Goal: Task Accomplishment & Management: Complete application form

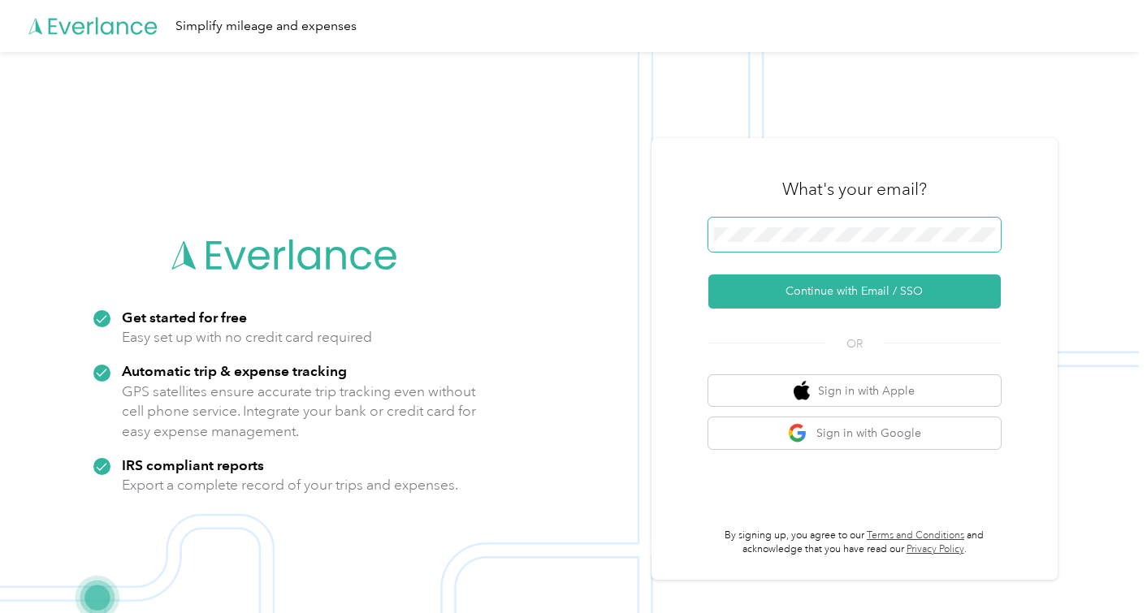
click at [802, 249] on span at bounding box center [854, 235] width 292 height 34
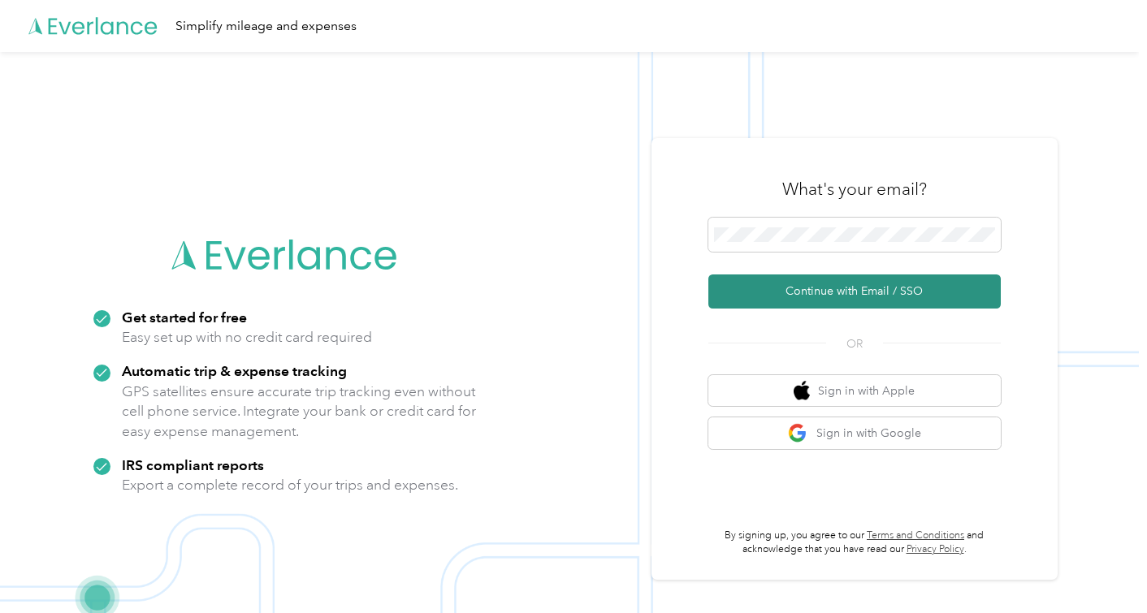
click at [816, 286] on button "Continue with Email / SSO" at bounding box center [854, 292] width 292 height 34
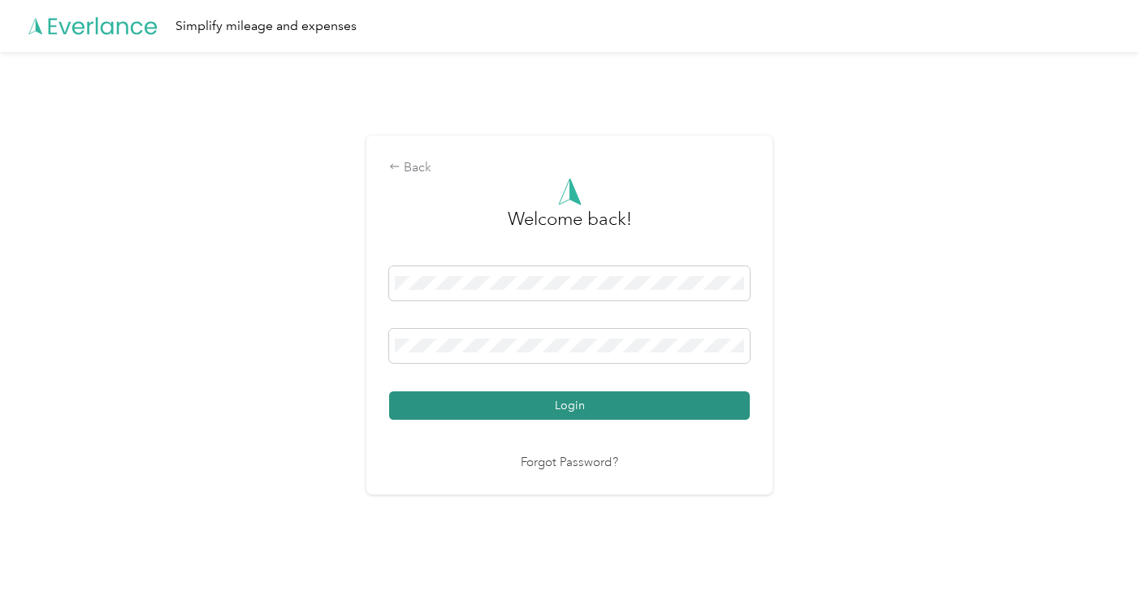
click at [525, 413] on button "Login" at bounding box center [569, 405] width 361 height 28
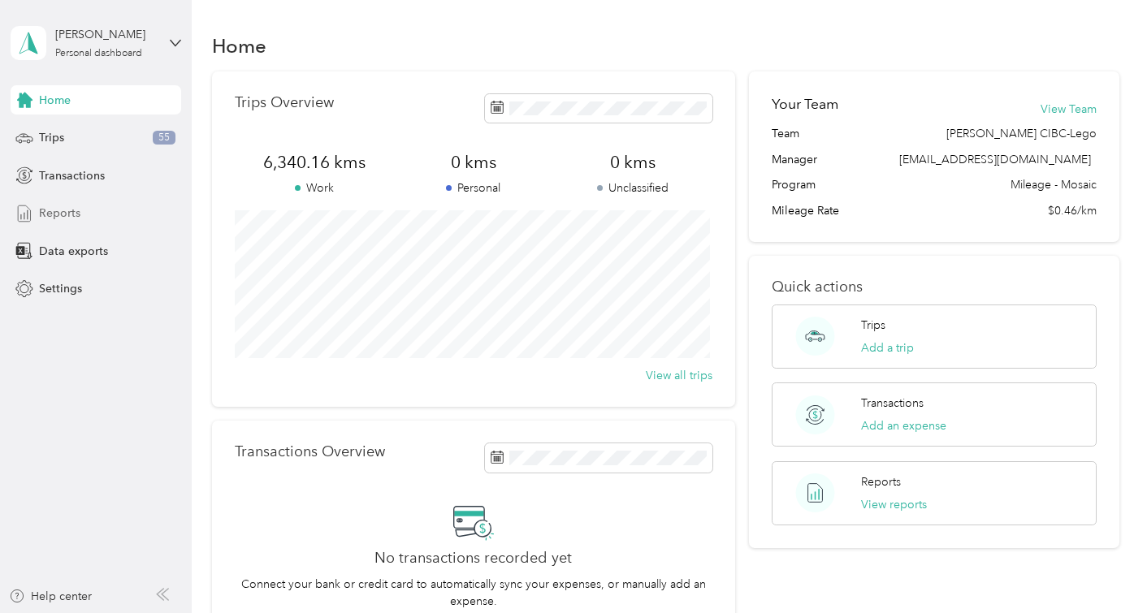
click at [63, 217] on span "Reports" at bounding box center [59, 213] width 41 height 17
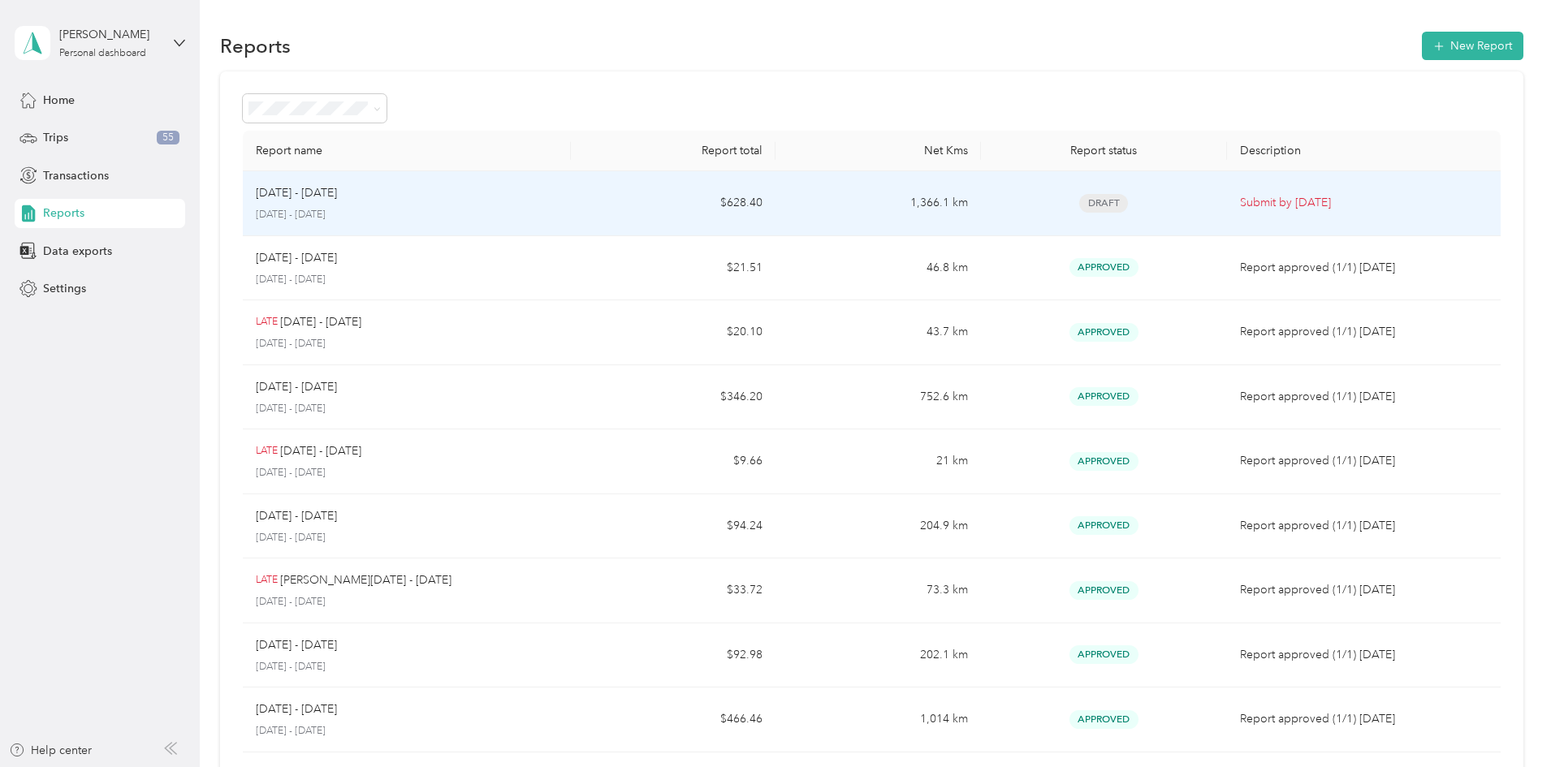
click at [1146, 209] on p "Submit by [DATE]" at bounding box center [1364, 203] width 248 height 18
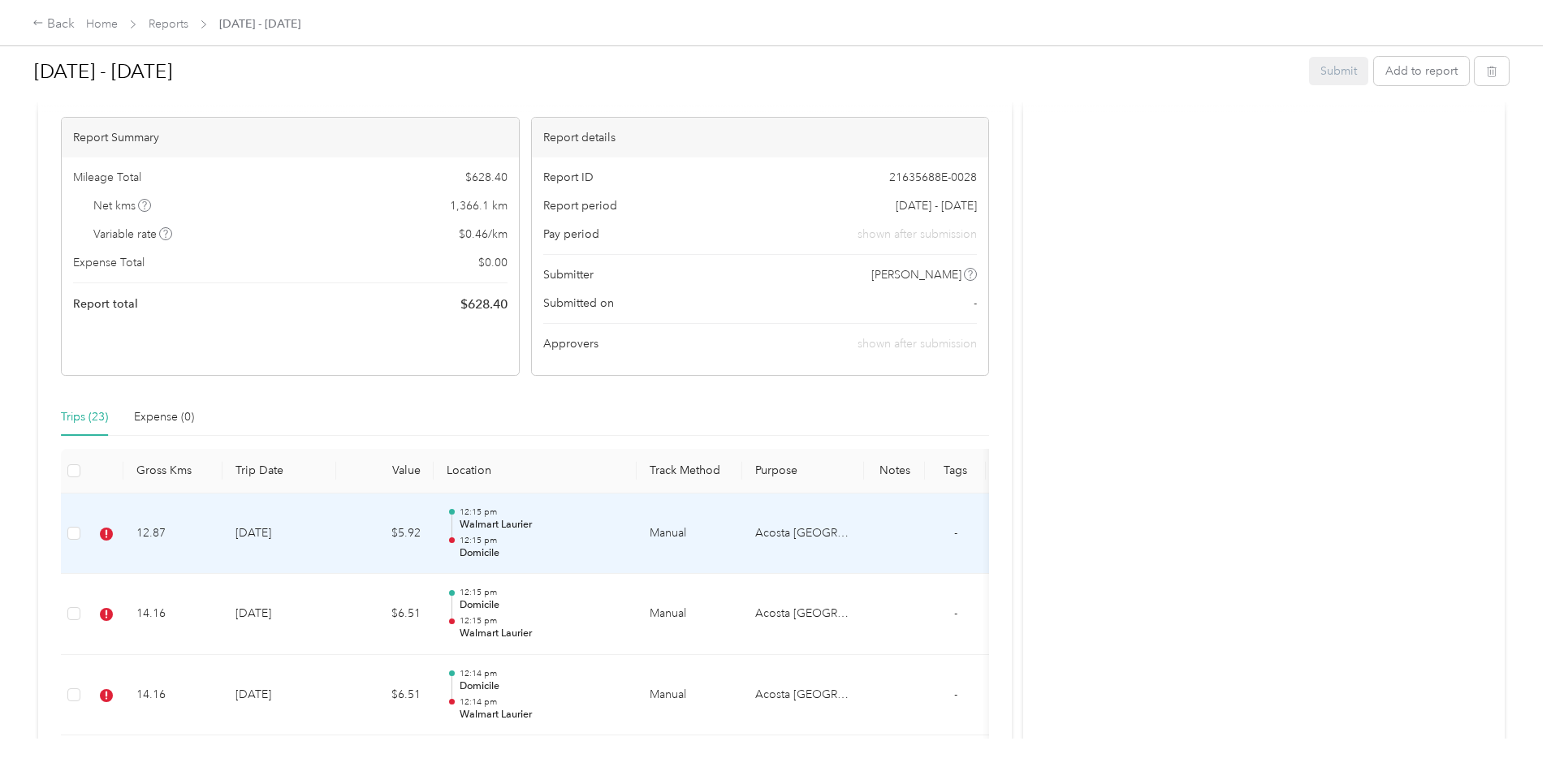
scroll to position [244, 0]
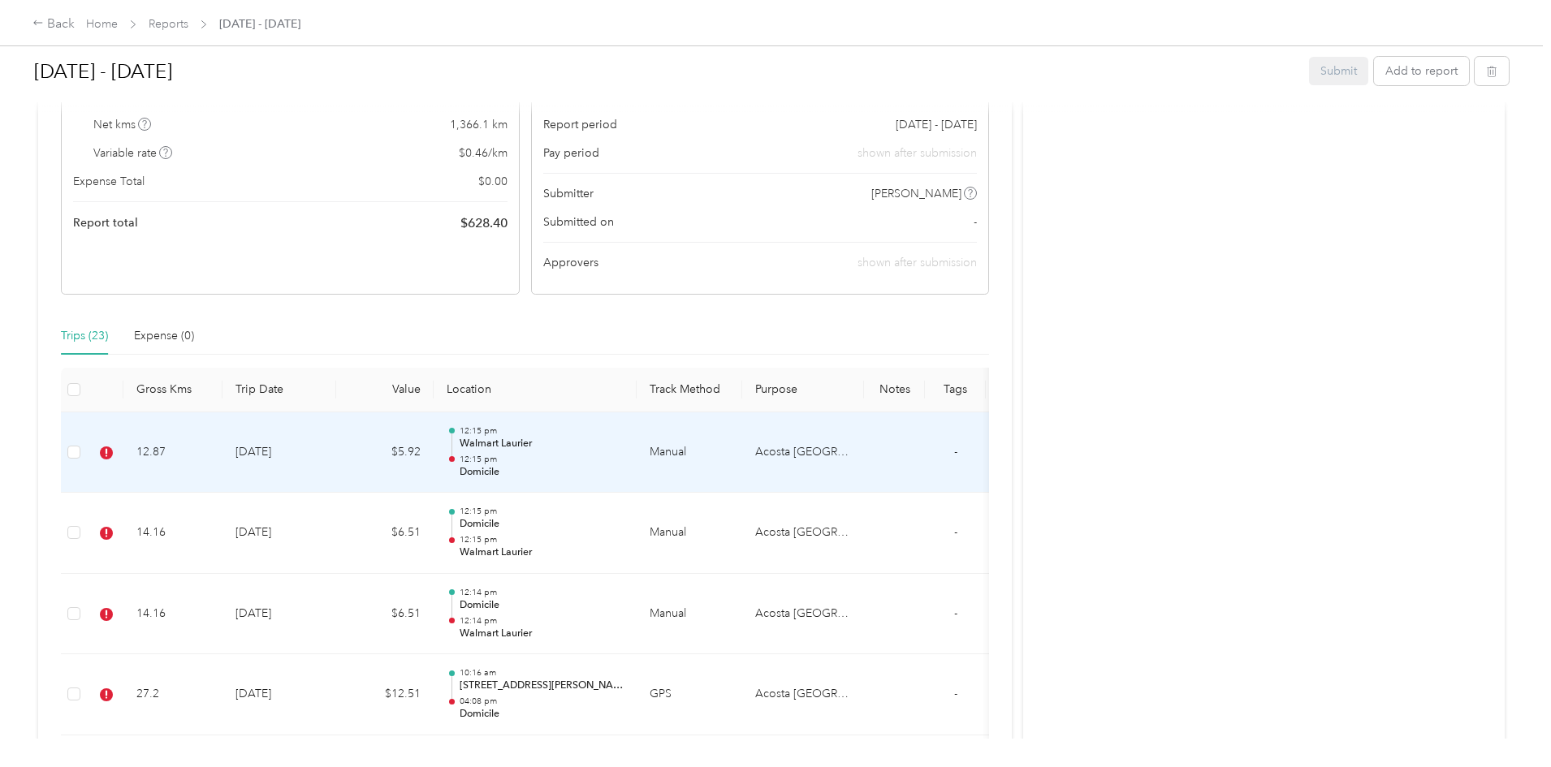
click at [624, 468] on p "Domicile" at bounding box center [542, 472] width 164 height 15
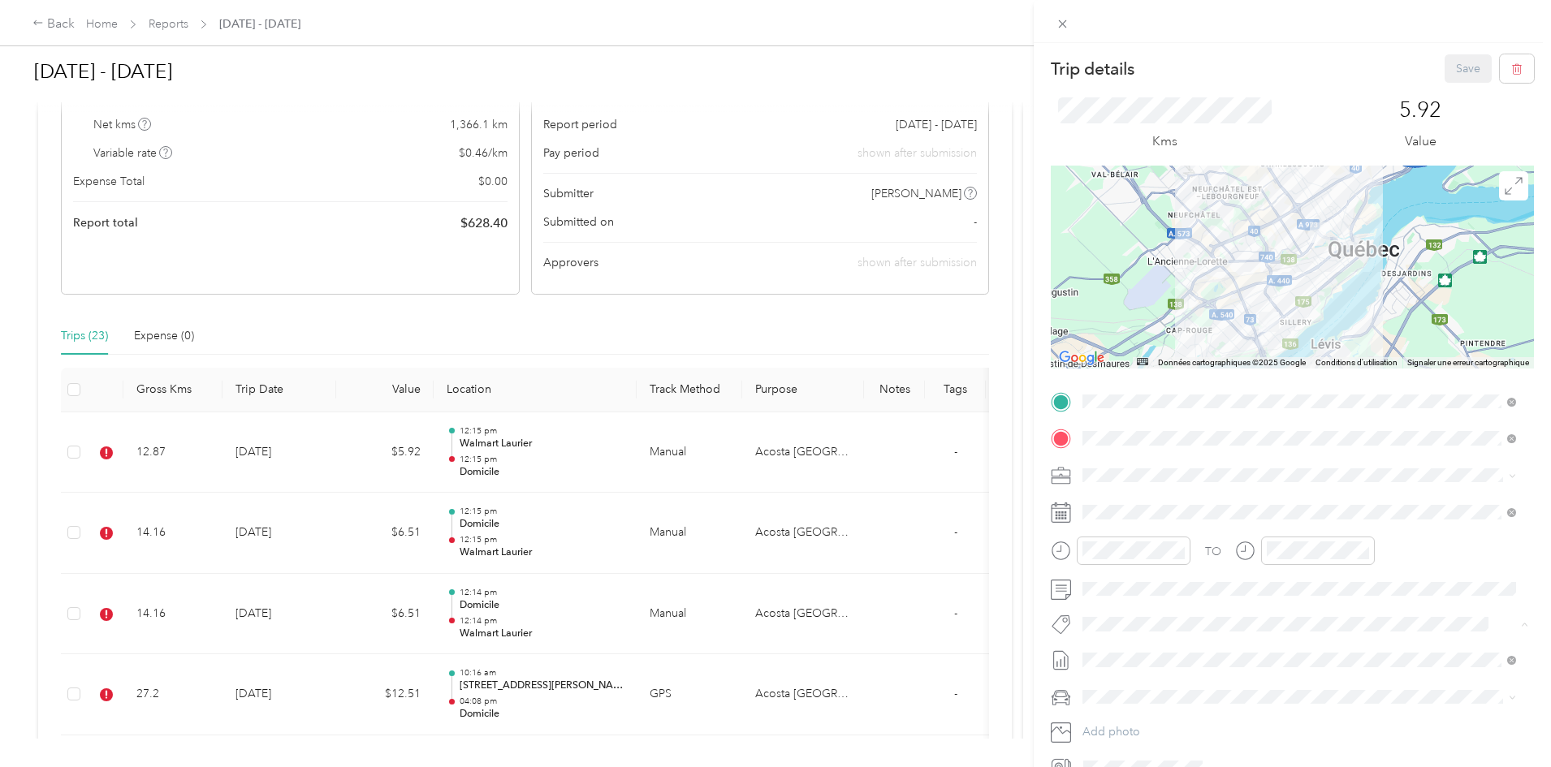
click at [1146, 585] on button "Wt Multi-studio Cost Capture" at bounding box center [1165, 653] width 154 height 20
click at [1146, 61] on button "Save" at bounding box center [1468, 68] width 47 height 28
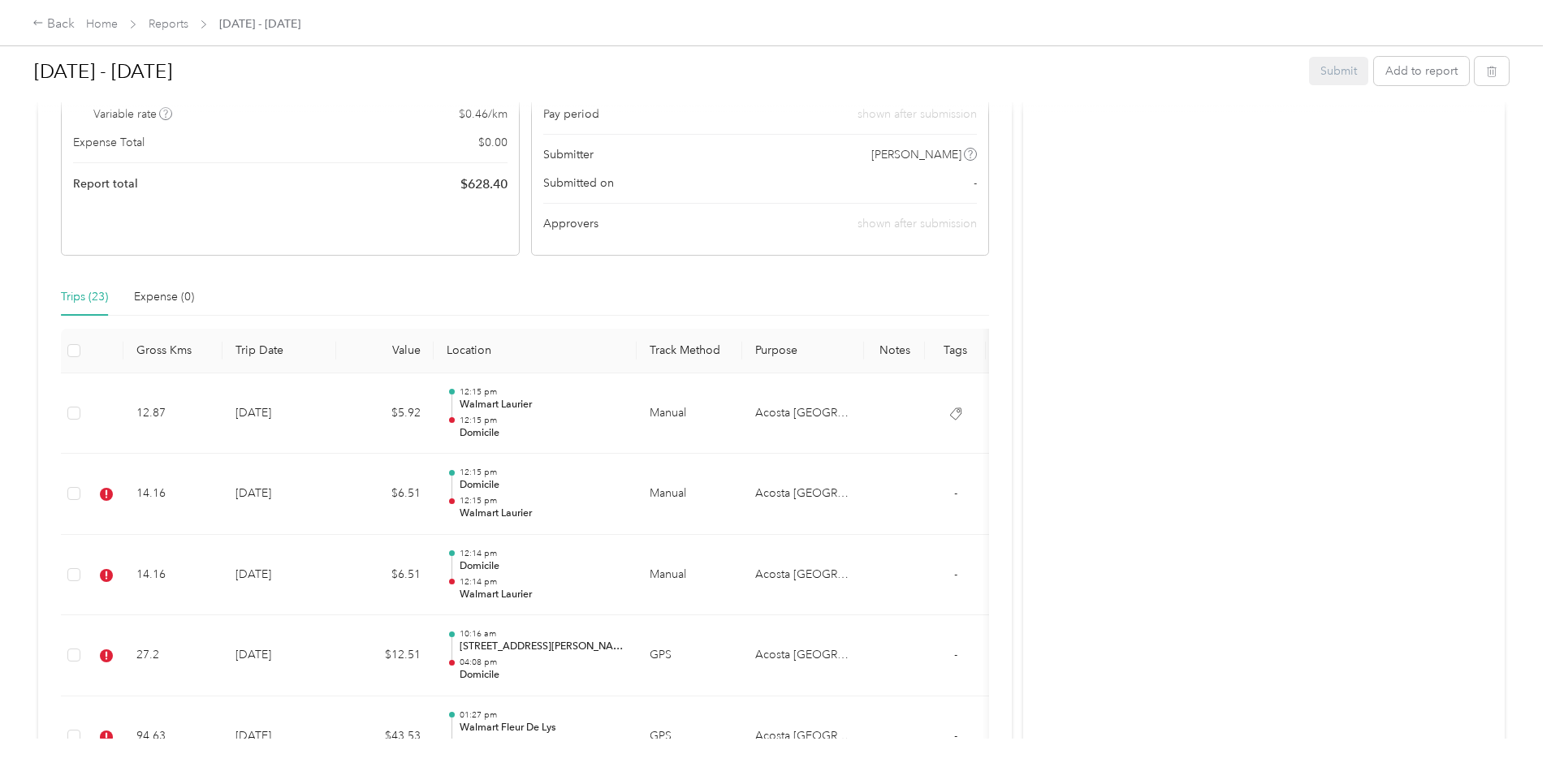
scroll to position [325, 0]
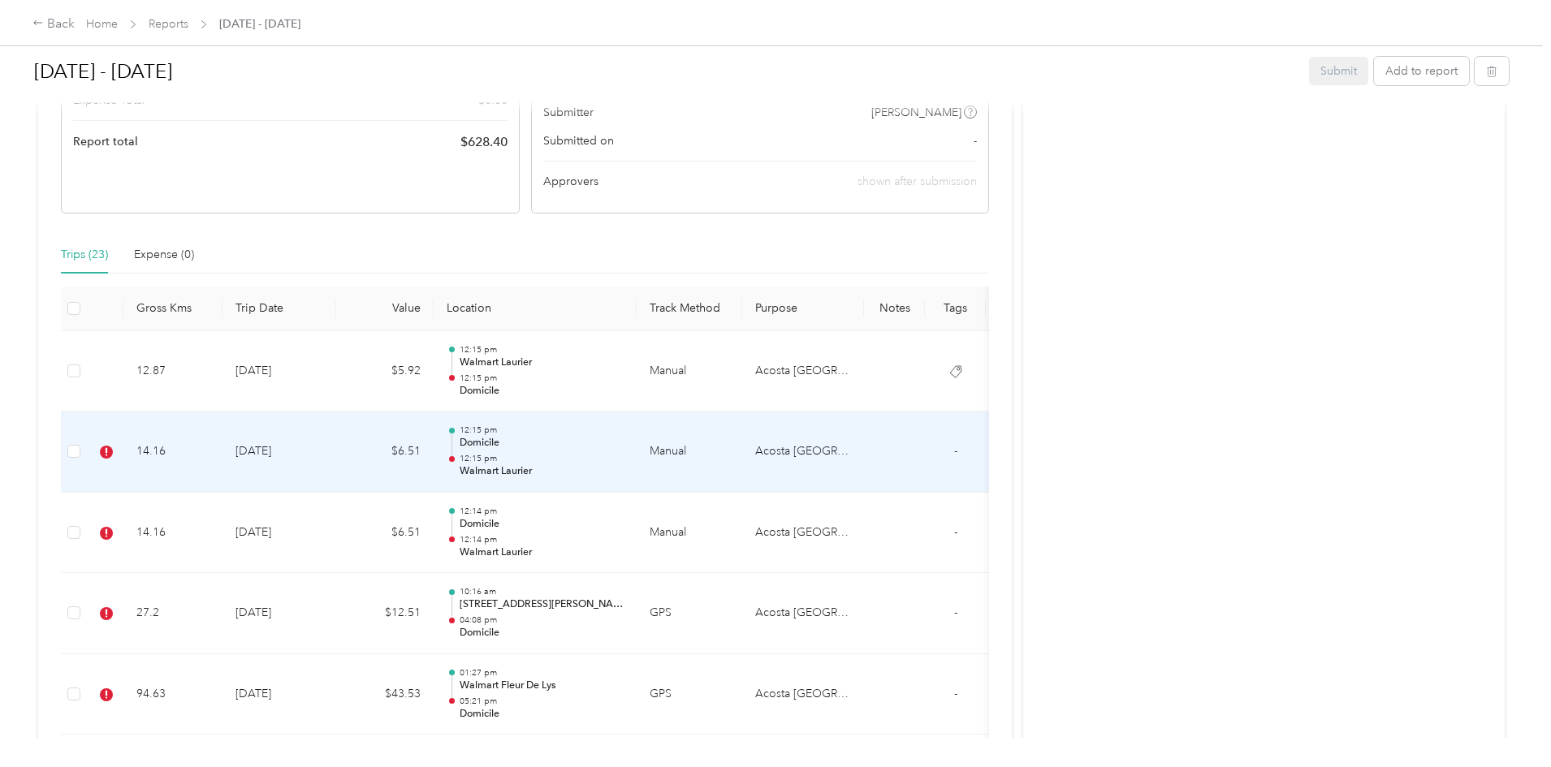
click at [624, 456] on p "12:15 pm" at bounding box center [542, 458] width 164 height 11
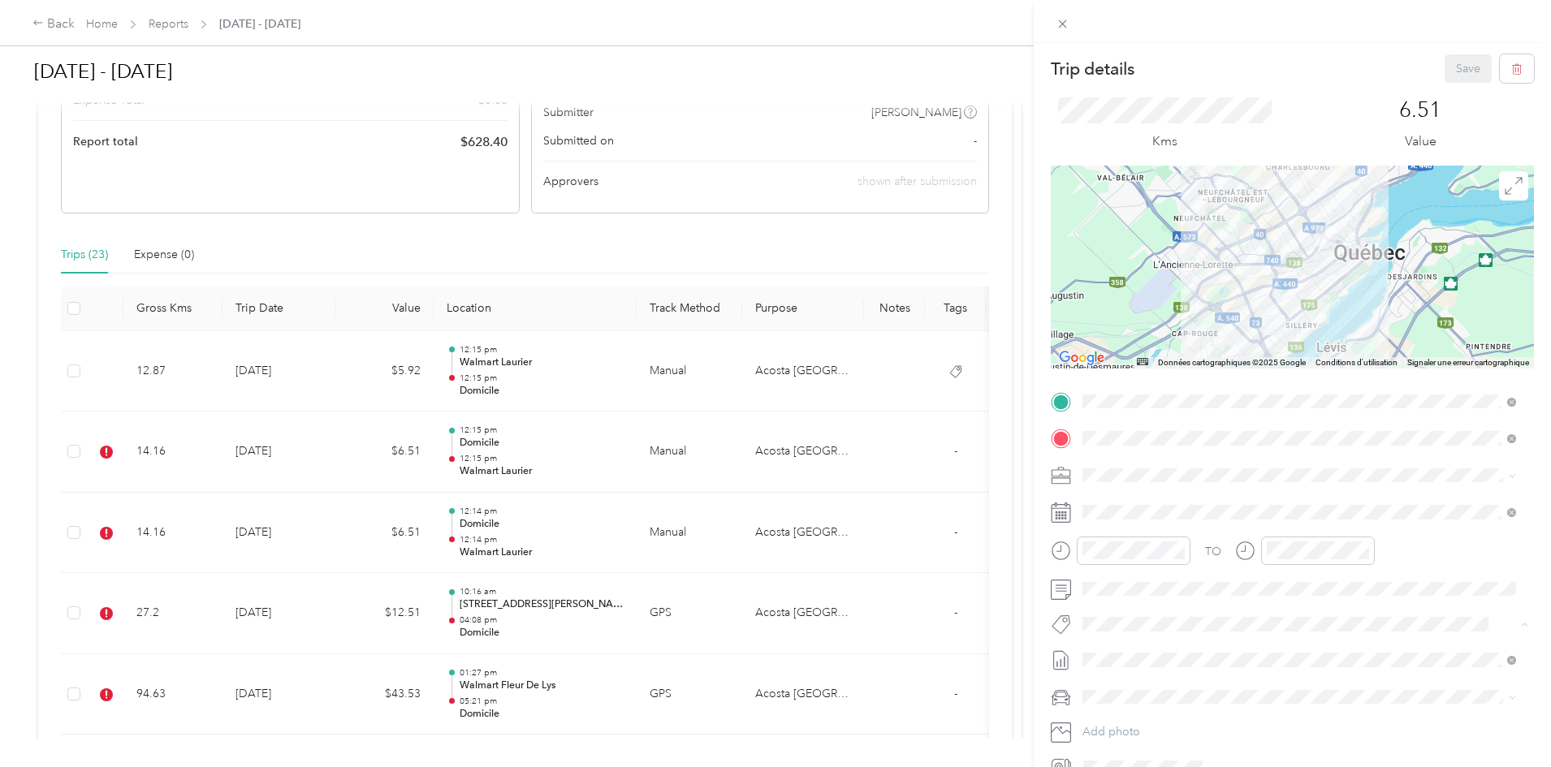
click at [1146, 585] on span "Wt Multi-studio Cost Capture" at bounding box center [1166, 653] width 132 height 15
click at [1146, 64] on button "Save" at bounding box center [1468, 68] width 47 height 28
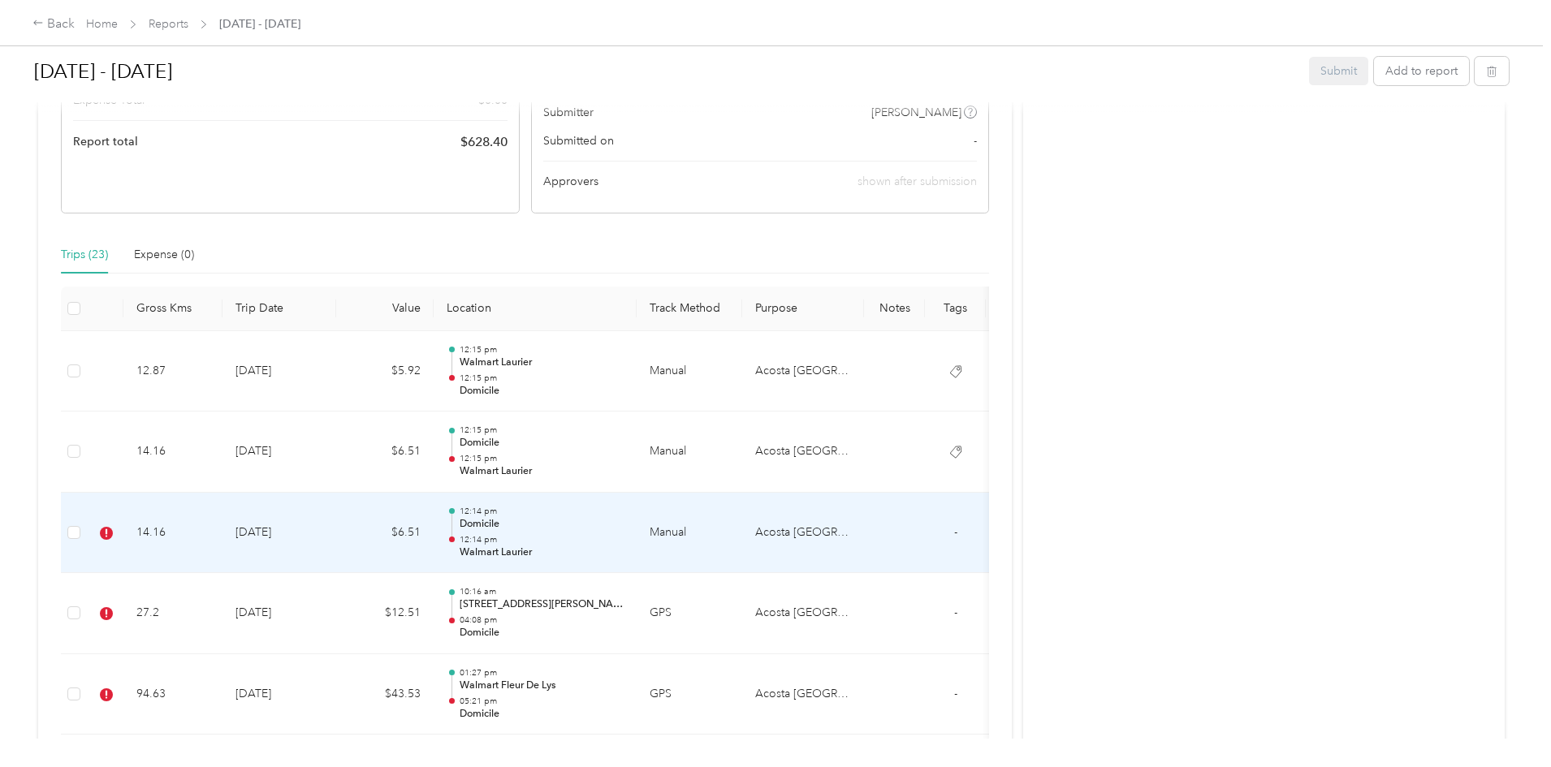
click at [336, 521] on td "[DATE]" at bounding box center [280, 533] width 114 height 81
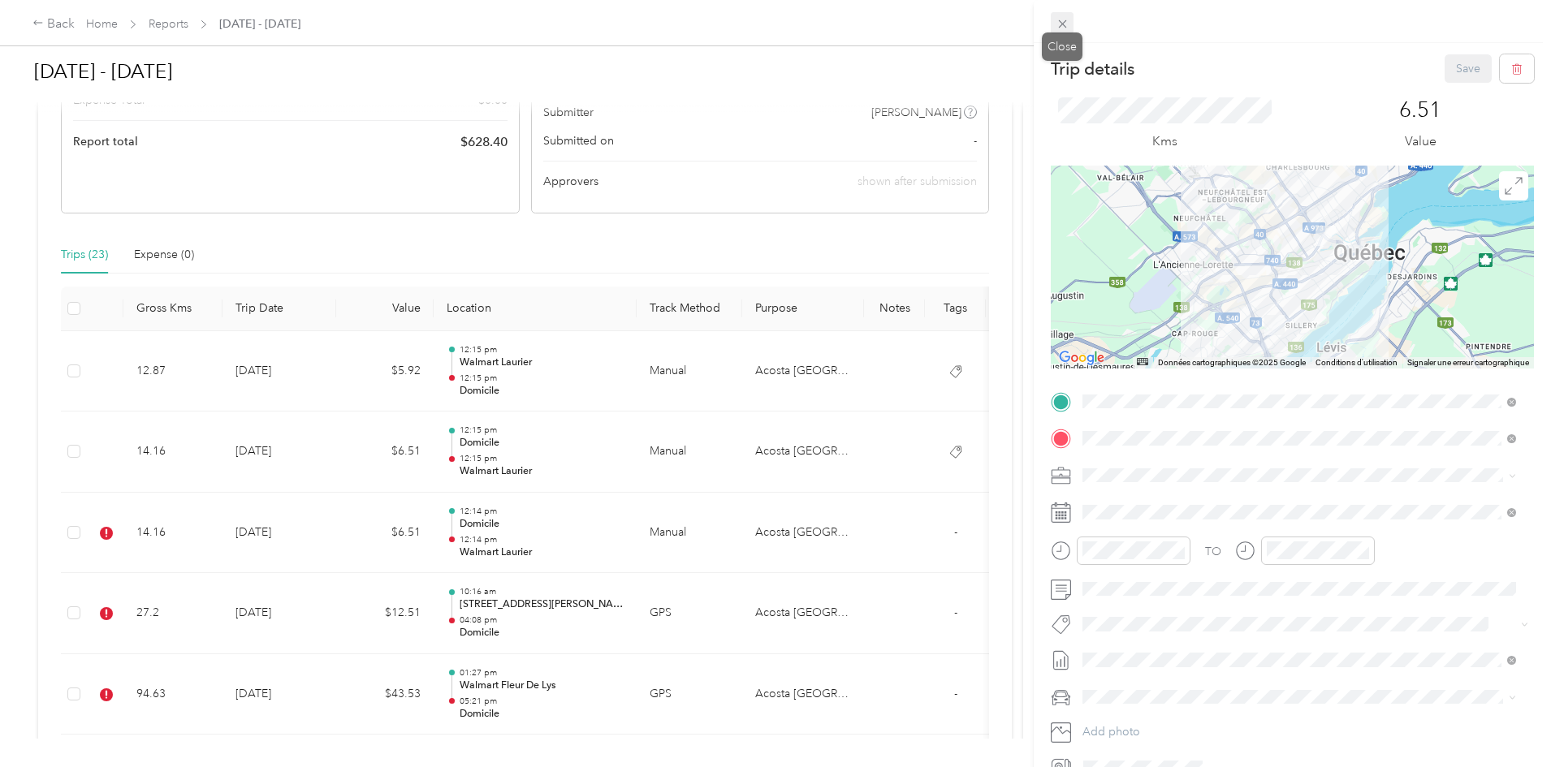
click at [1062, 25] on icon at bounding box center [1063, 24] width 14 height 14
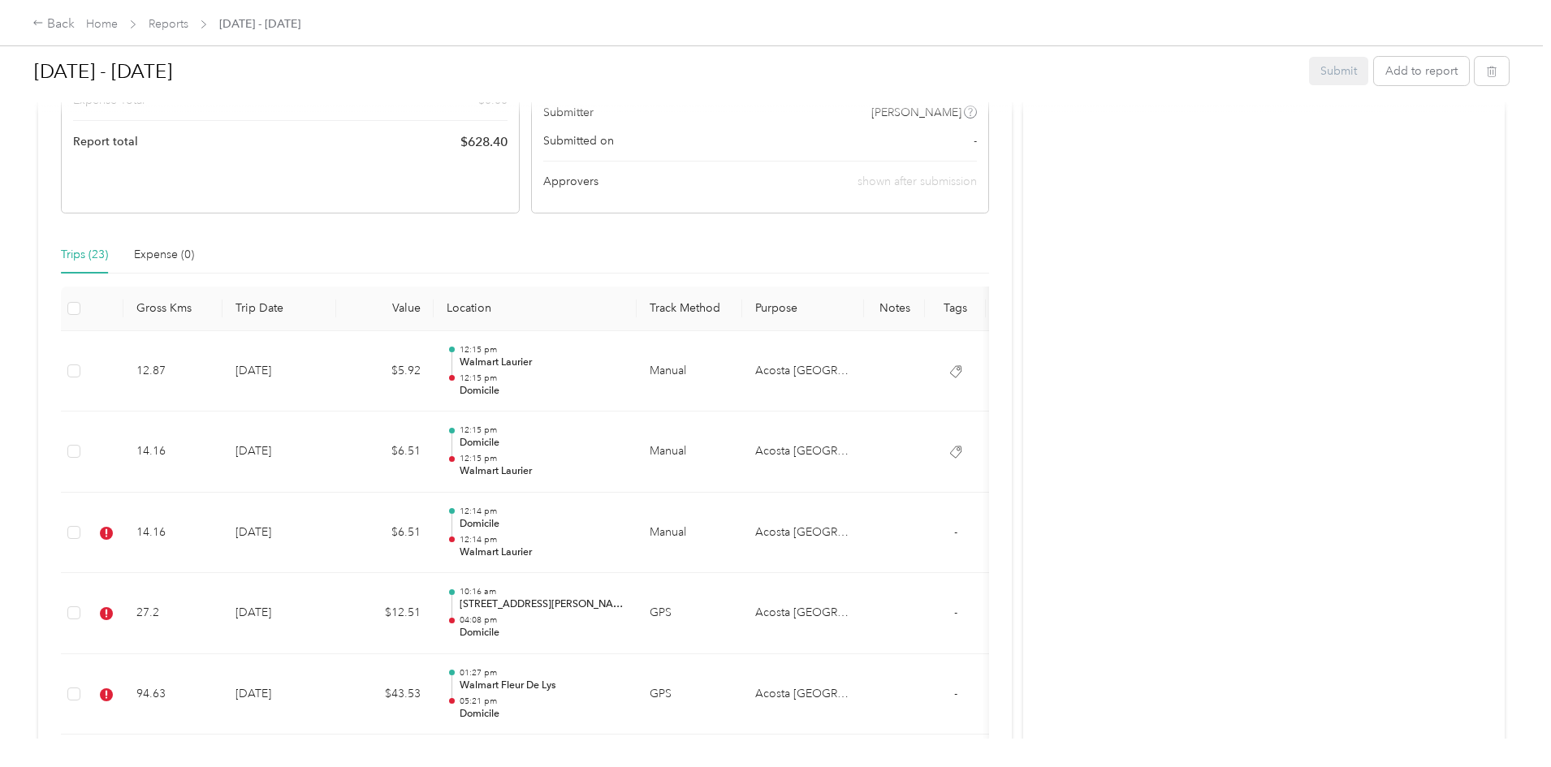
click at [274, 28] on div "Home Reports [DATE] - [DATE]" at bounding box center [193, 23] width 214 height 17
click at [188, 20] on link "Reports" at bounding box center [169, 24] width 40 height 14
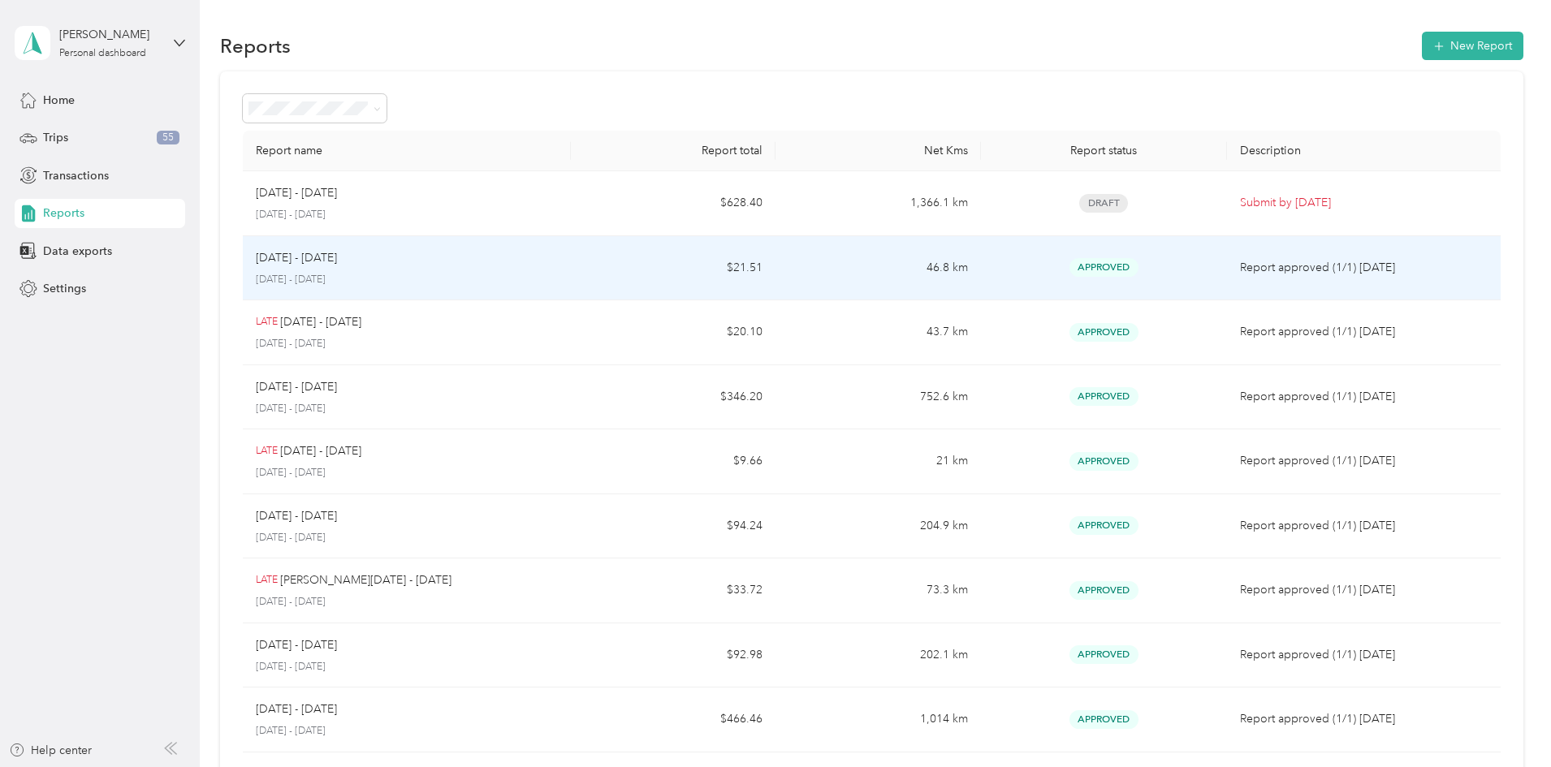
click at [488, 262] on div "[DATE] - [DATE]" at bounding box center [407, 258] width 302 height 18
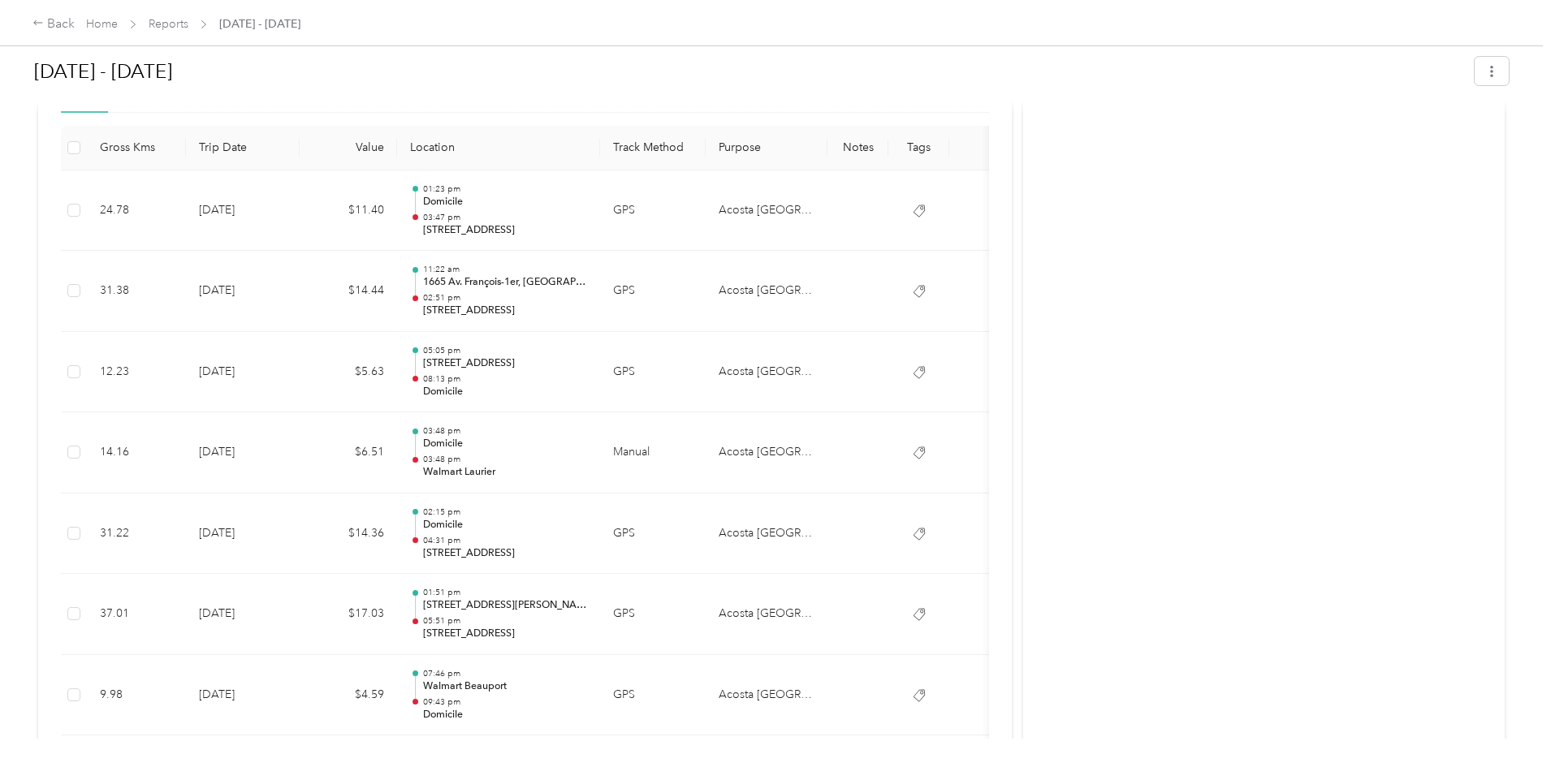
scroll to position [812, 0]
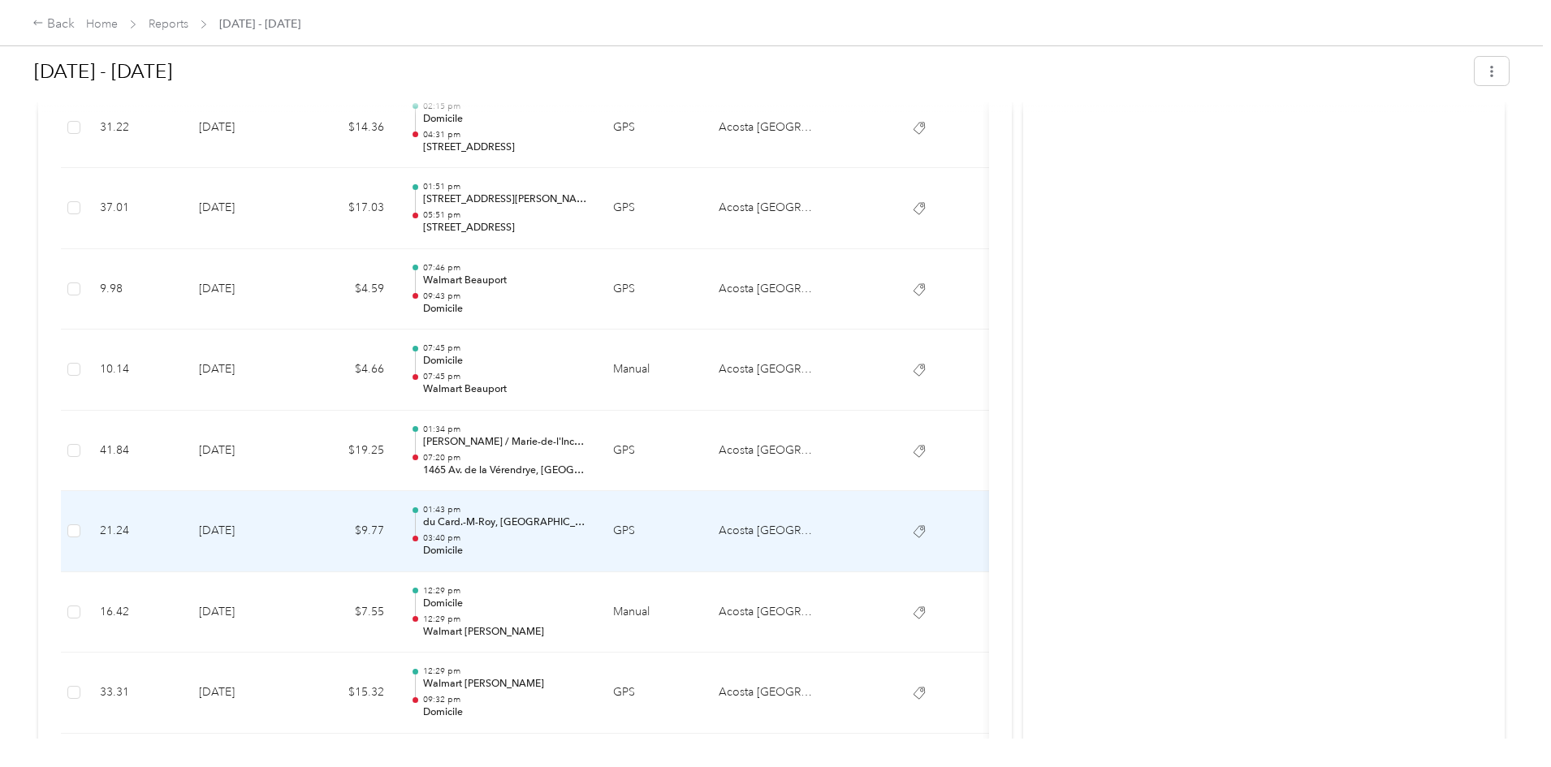
click at [587, 542] on p "03:40 pm" at bounding box center [505, 538] width 164 height 11
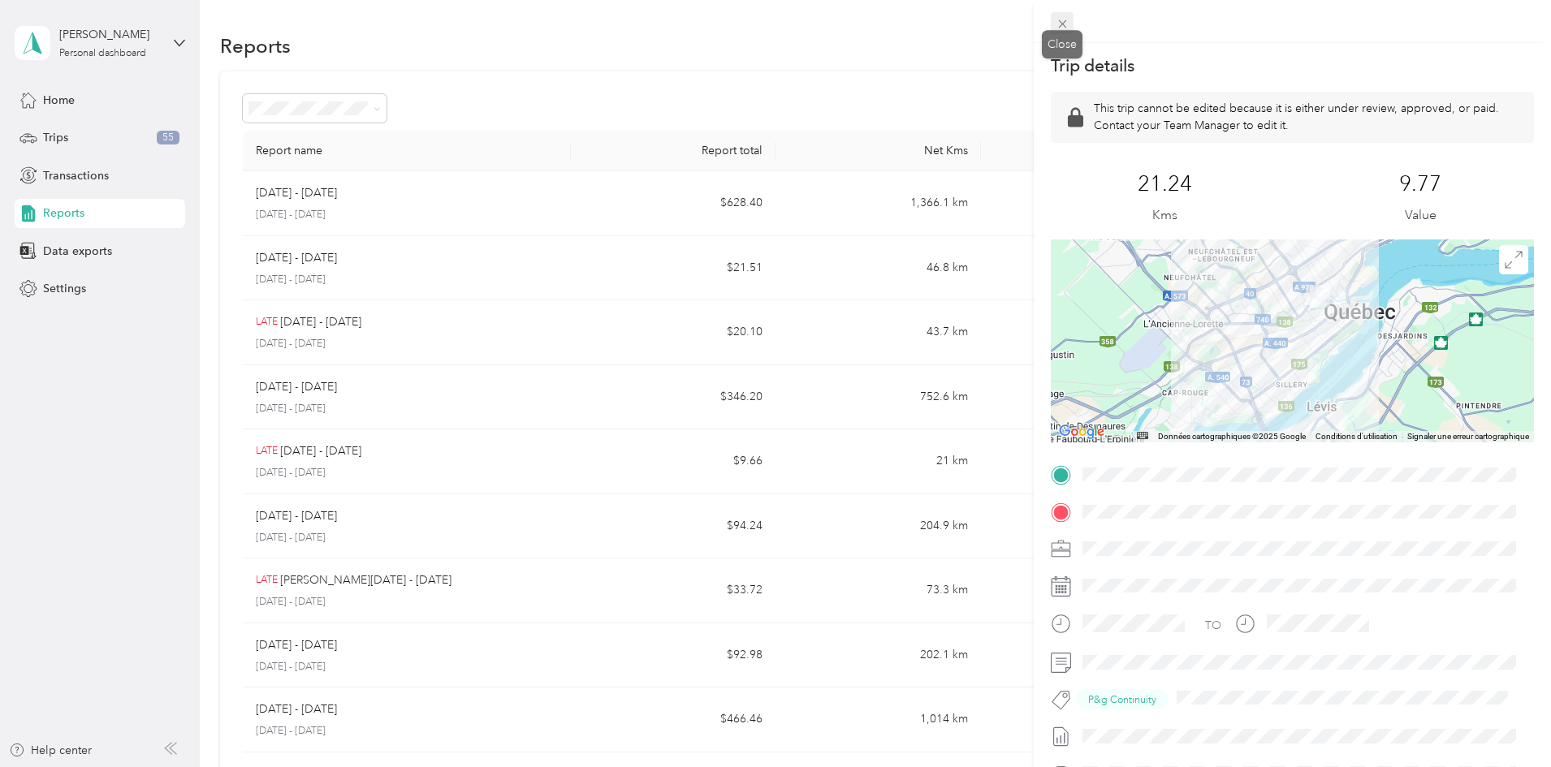
click at [1060, 26] on icon at bounding box center [1062, 24] width 8 height 8
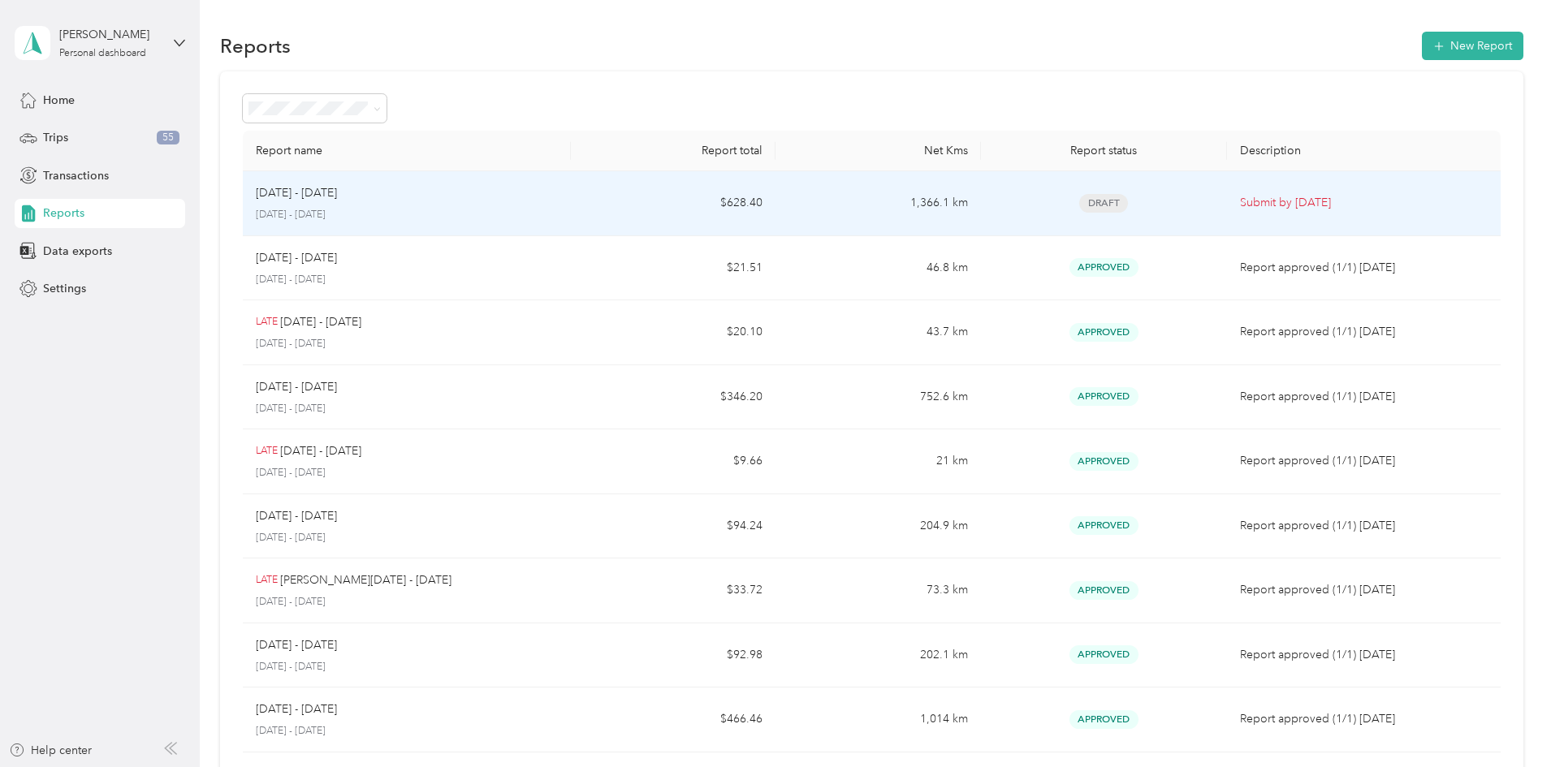
click at [798, 212] on td "1,366.1 km" at bounding box center [878, 203] width 205 height 65
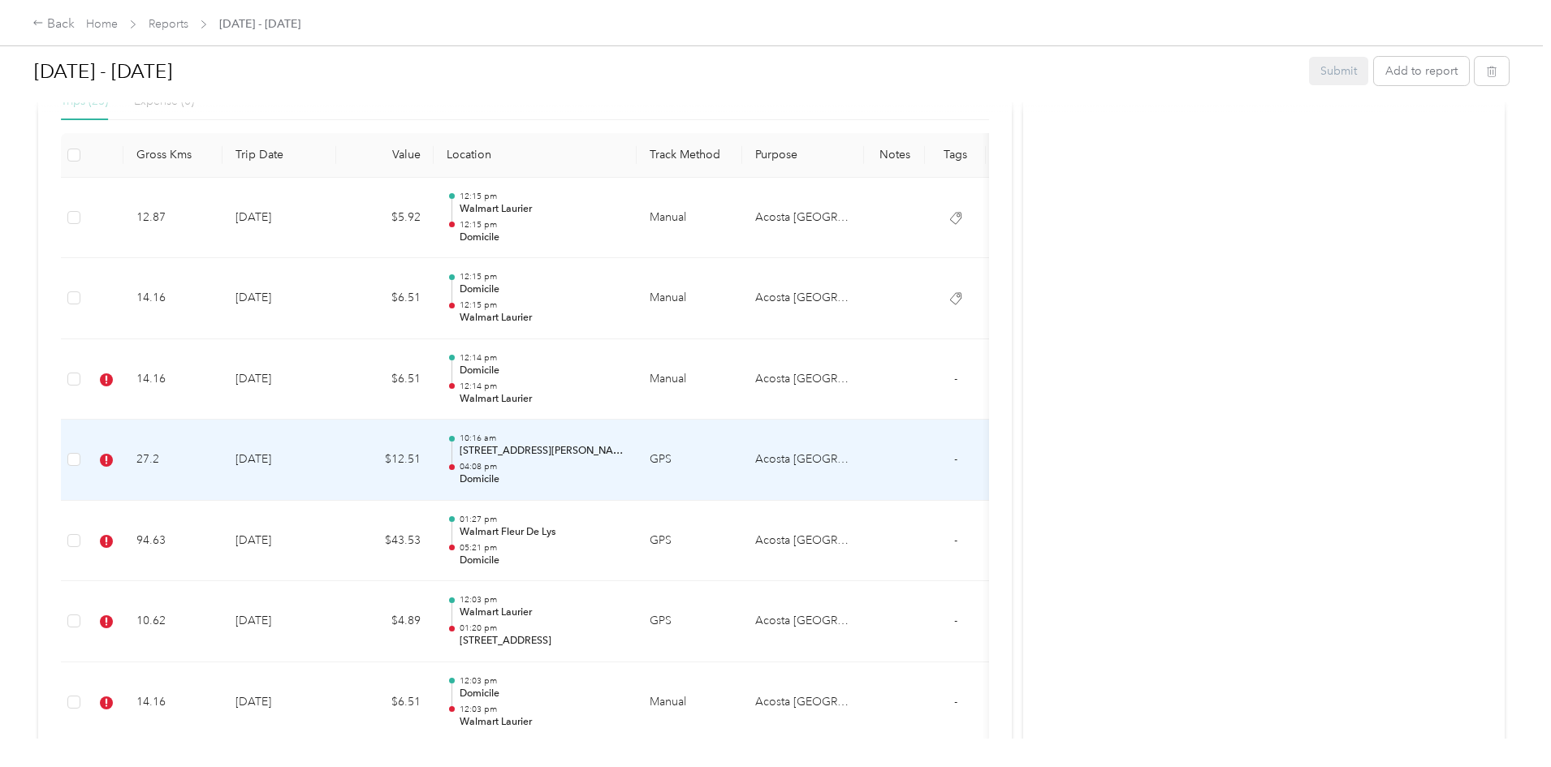
scroll to position [487, 0]
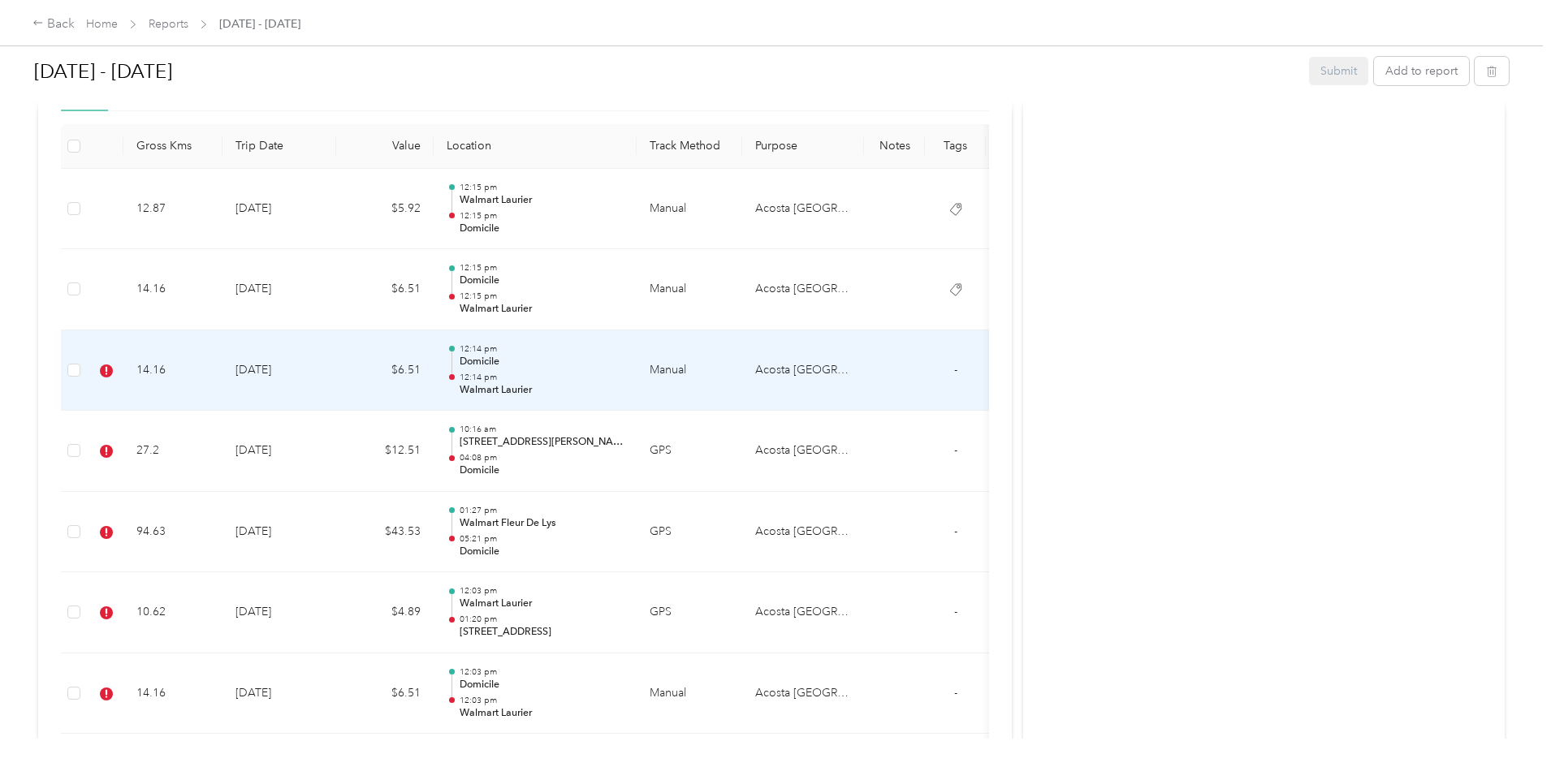
click at [624, 379] on p "12:14 pm" at bounding box center [542, 377] width 164 height 11
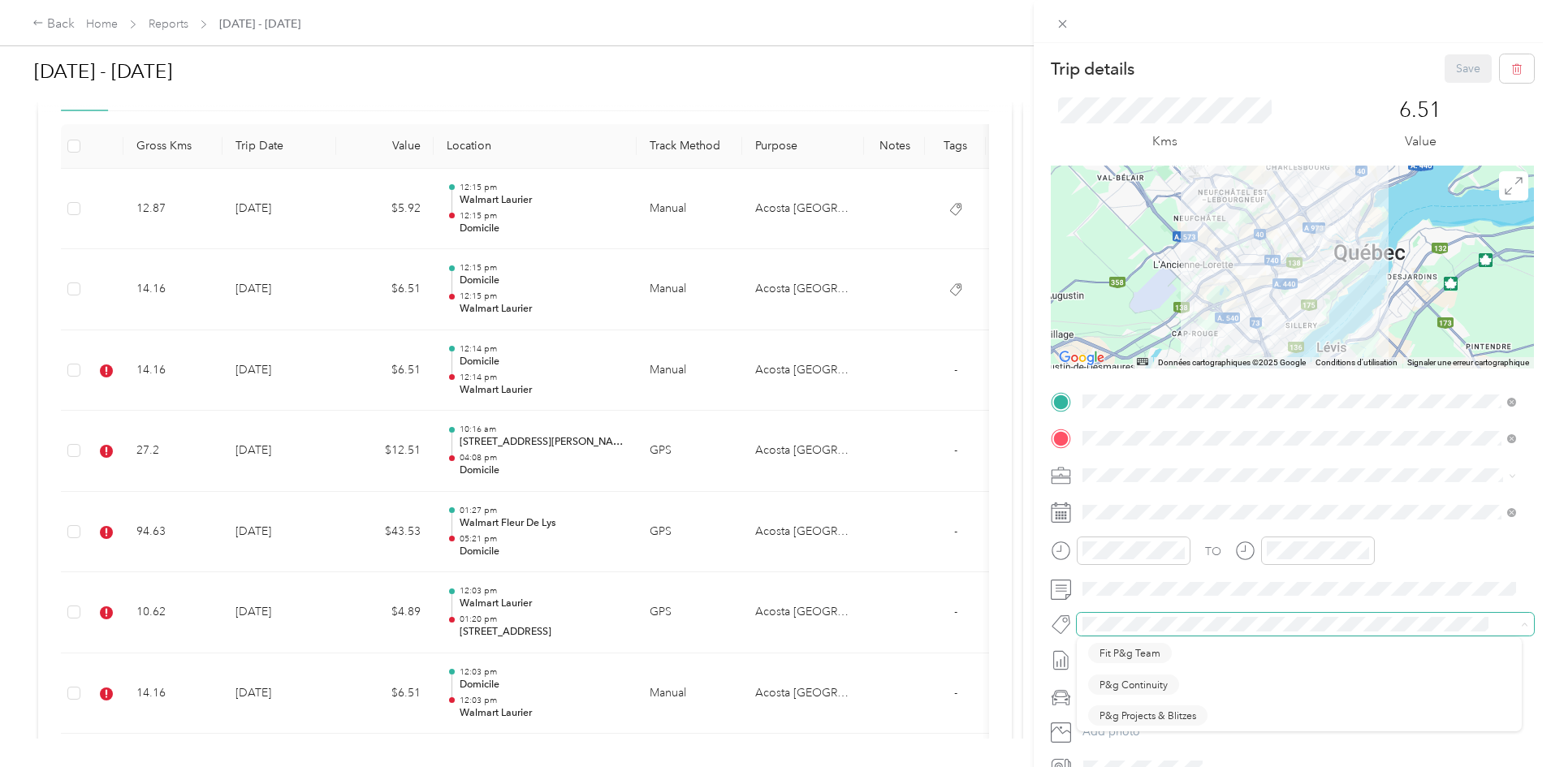
click at [1066, 585] on div at bounding box center [1292, 624] width 483 height 23
click at [1146, 585] on span "P&g Continuity" at bounding box center [1134, 684] width 68 height 15
click at [1146, 63] on button "Save" at bounding box center [1468, 68] width 47 height 28
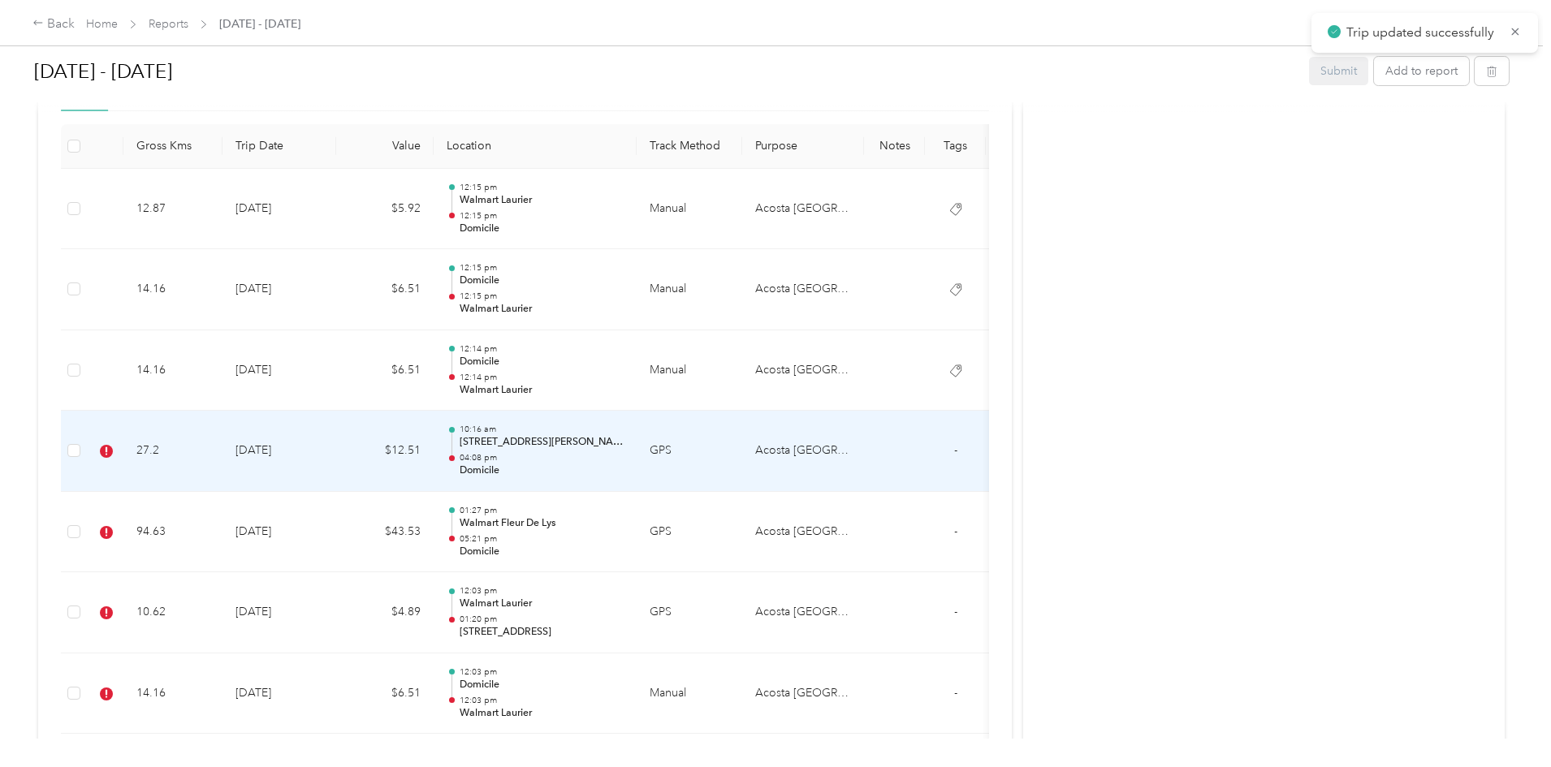
click at [434, 453] on td "$12.51" at bounding box center [384, 451] width 97 height 81
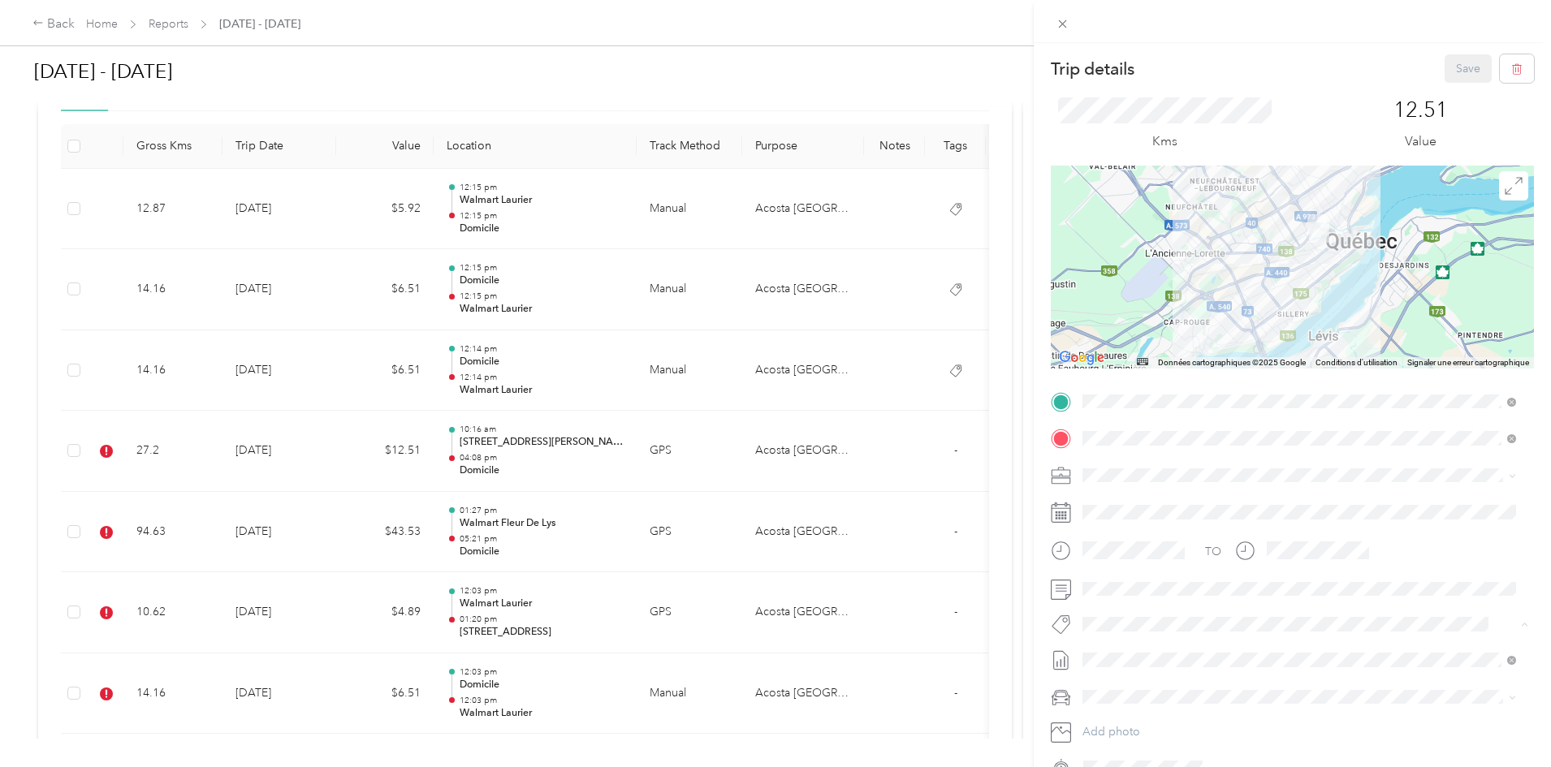
click at [1146, 585] on span "P&g Continuity" at bounding box center [1134, 684] width 68 height 15
click at [1146, 67] on button "Save" at bounding box center [1468, 68] width 47 height 28
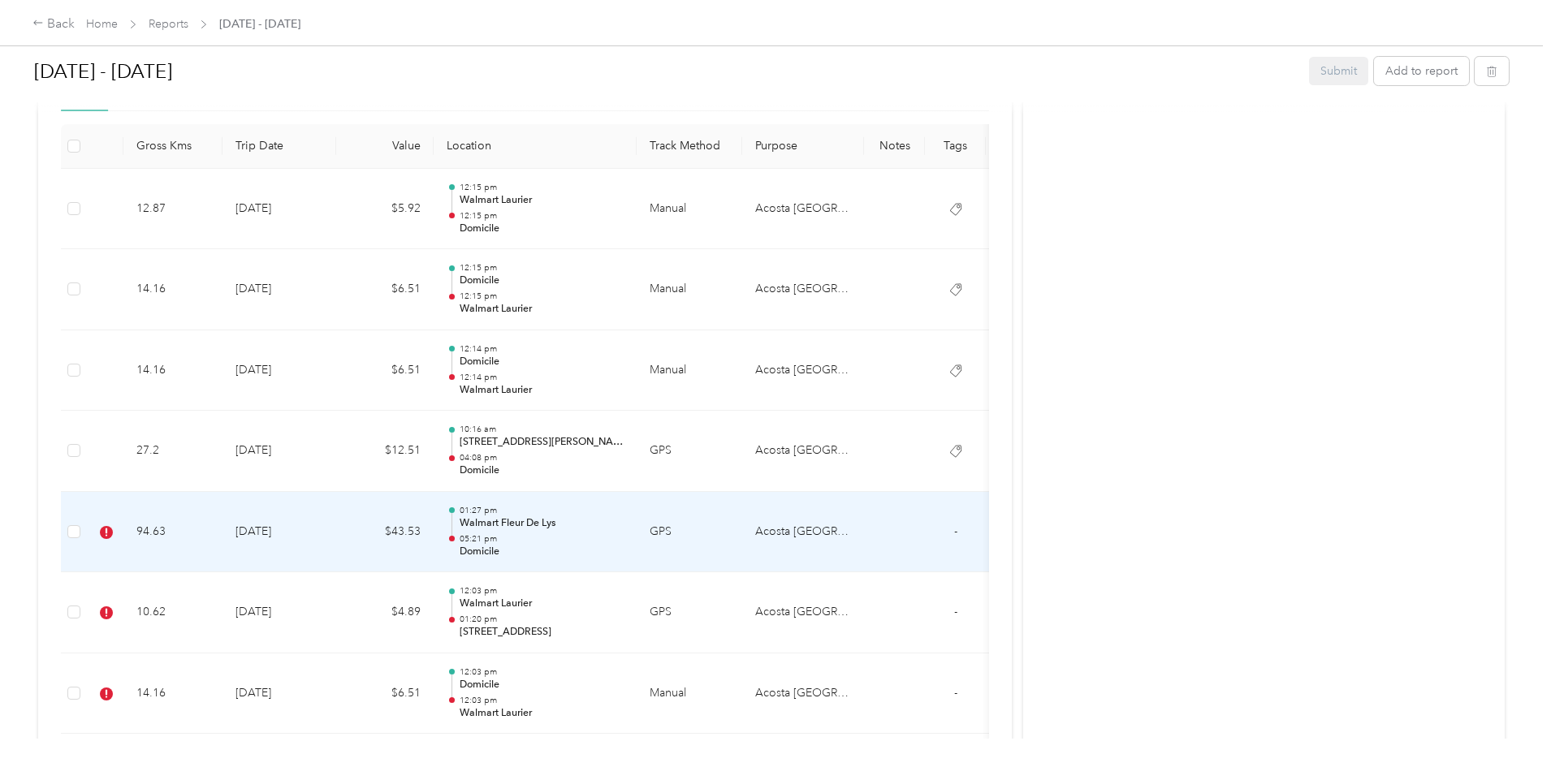
click at [624, 528] on p "Walmart Fleur De Lys" at bounding box center [542, 524] width 164 height 15
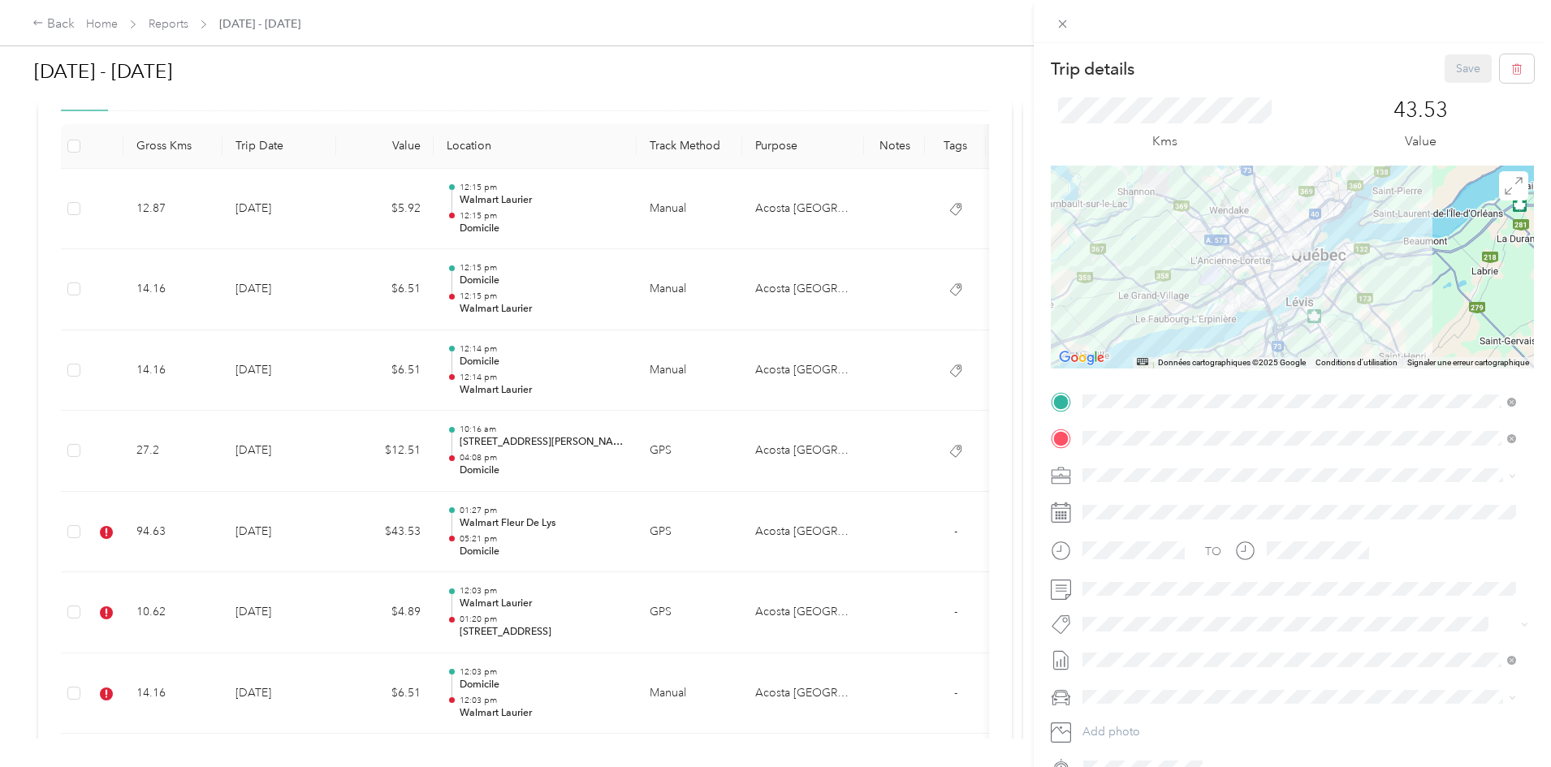
click at [1146, 585] on div "Lego Blitz" at bounding box center [1299, 652] width 422 height 20
click at [1146, 74] on button "Save" at bounding box center [1468, 68] width 47 height 28
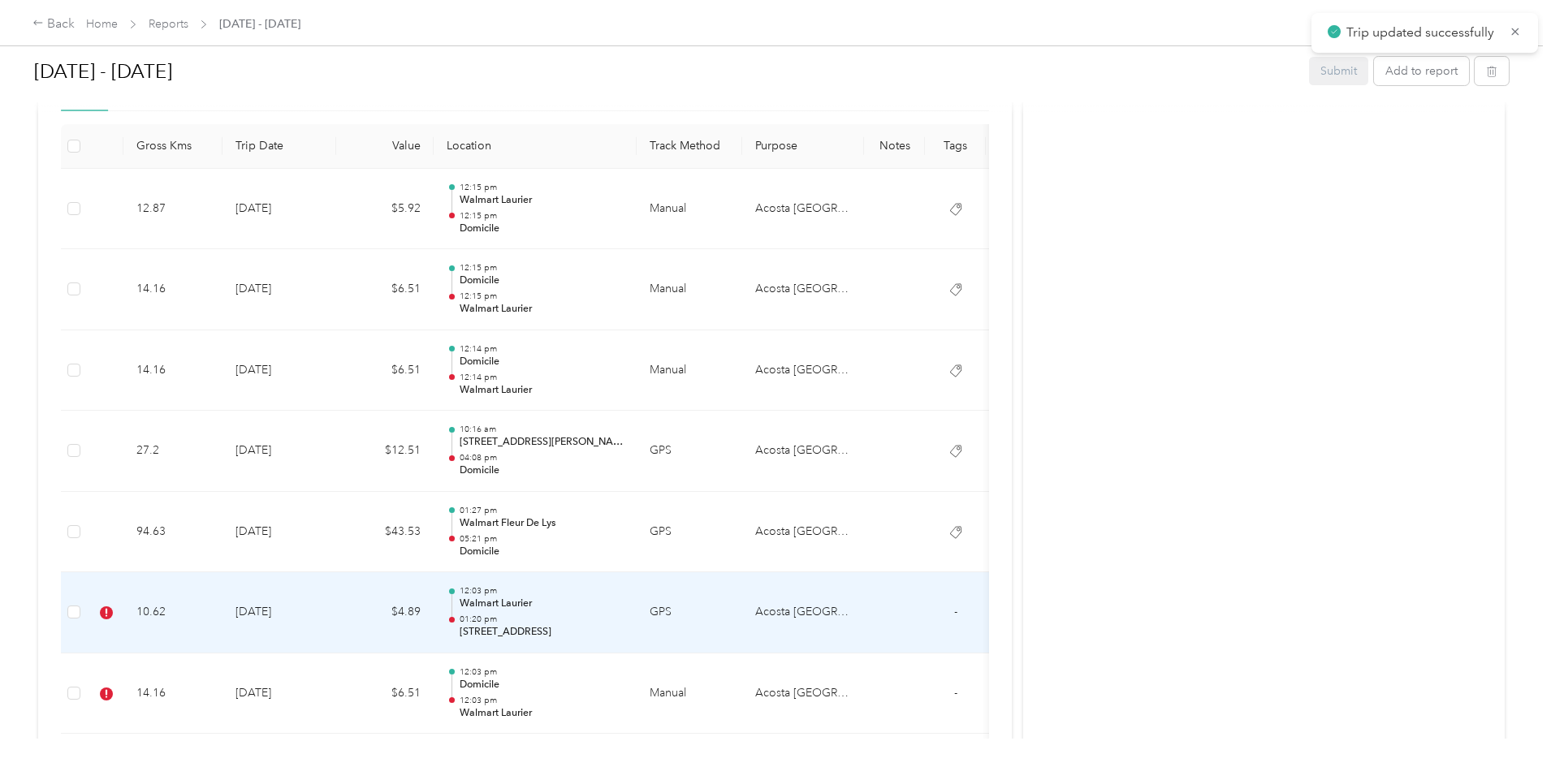
click at [336, 585] on td "[DATE]" at bounding box center [280, 613] width 114 height 81
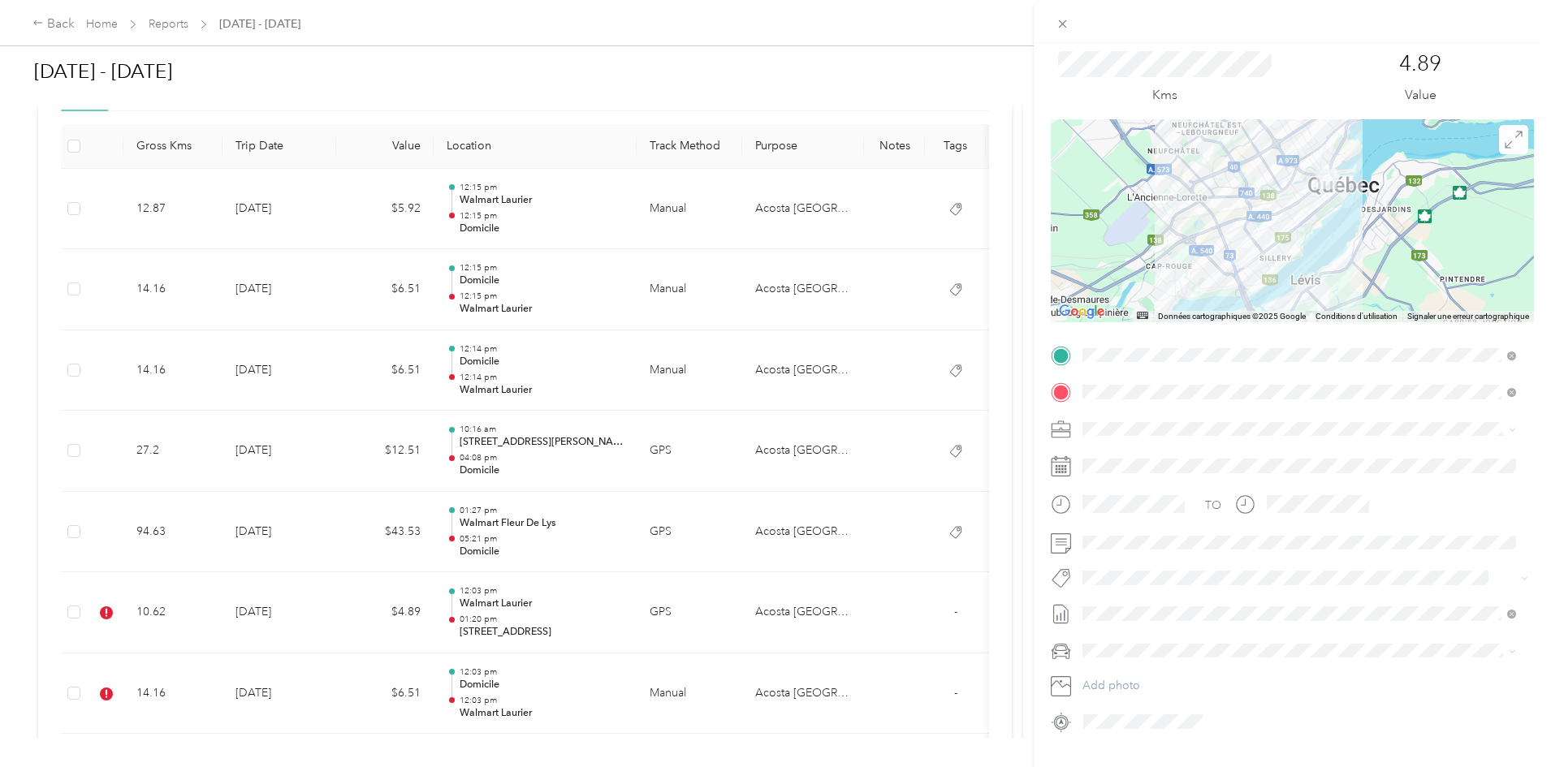
scroll to position [81, 0]
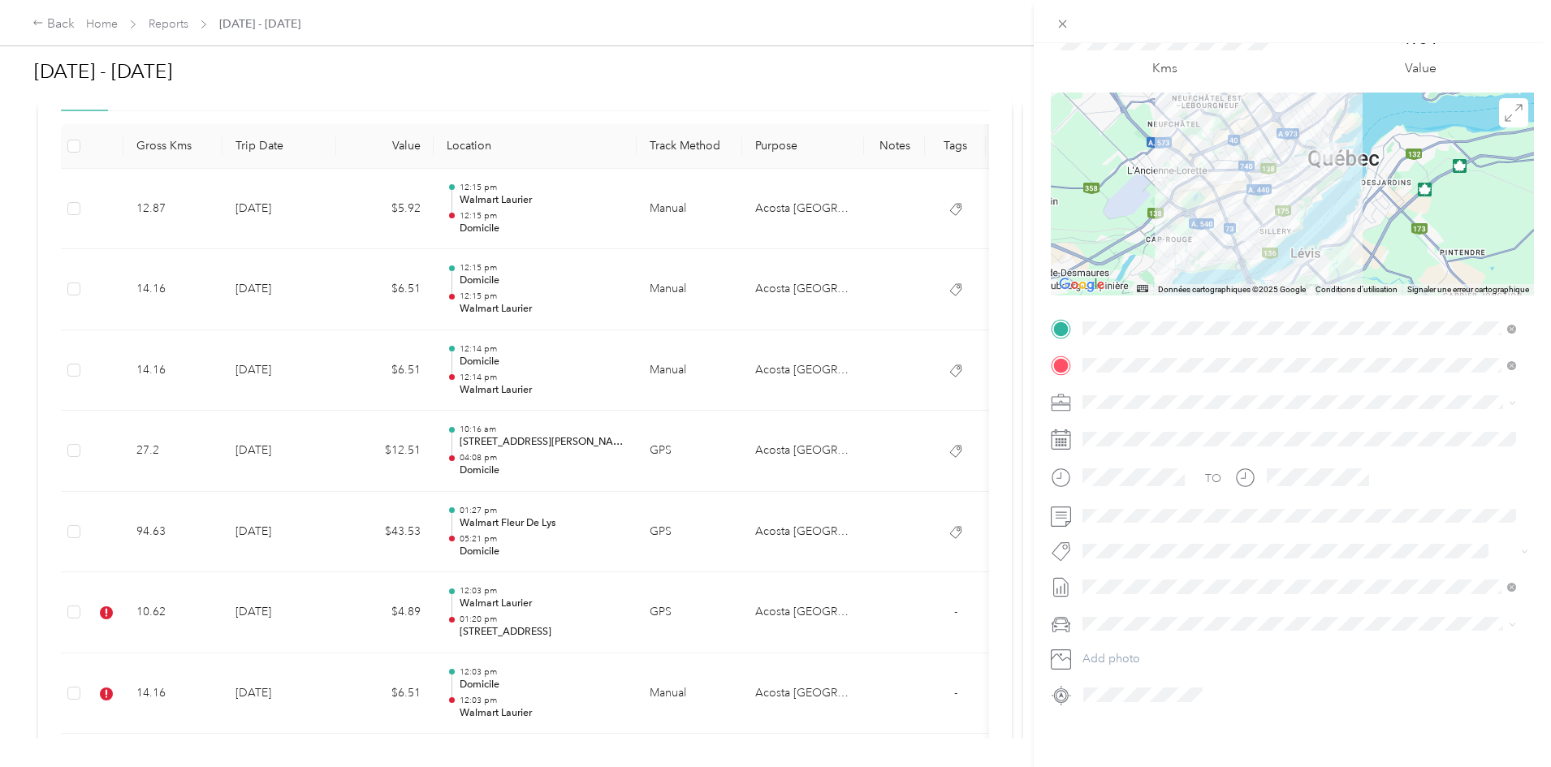
click at [153, 414] on div "Trip details Save This trip cannot be edited because it is either under review,…" at bounding box center [775, 383] width 1551 height 767
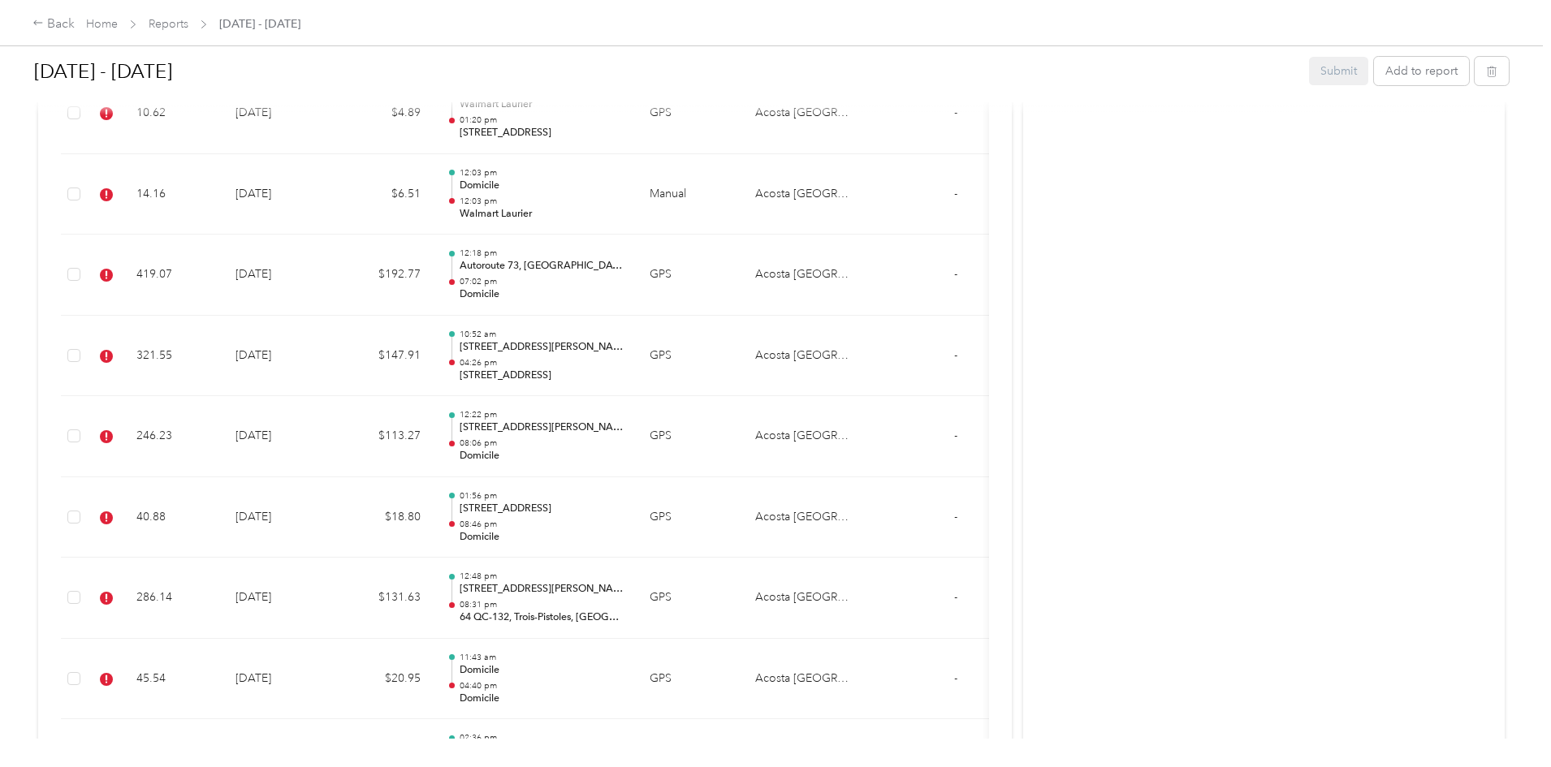
scroll to position [853, 0]
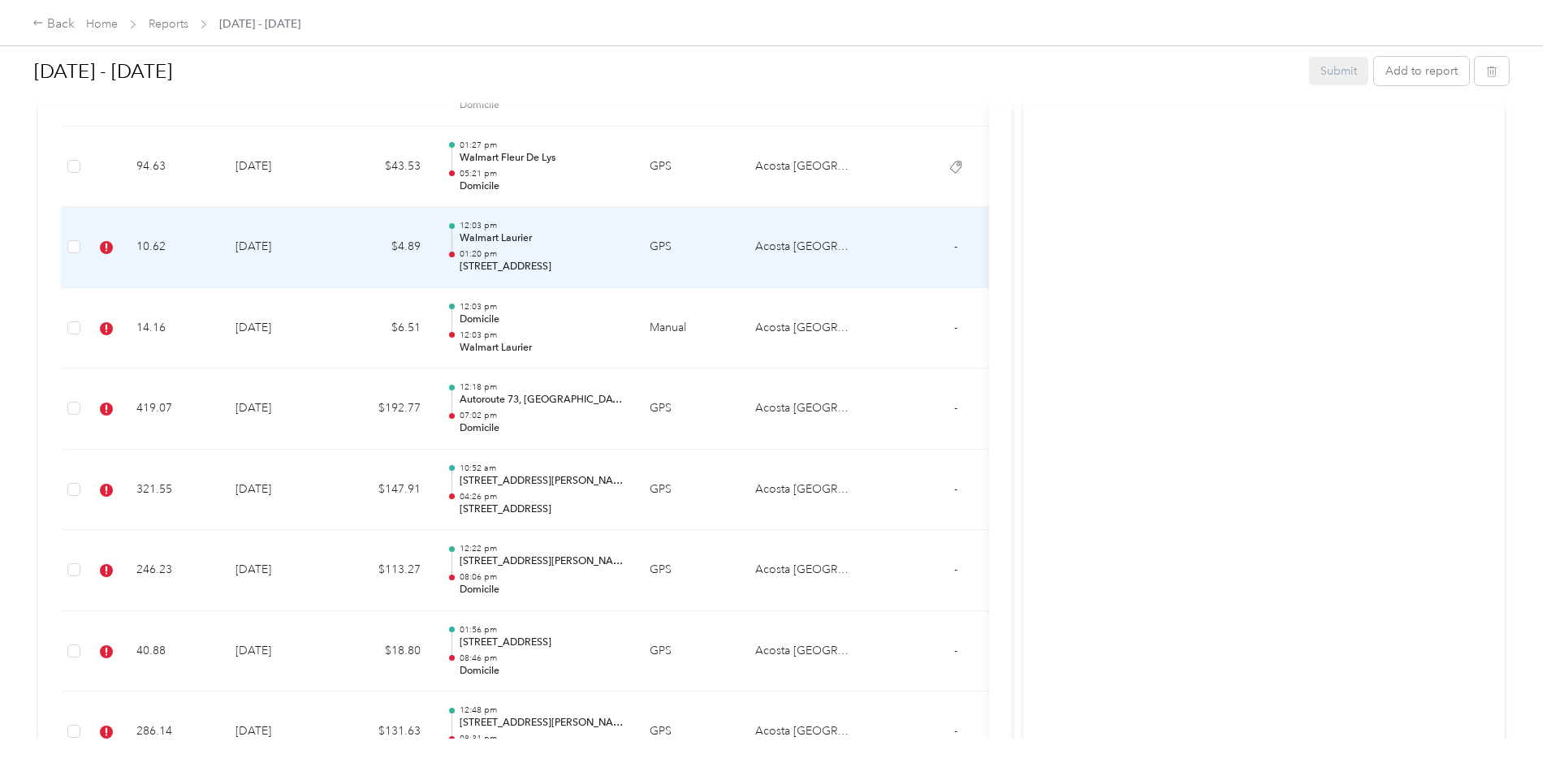
click at [434, 262] on td "$4.89" at bounding box center [384, 247] width 97 height 81
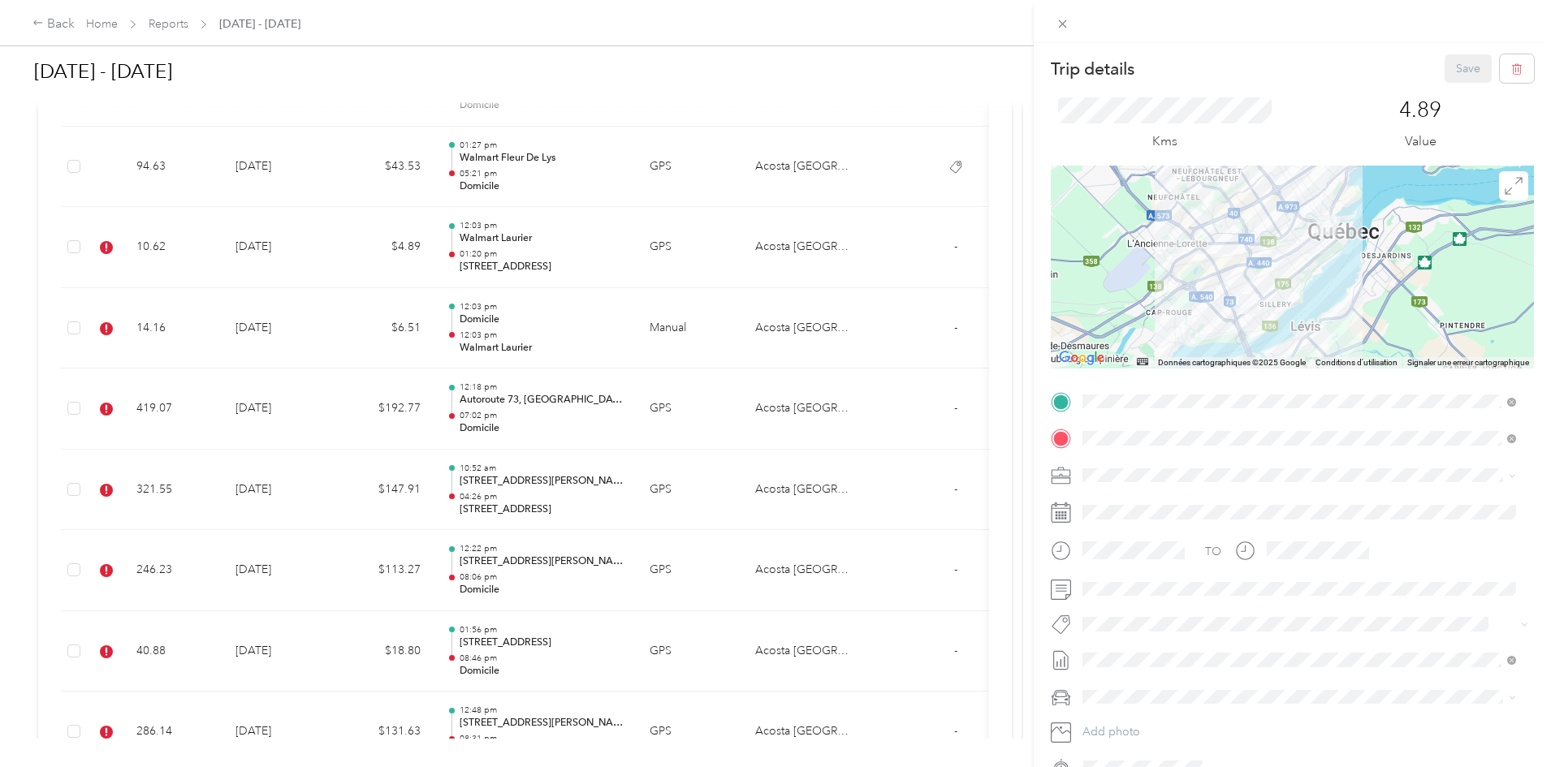
click at [1143, 585] on span "P&g Continuity" at bounding box center [1134, 684] width 68 height 15
click at [1146, 68] on button "Save" at bounding box center [1468, 68] width 47 height 28
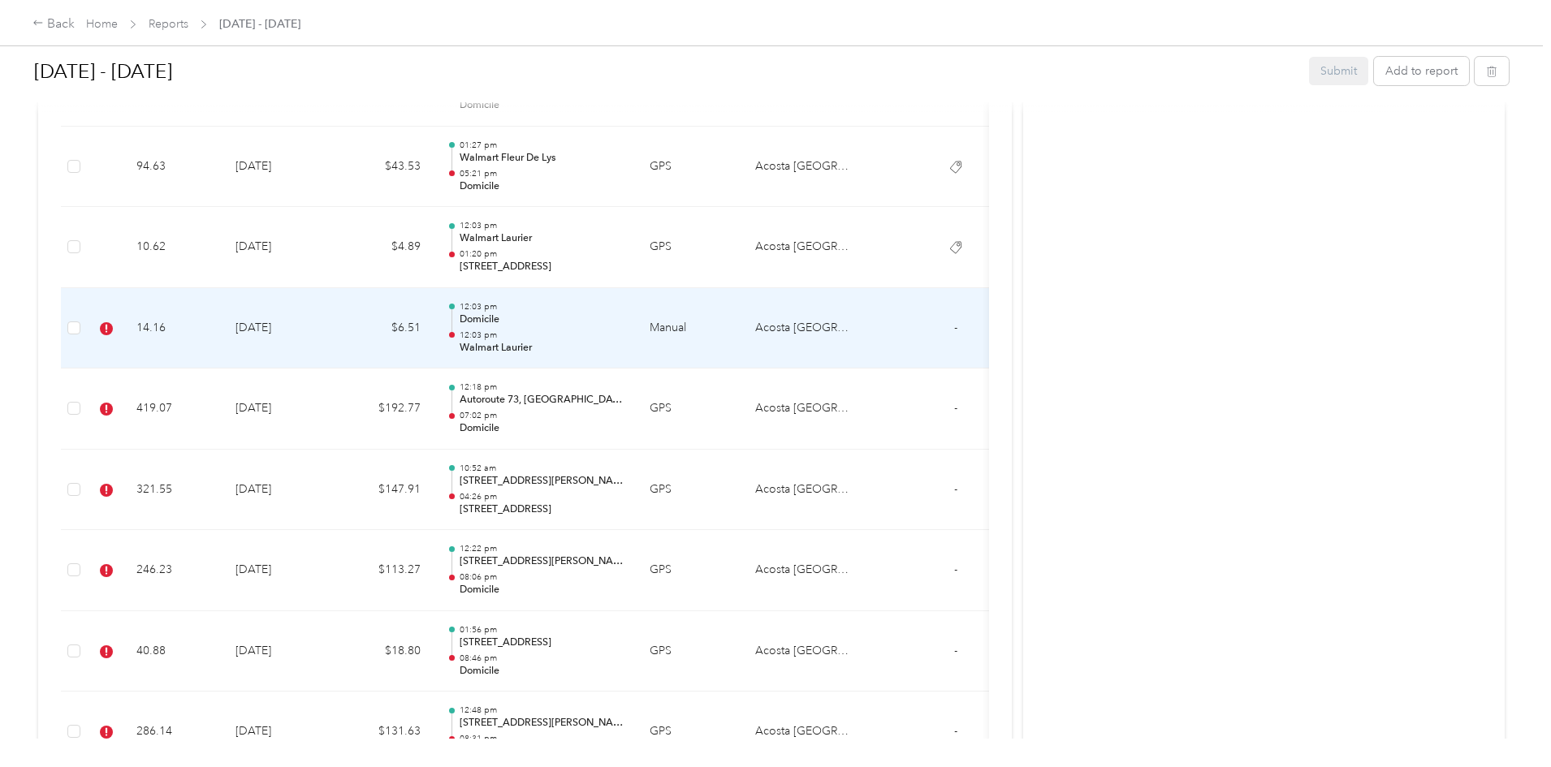
click at [624, 335] on p "12:03 pm" at bounding box center [542, 335] width 164 height 11
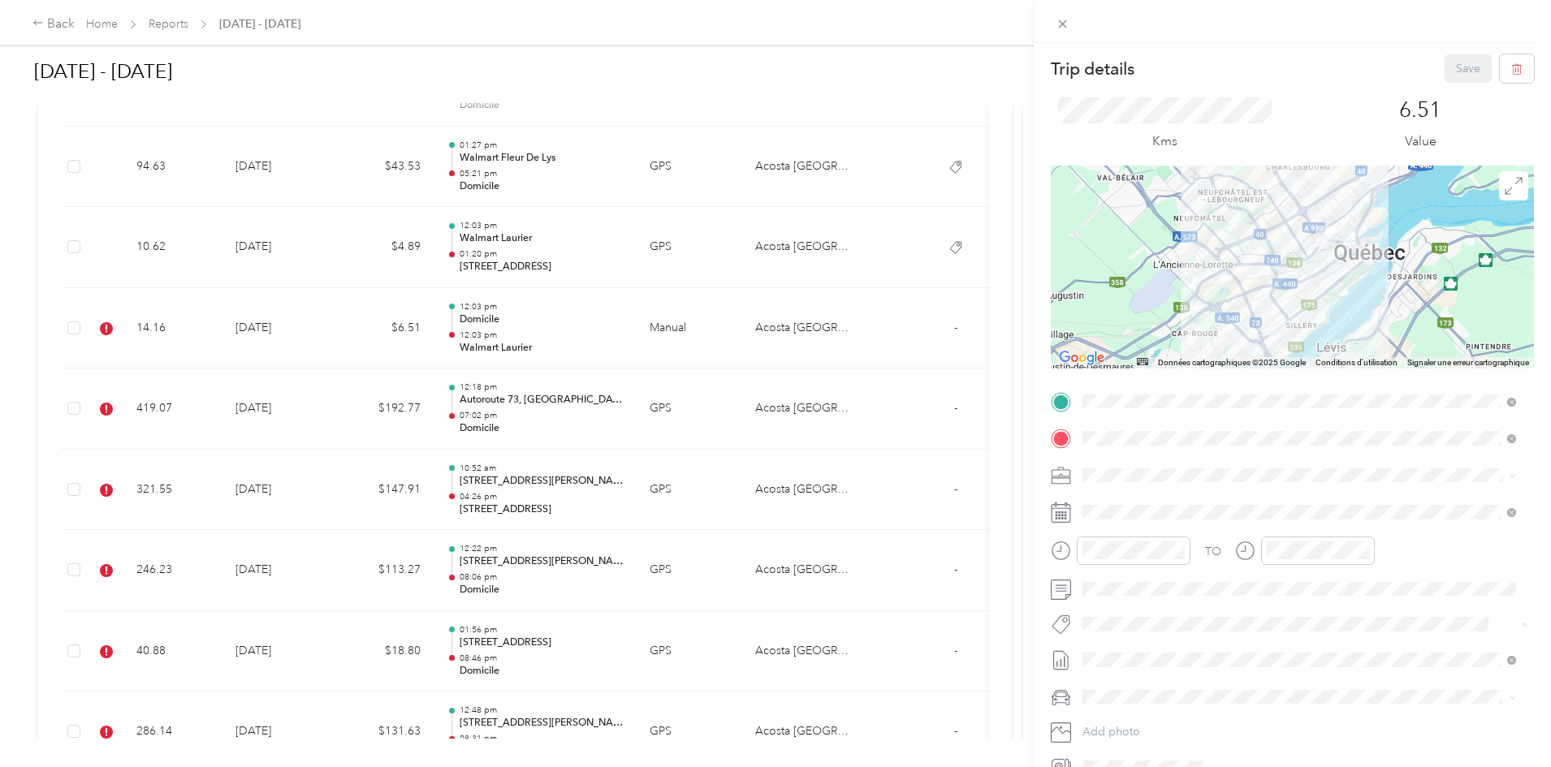
click at [1146, 585] on span "P&g Continuity" at bounding box center [1134, 684] width 68 height 15
click at [1146, 75] on button "Save" at bounding box center [1468, 68] width 47 height 28
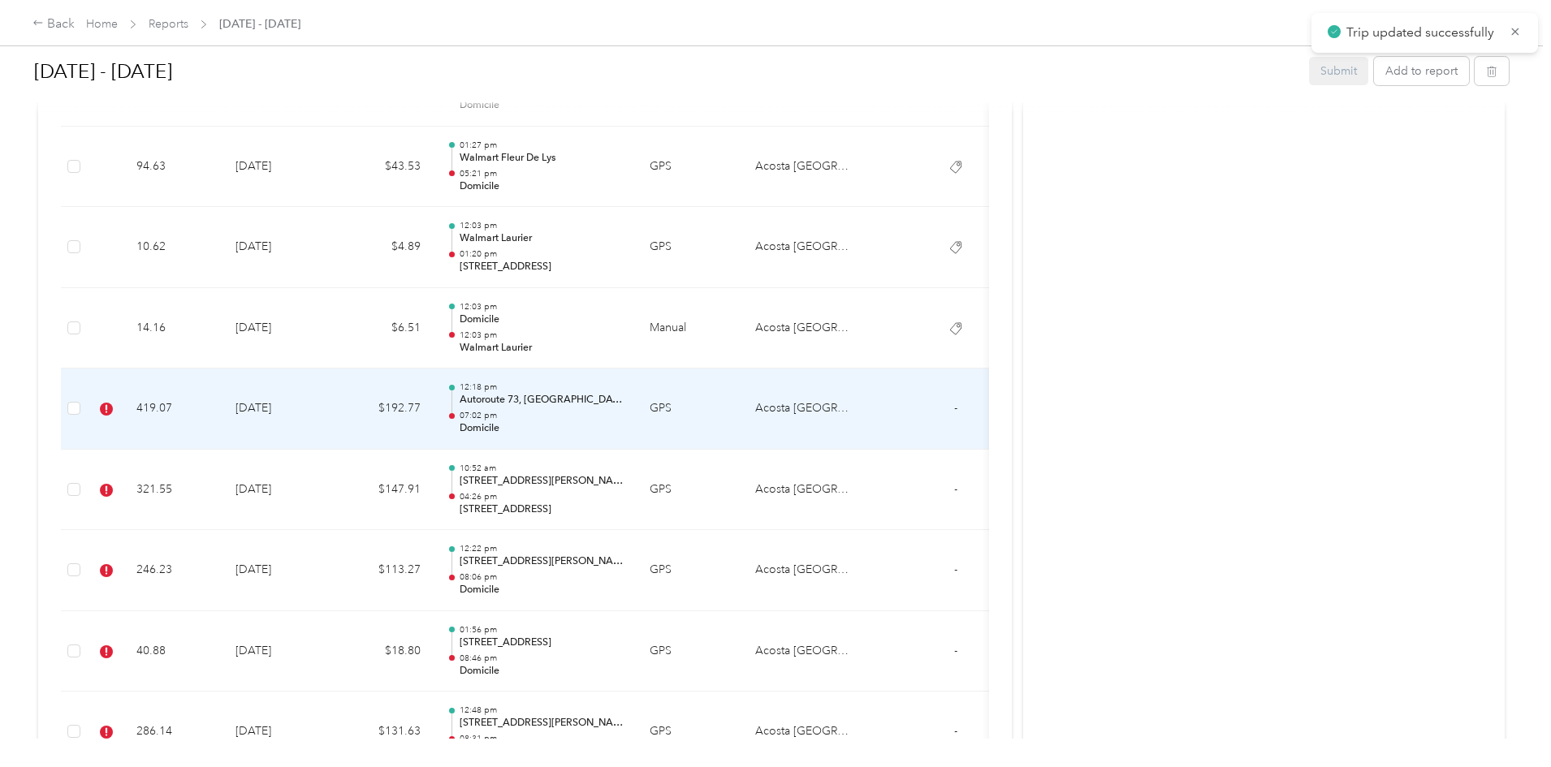
click at [624, 428] on p "Domicile" at bounding box center [542, 428] width 164 height 15
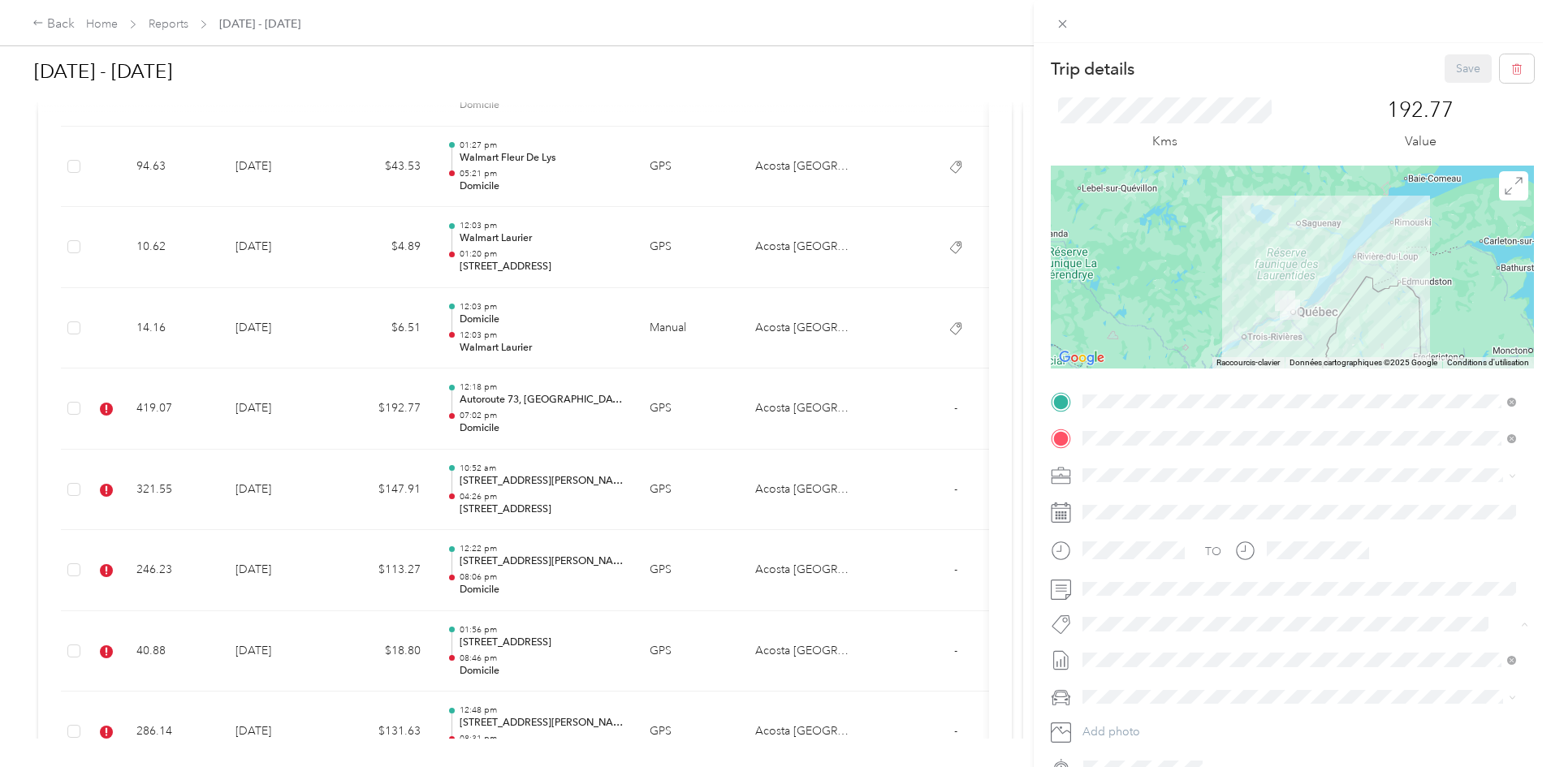
click at [1146, 585] on div "Cibc - Blitz" at bounding box center [1299, 653] width 422 height 20
click at [1146, 64] on button "Save" at bounding box center [1468, 68] width 47 height 28
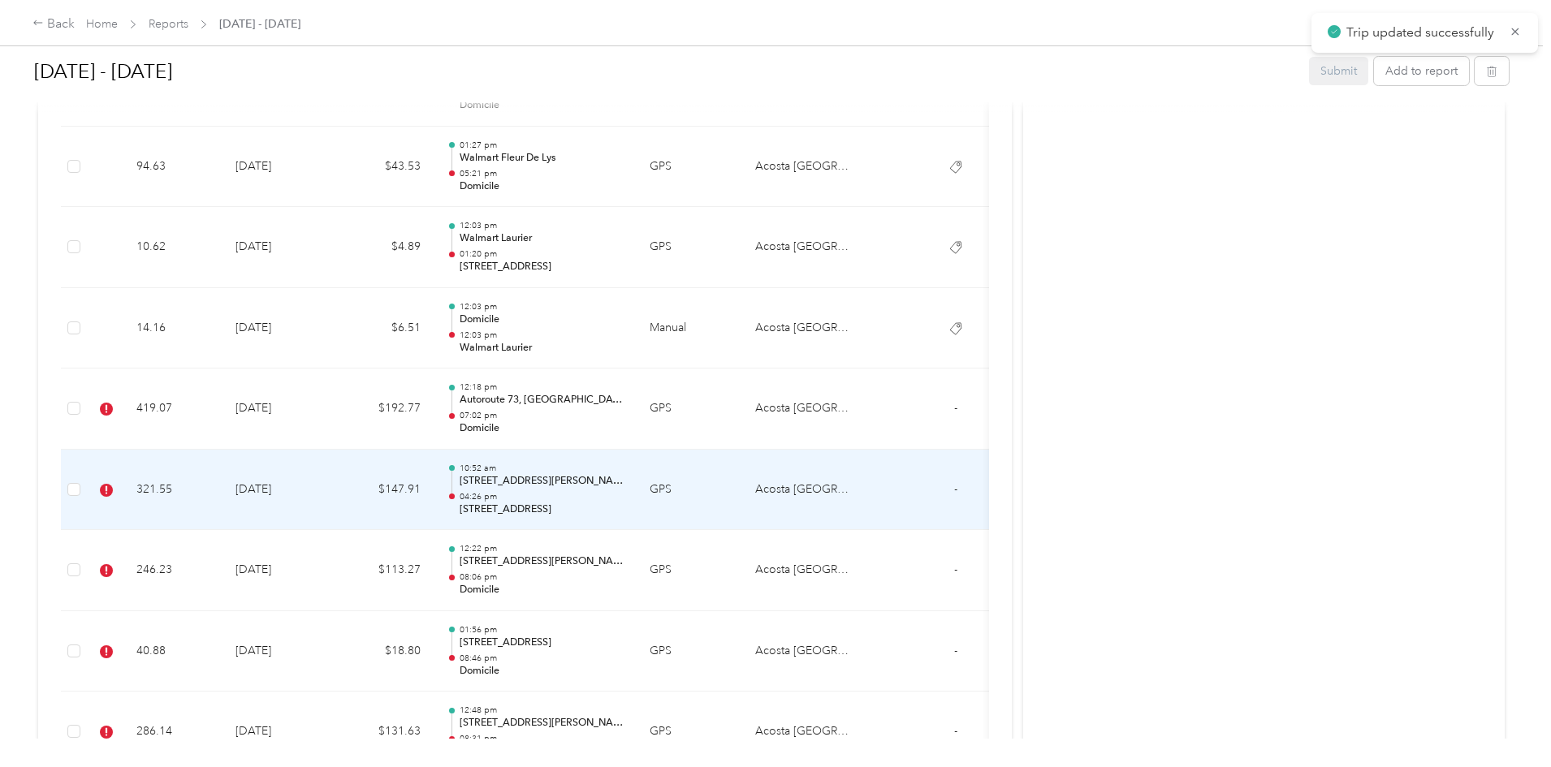
click at [434, 504] on td "$147.91" at bounding box center [384, 490] width 97 height 81
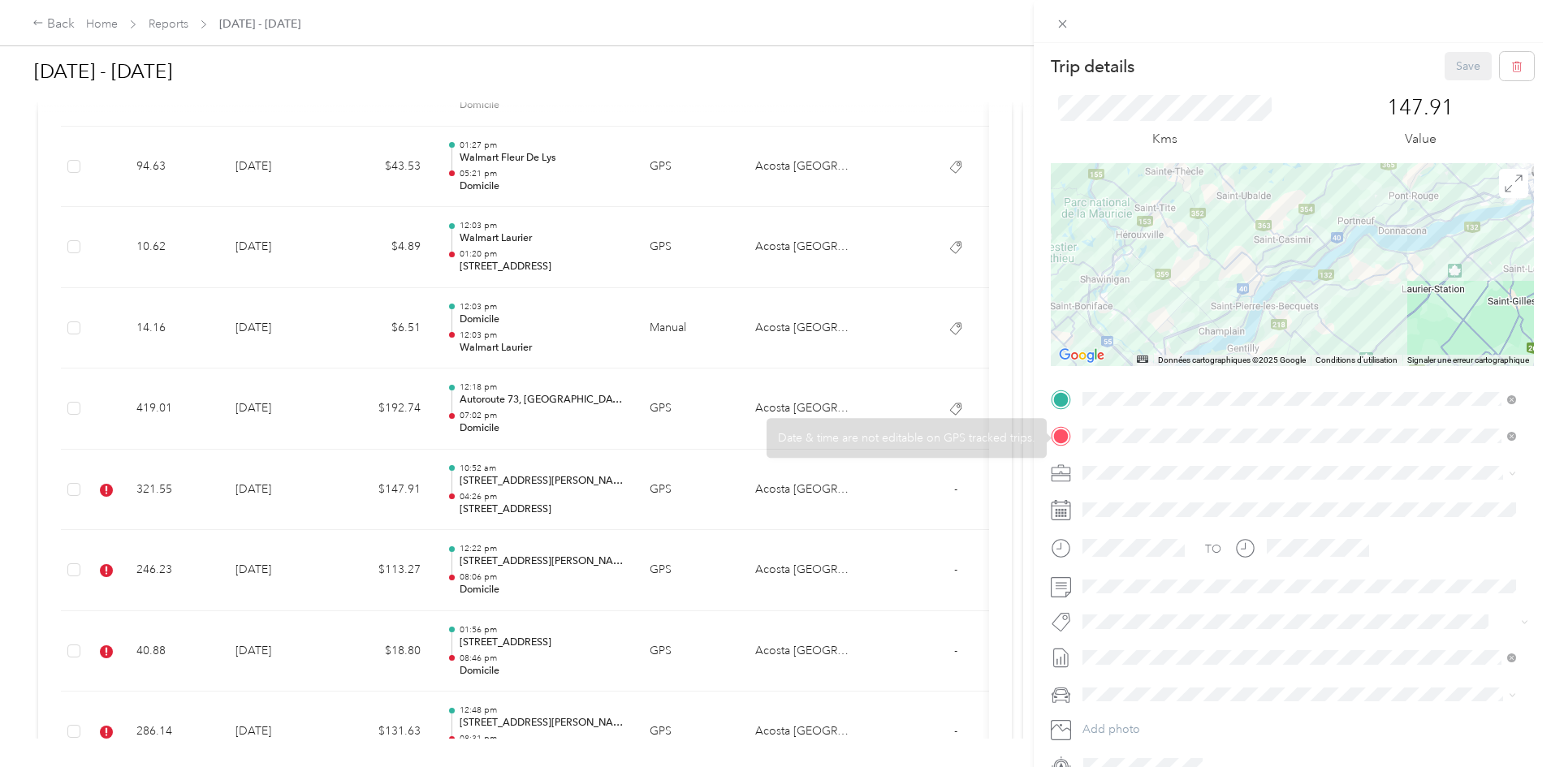
scroll to position [0, 0]
click at [1126, 585] on span at bounding box center [1292, 624] width 430 height 17
click at [1142, 585] on div "Trip details Save This trip cannot be edited because it is either under review,…" at bounding box center [771, 767] width 1543 height 0
click at [1139, 585] on span "Cibc - Blitz" at bounding box center [1124, 648] width 48 height 15
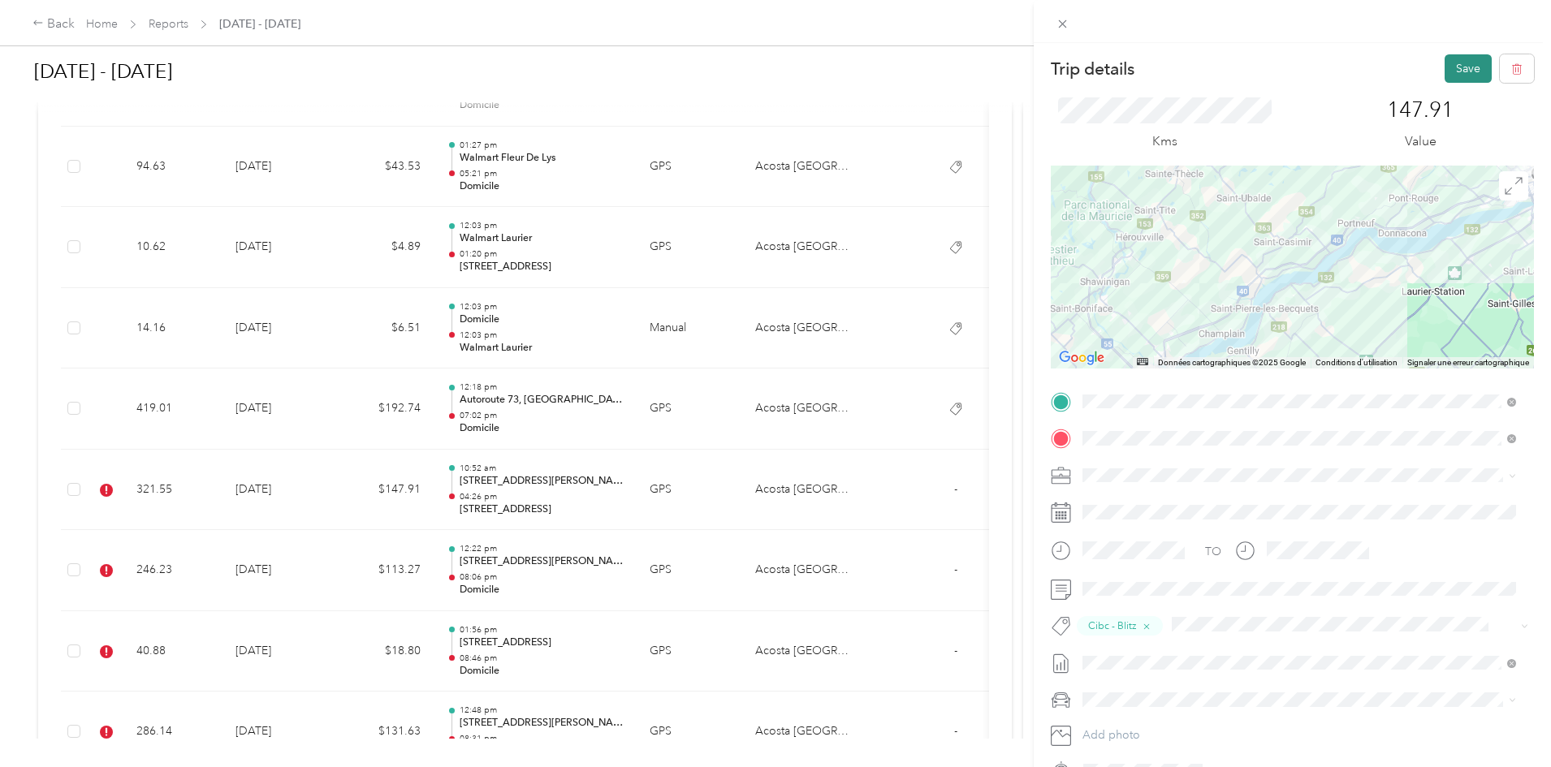
click at [1146, 63] on button "Save" at bounding box center [1468, 68] width 47 height 28
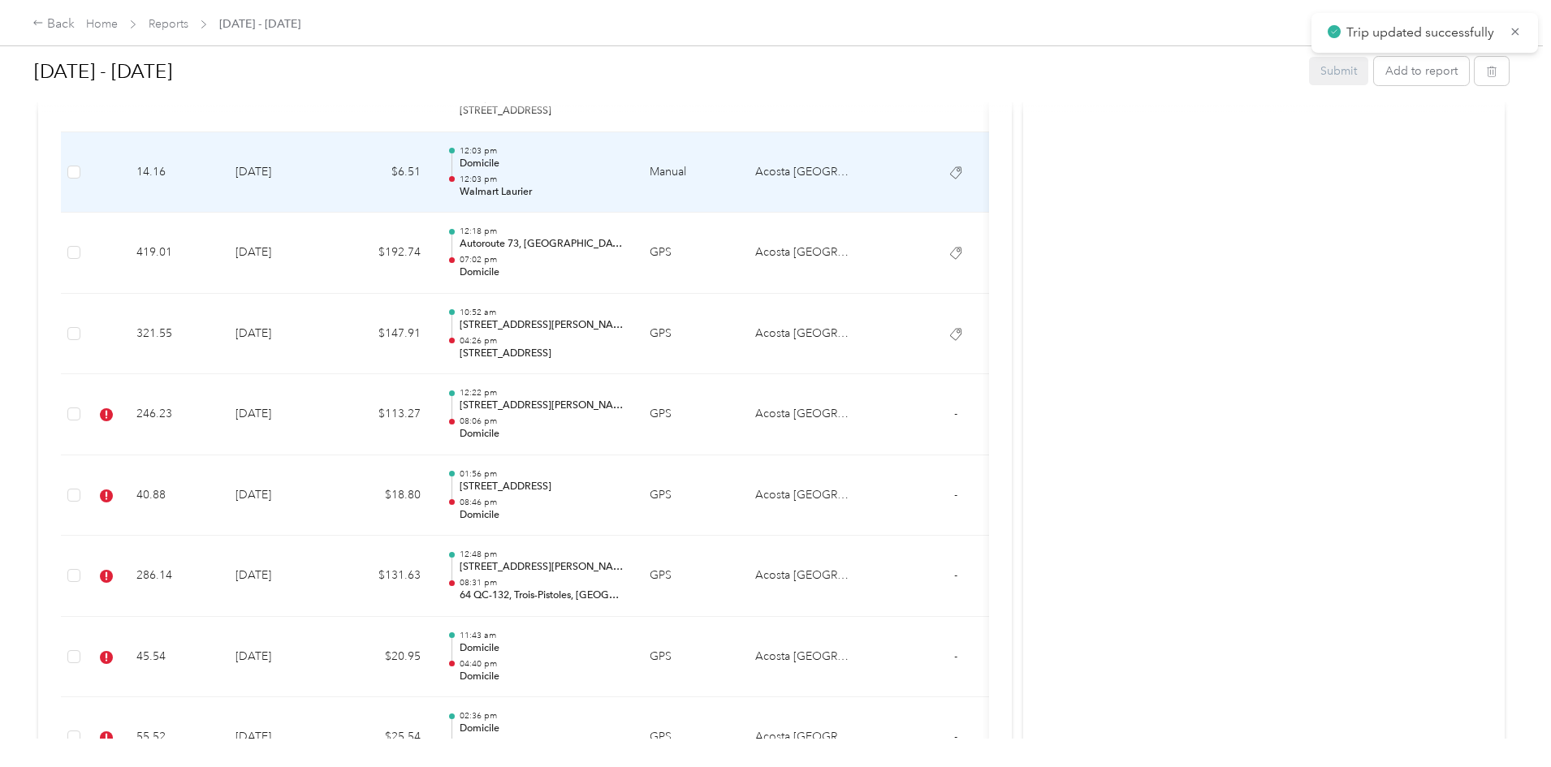
scroll to position [1015, 0]
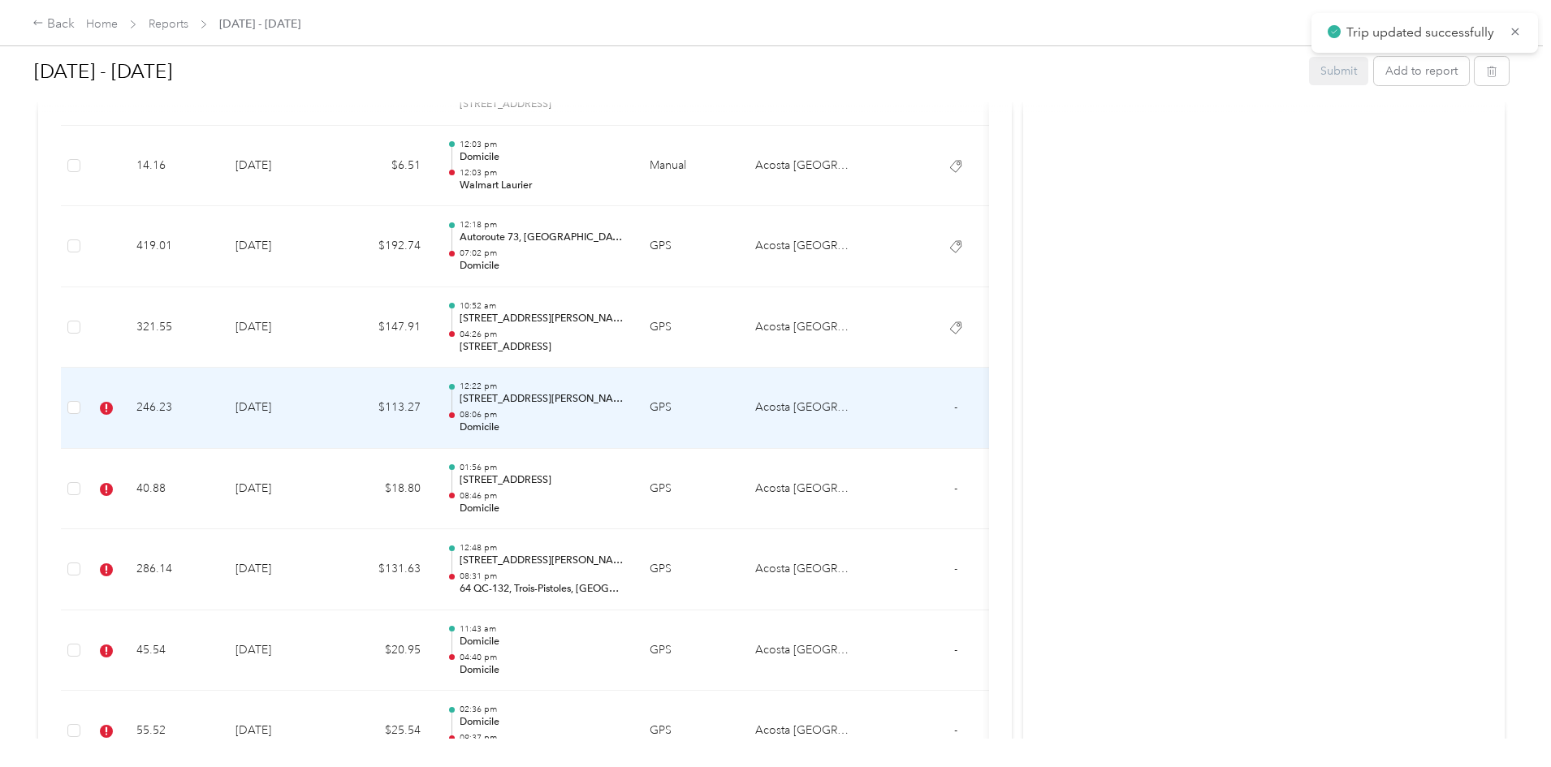
click at [336, 422] on td "[DATE]" at bounding box center [280, 408] width 114 height 81
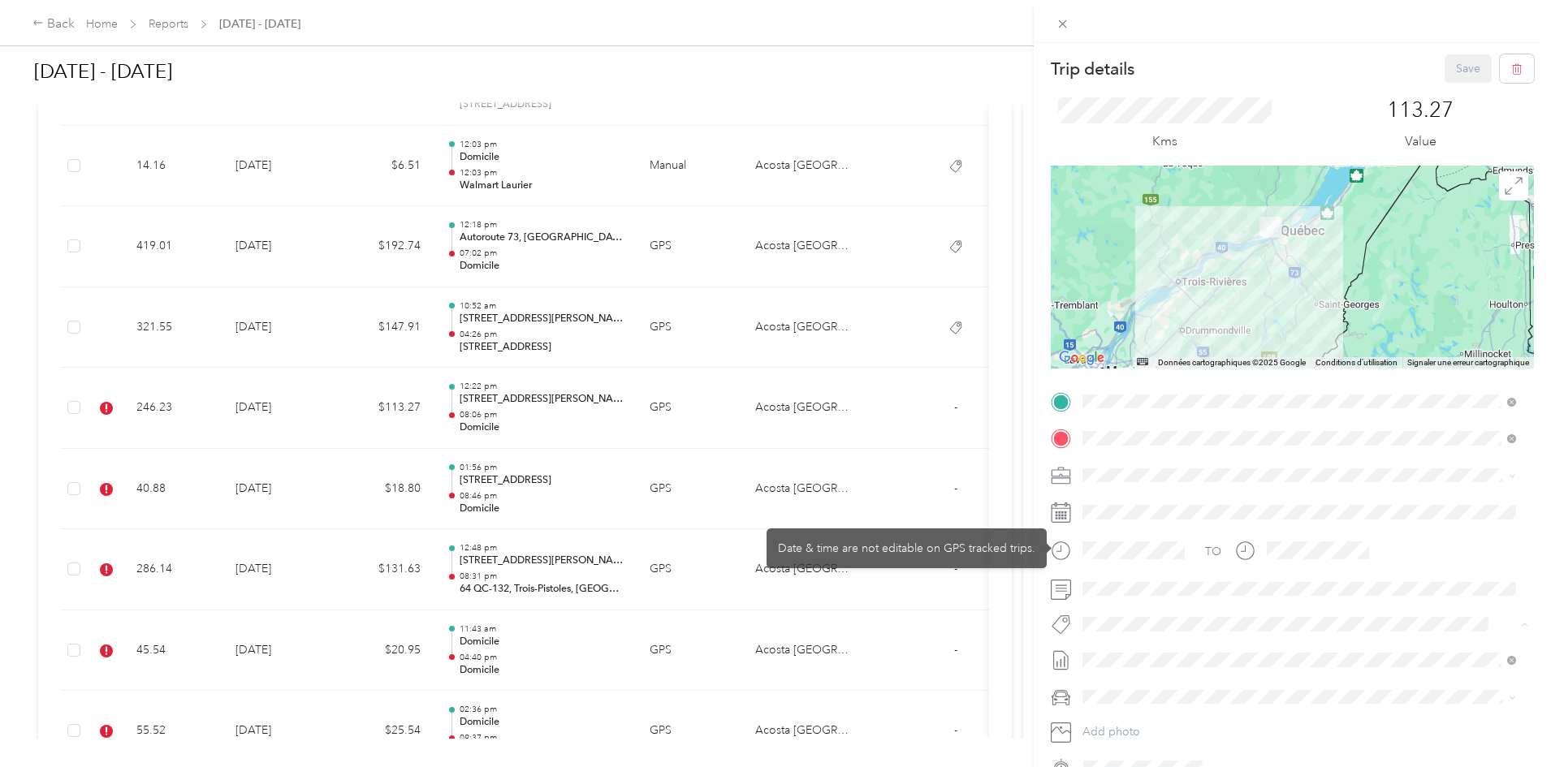
click at [1122, 585] on span "Cibc - Blitz" at bounding box center [1124, 653] width 48 height 15
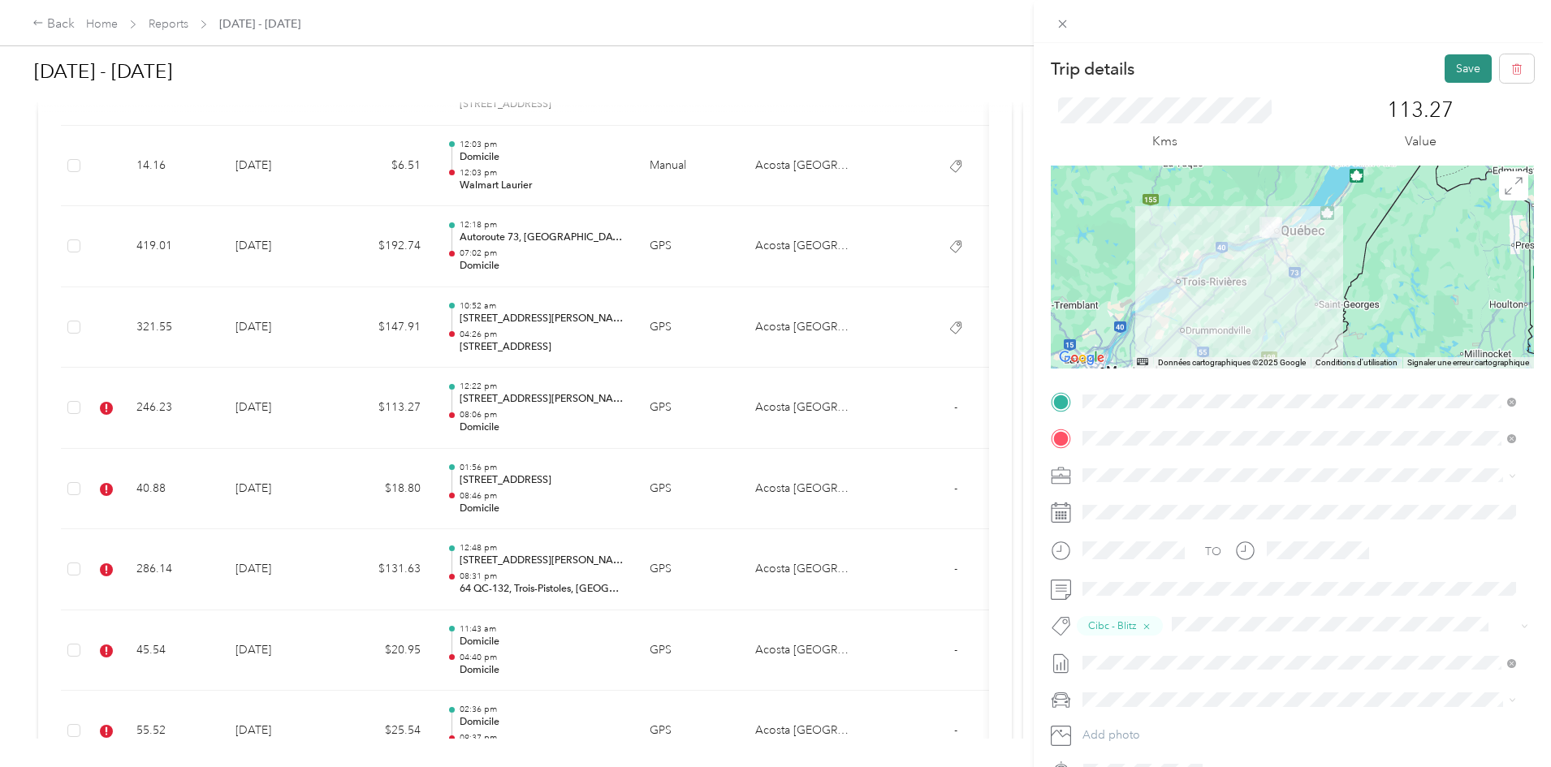
click at [1146, 73] on button "Save" at bounding box center [1468, 68] width 47 height 28
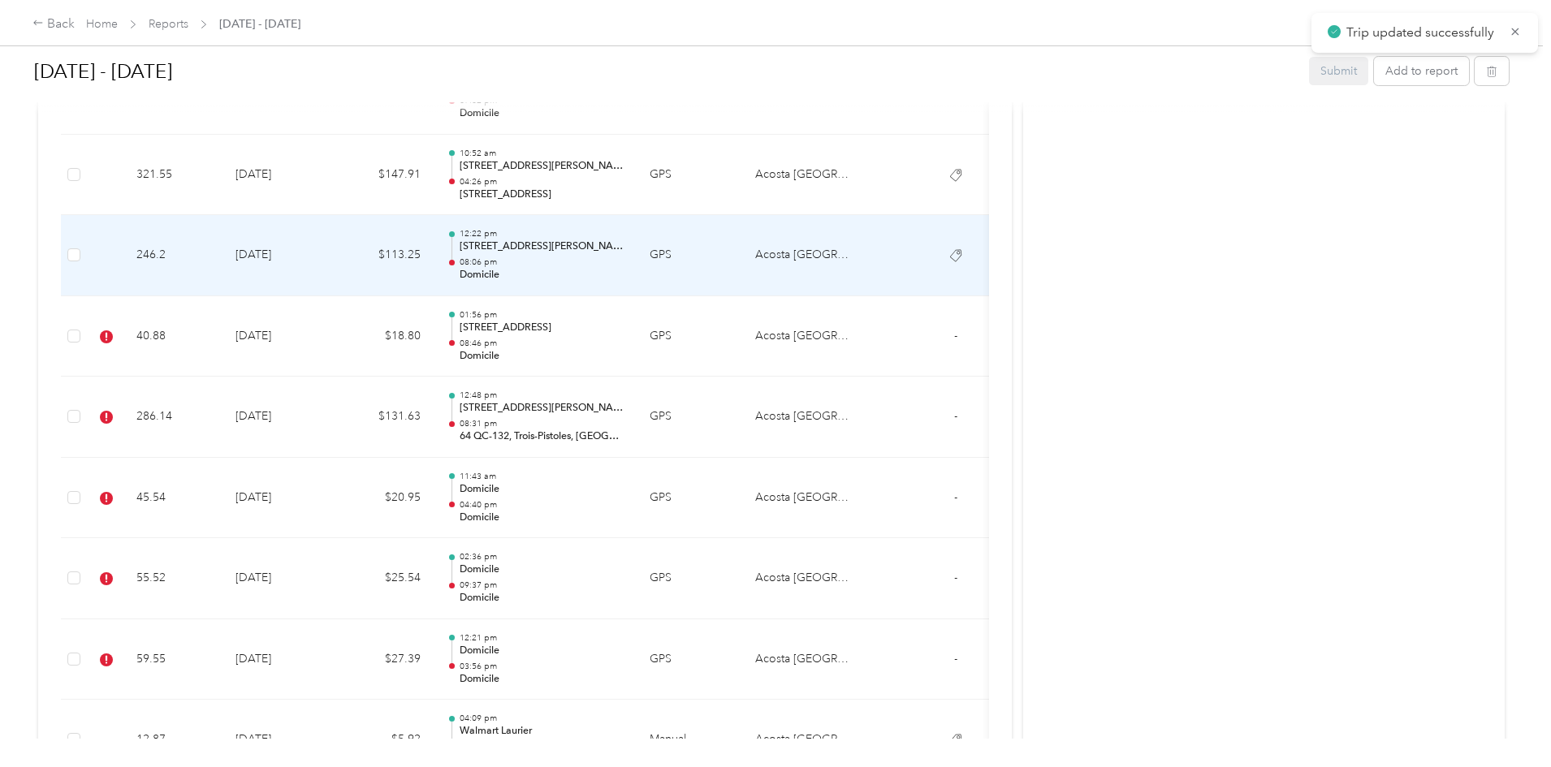
scroll to position [1178, 0]
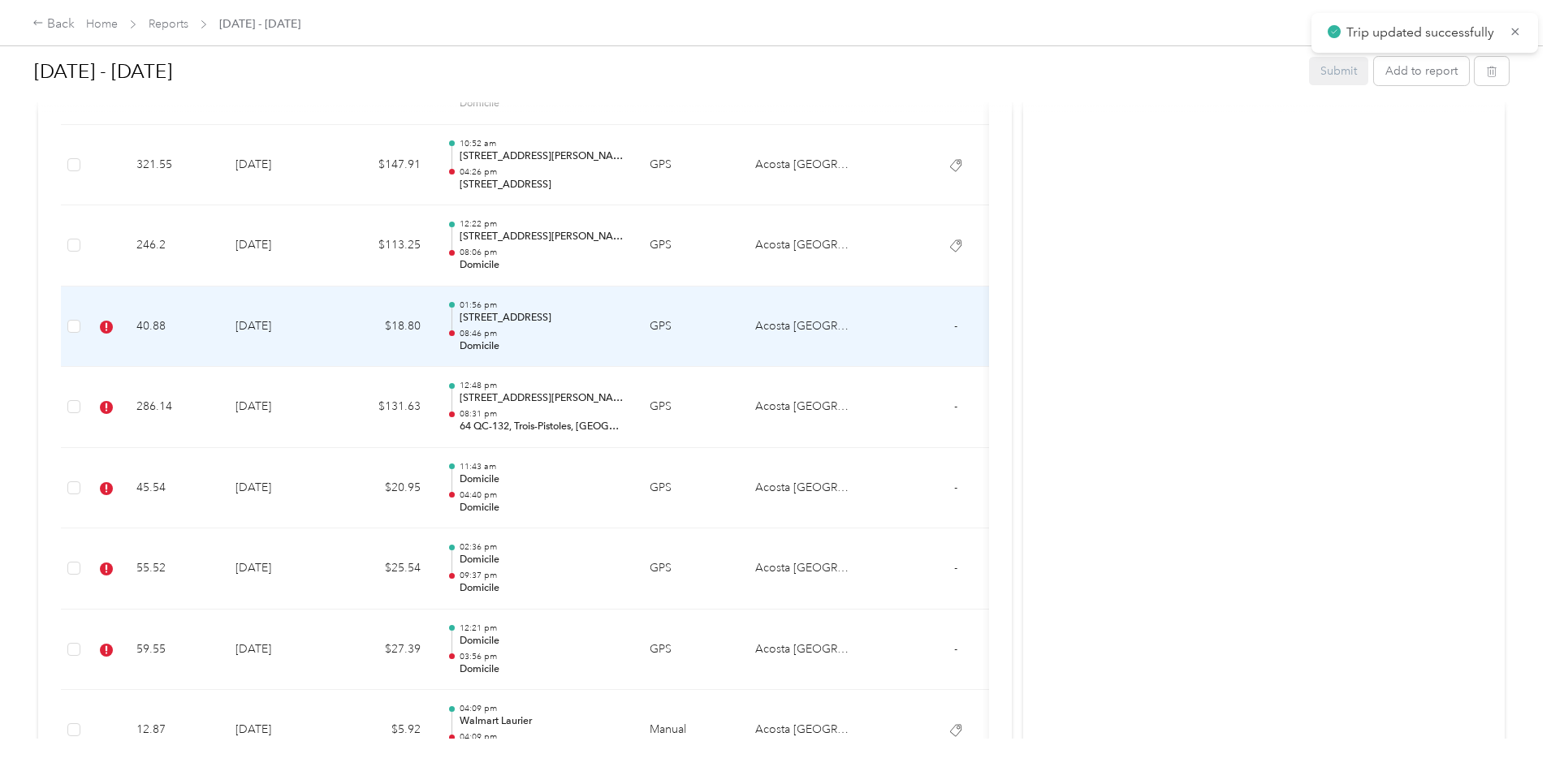
click at [336, 329] on td "[DATE]" at bounding box center [280, 327] width 114 height 81
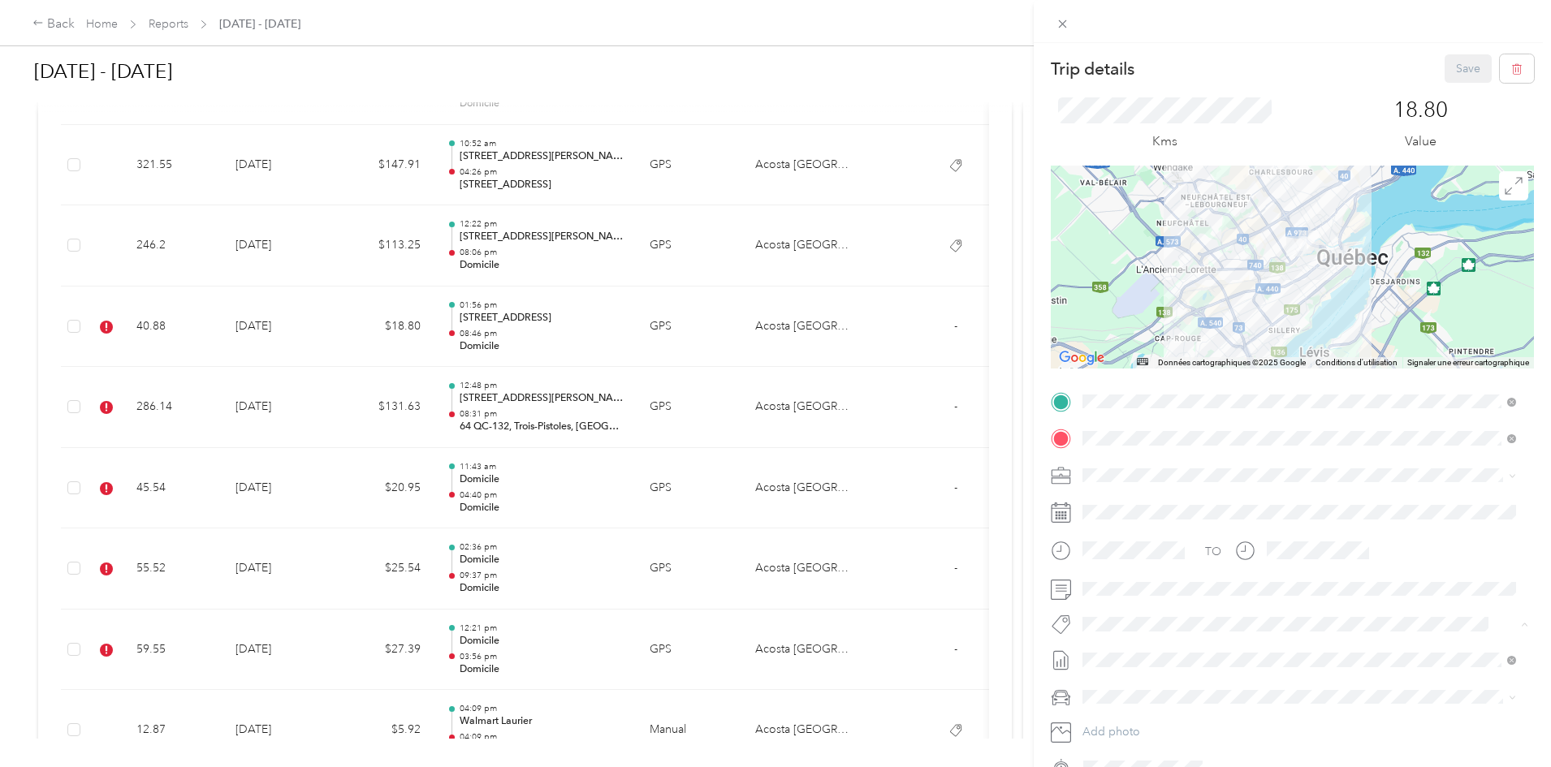
click at [1146, 585] on div "Lego Blitz" at bounding box center [1299, 653] width 422 height 20
click at [1146, 67] on button "Save" at bounding box center [1468, 68] width 47 height 28
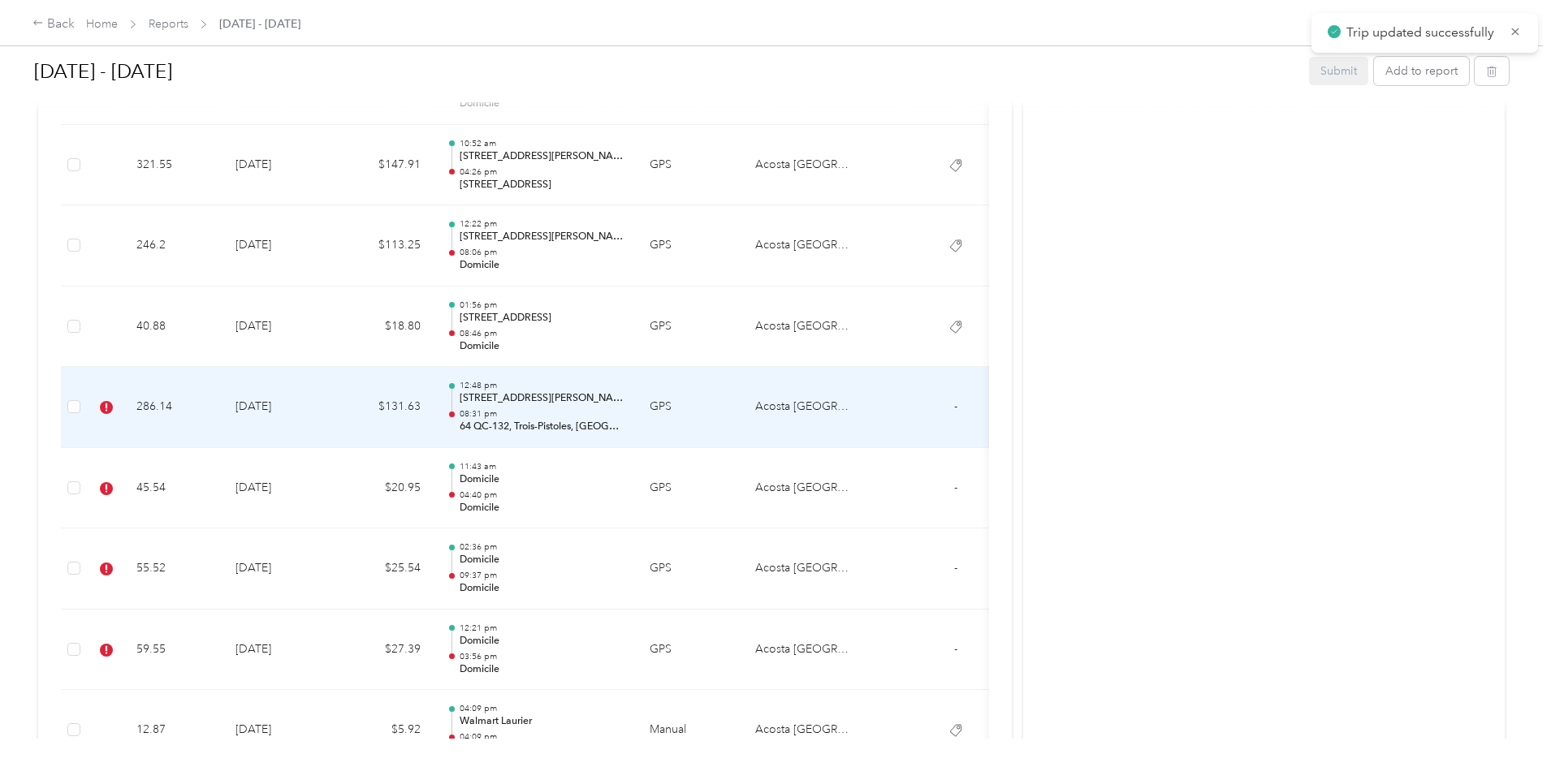
click at [434, 407] on td "$131.63" at bounding box center [384, 407] width 97 height 81
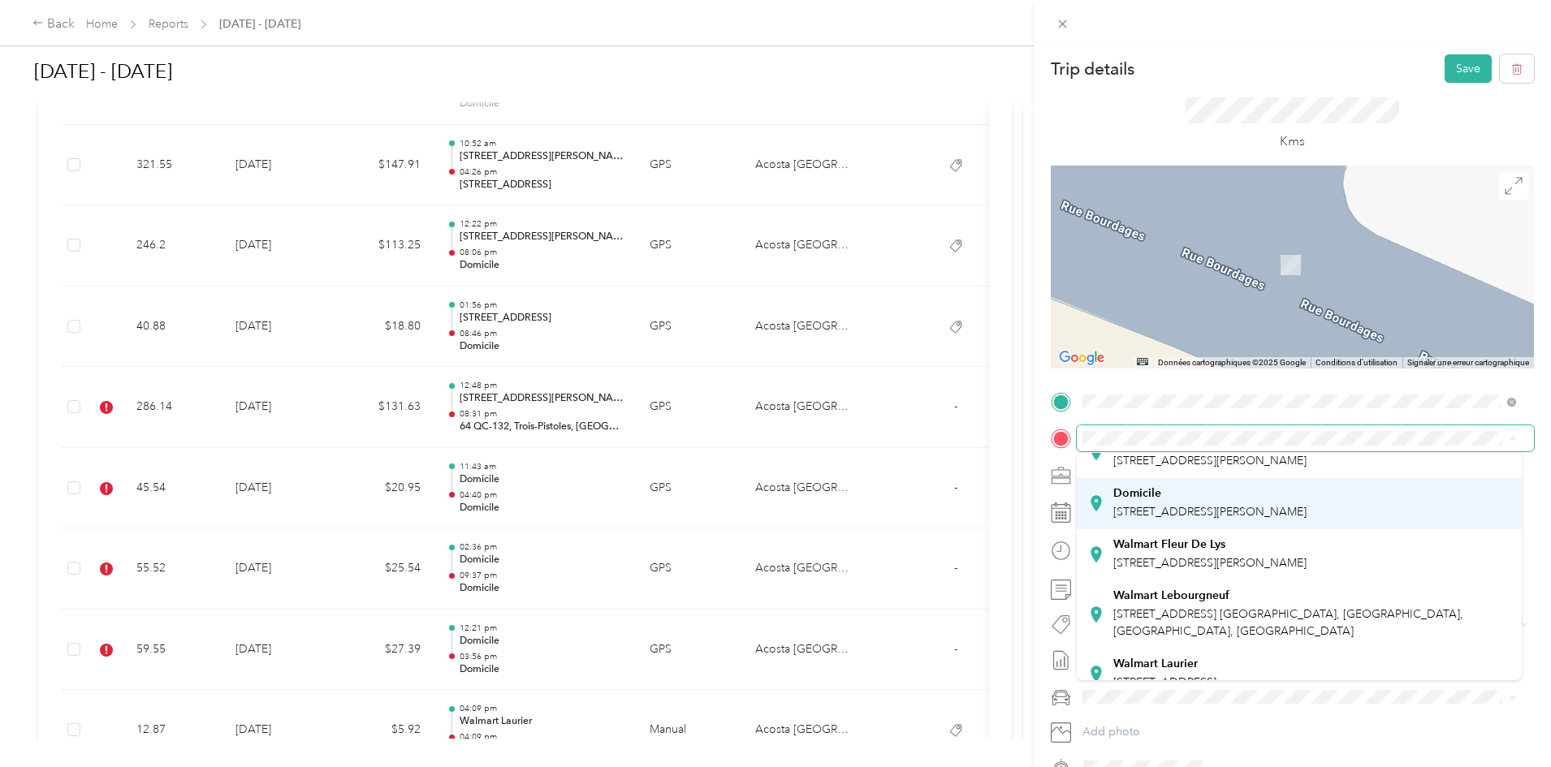
scroll to position [0, 0]
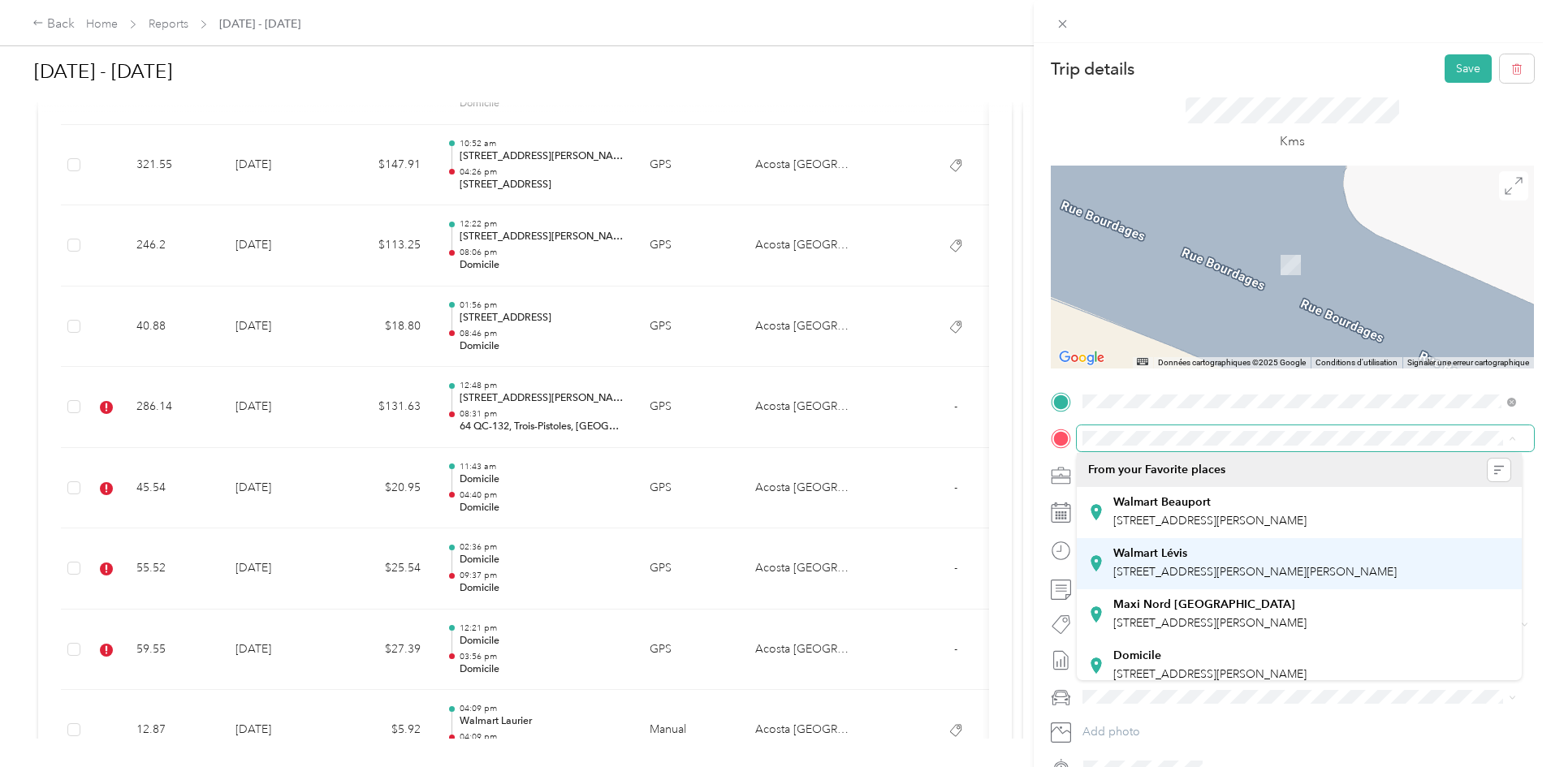
click at [1146, 568] on span "[STREET_ADDRESS][PERSON_NAME][PERSON_NAME]" at bounding box center [1254, 572] width 283 height 14
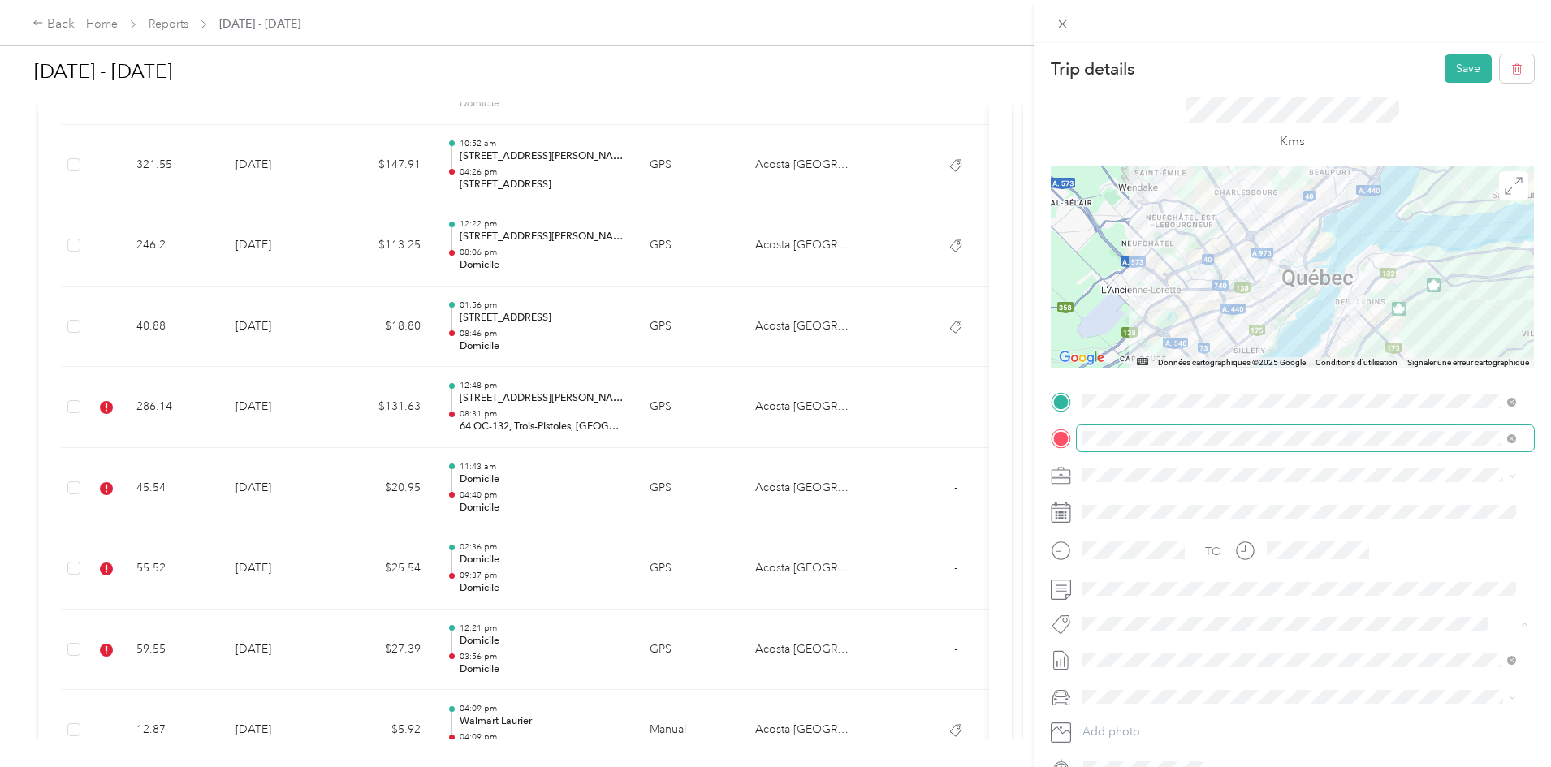
click at [405, 422] on div "Trip details Save This trip cannot be edited because it is either under review,…" at bounding box center [775, 383] width 1551 height 767
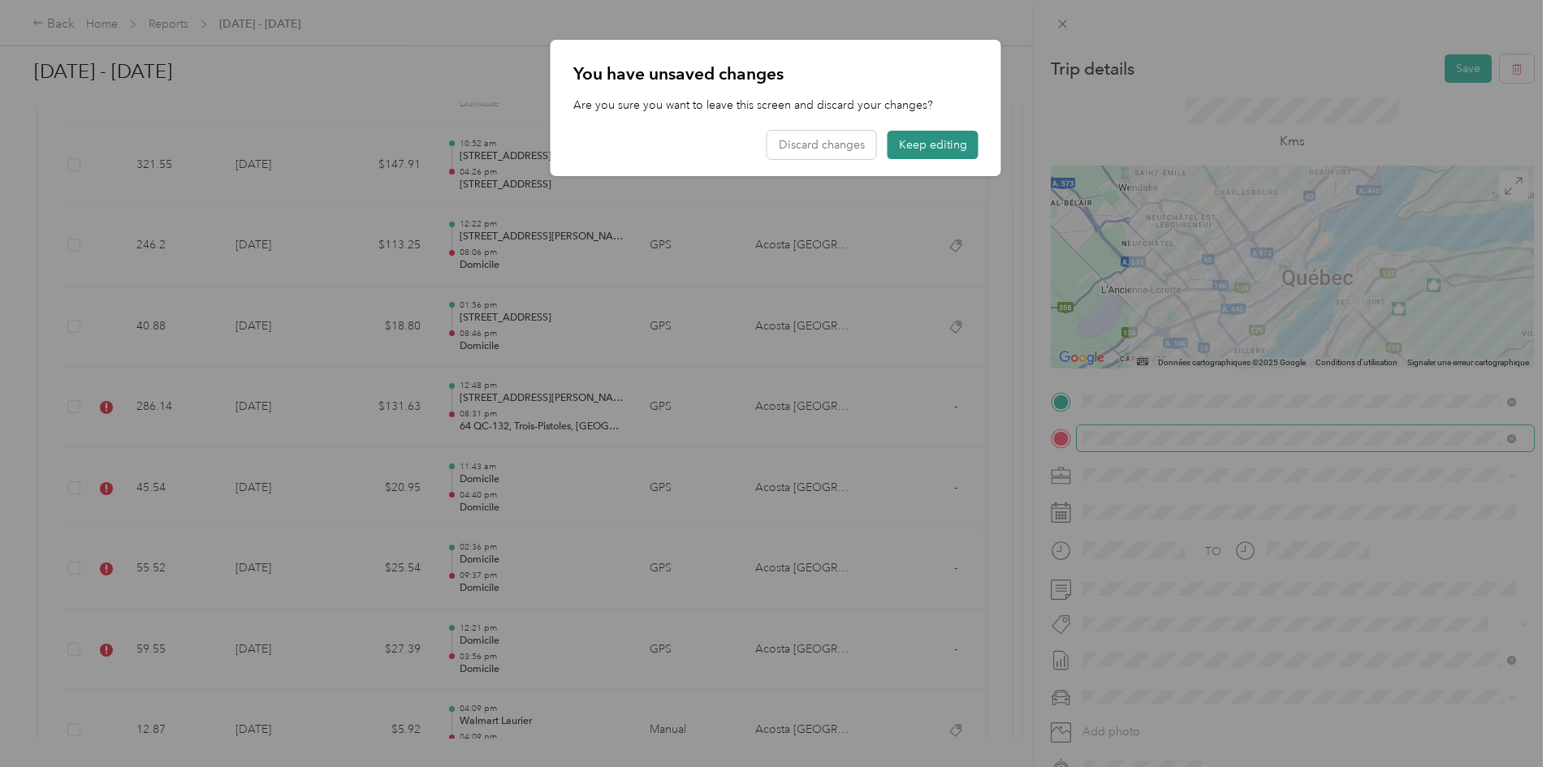
click at [928, 140] on button "Keep editing" at bounding box center [933, 145] width 91 height 28
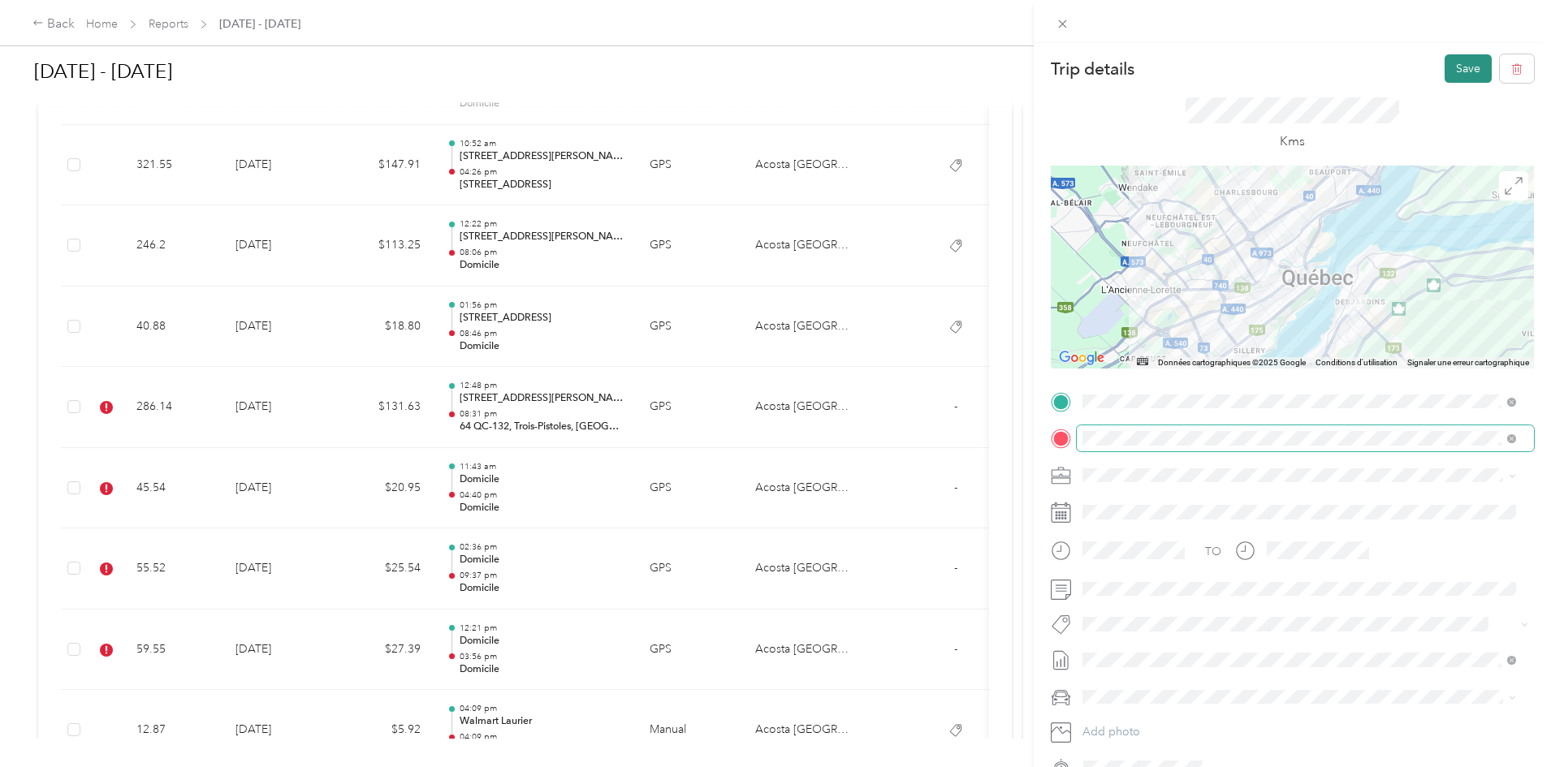
click at [1146, 72] on button "Save" at bounding box center [1468, 68] width 47 height 28
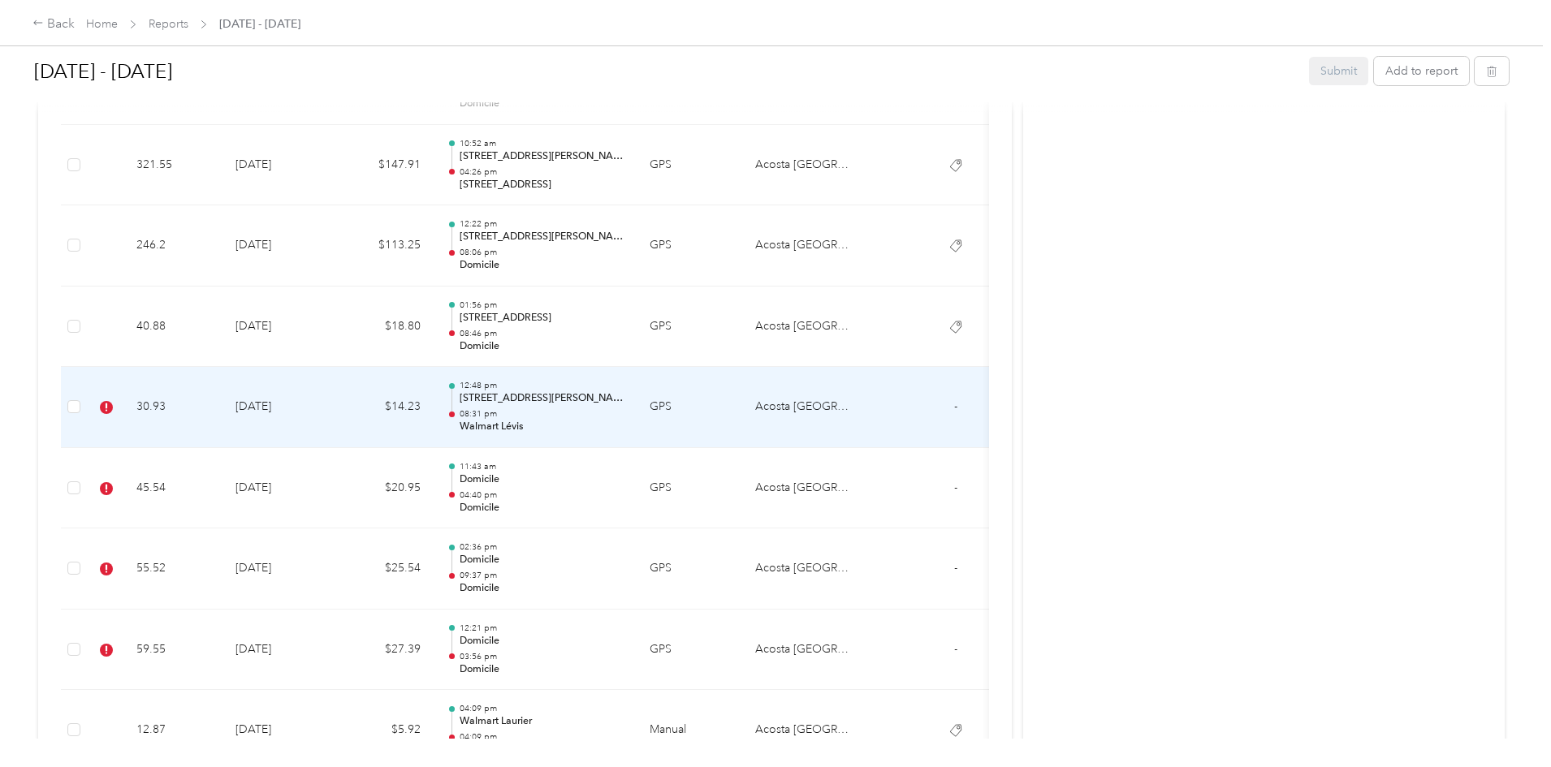
click at [434, 419] on td "$14.23" at bounding box center [384, 407] width 97 height 81
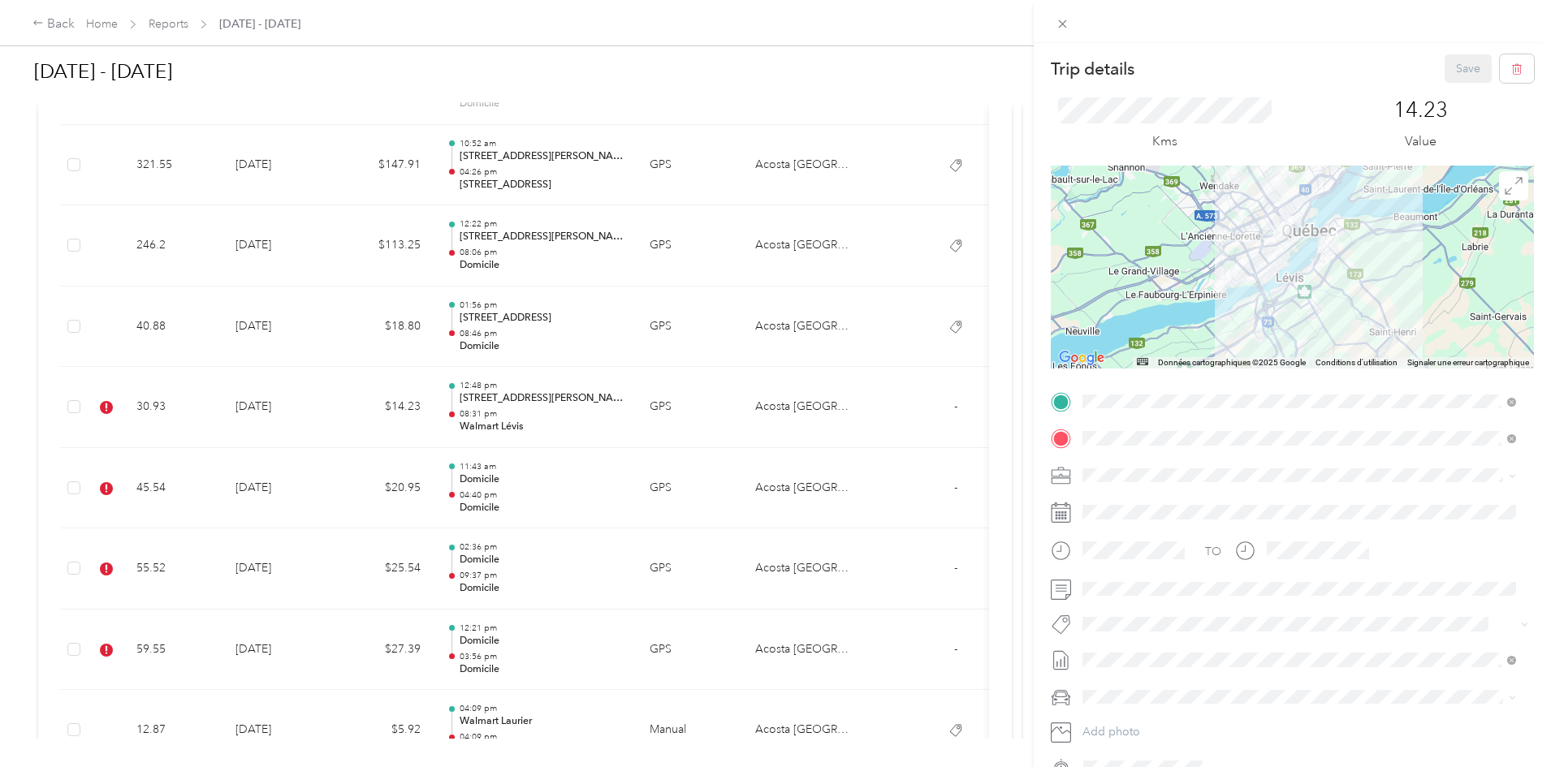
click at [1135, 585] on span "Lego Blitz" at bounding box center [1122, 651] width 44 height 15
click at [1146, 76] on button "Save" at bounding box center [1468, 68] width 47 height 28
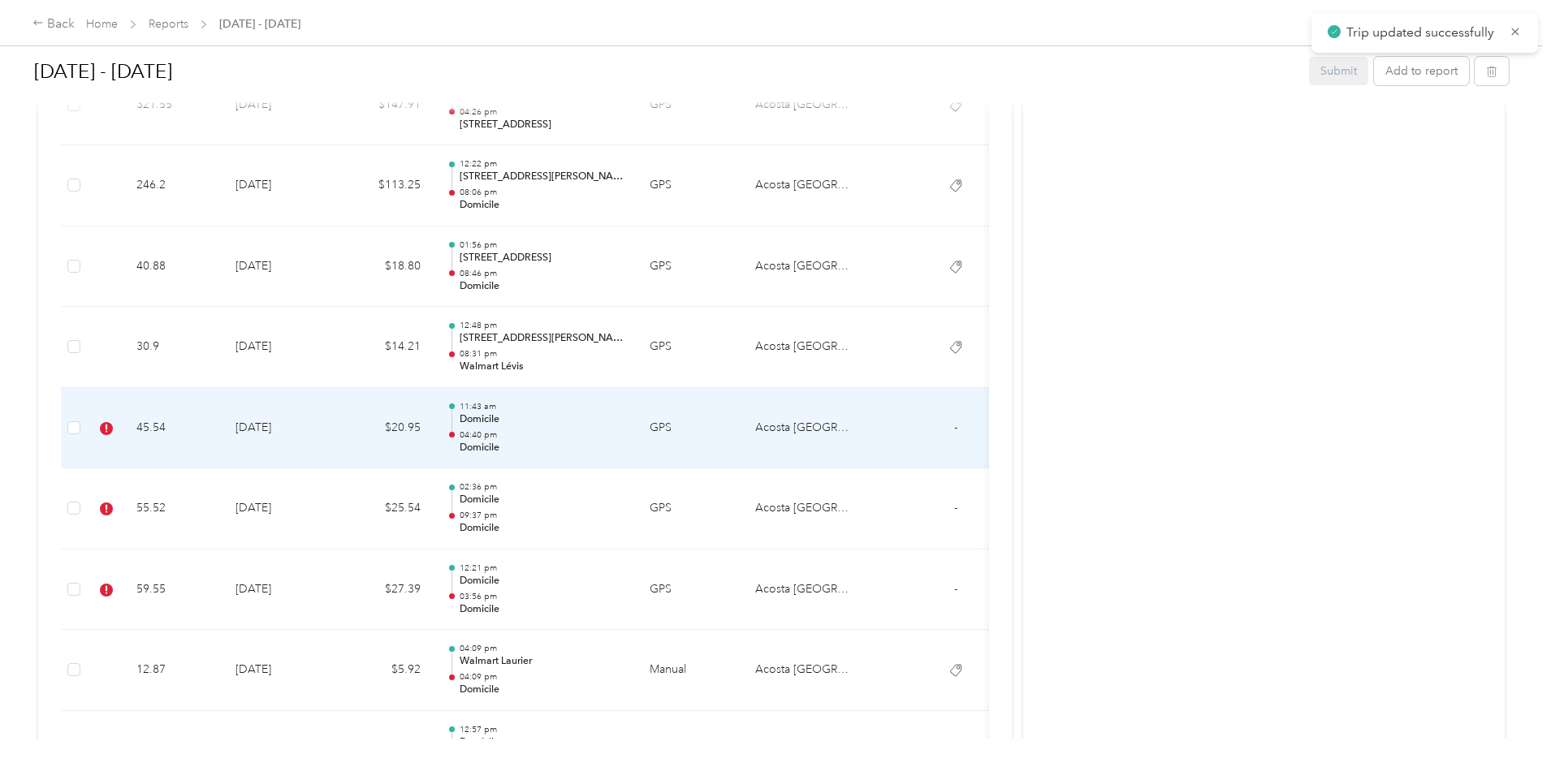
scroll to position [1340, 0]
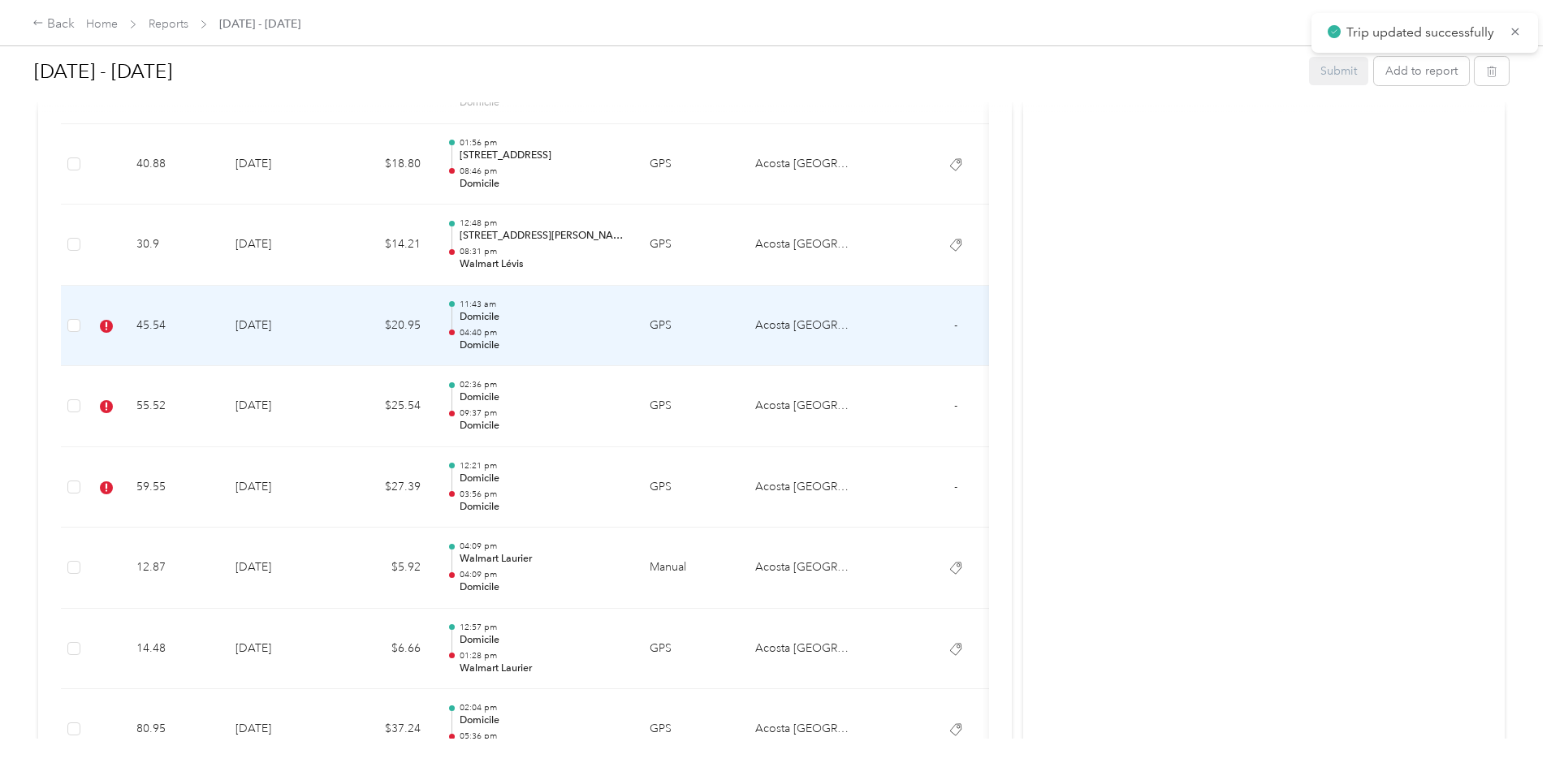
click at [624, 342] on p "Domicile" at bounding box center [542, 346] width 164 height 15
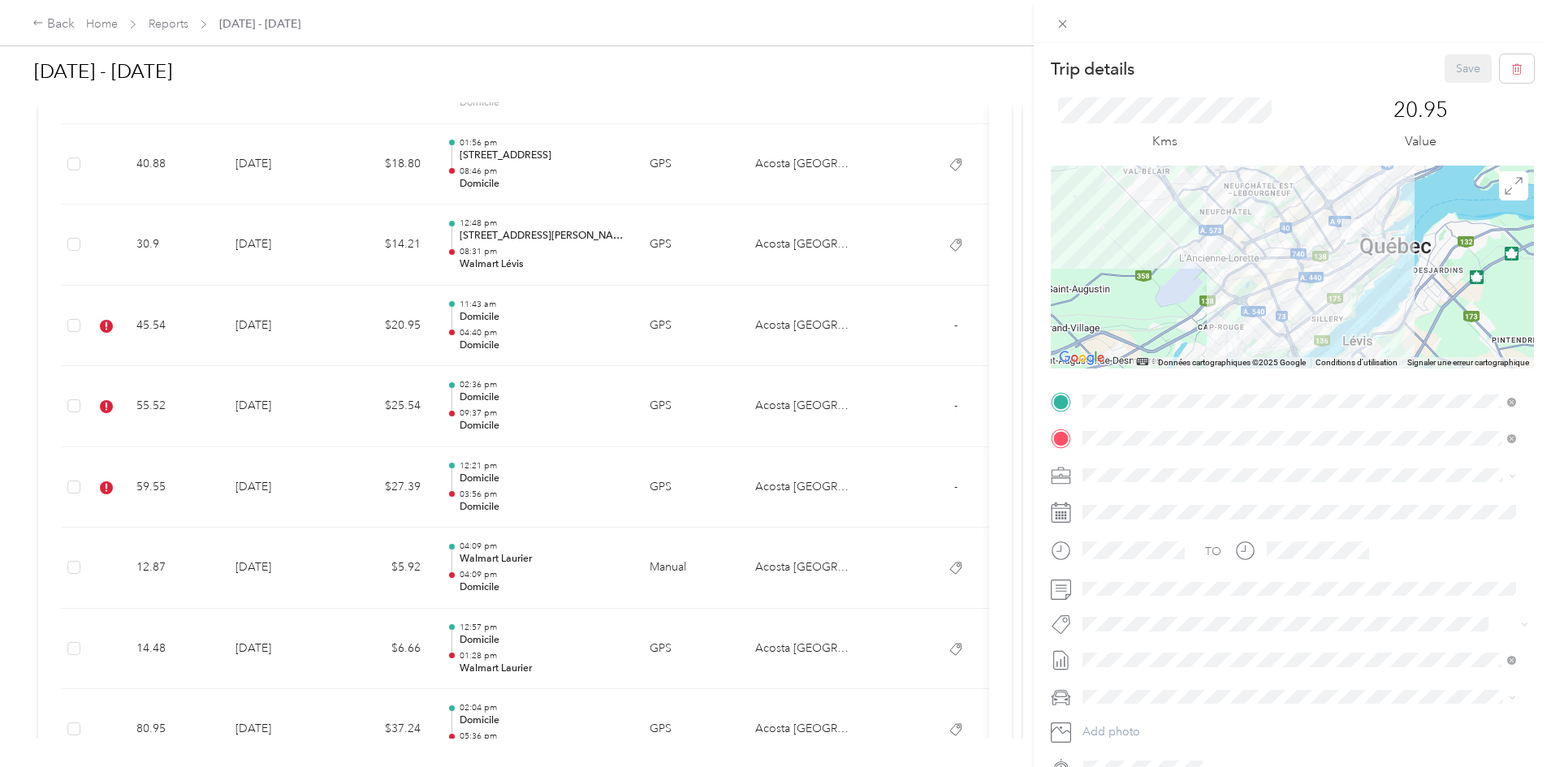
click at [1146, 585] on div "P&g Continuity" at bounding box center [1299, 682] width 422 height 20
drag, startPoint x: 1438, startPoint y: 76, endPoint x: 1009, endPoint y: 202, distance: 447.7
click at [1146, 76] on button "Save" at bounding box center [1468, 68] width 47 height 28
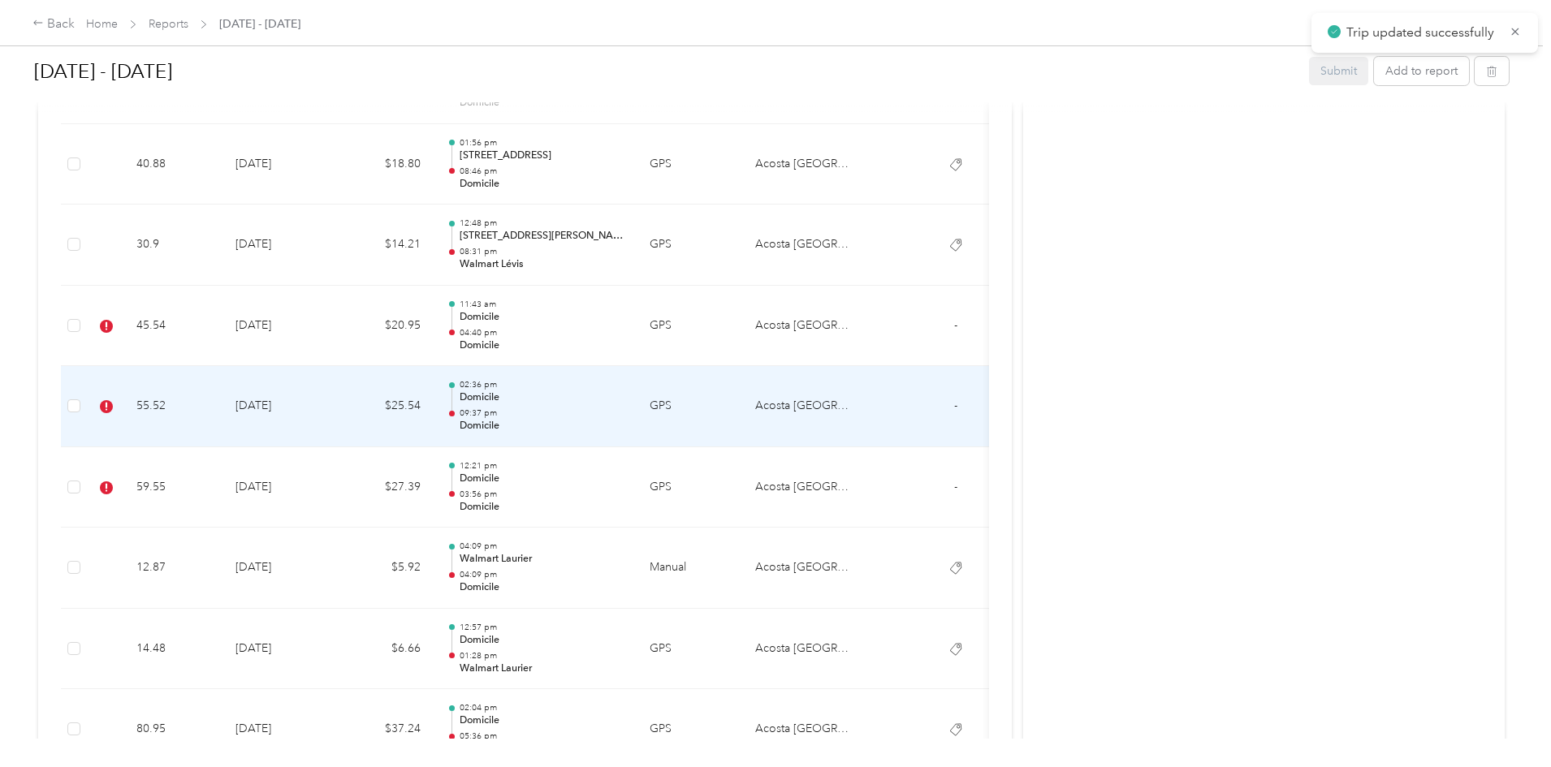
click at [624, 396] on p "Domicile" at bounding box center [542, 398] width 164 height 15
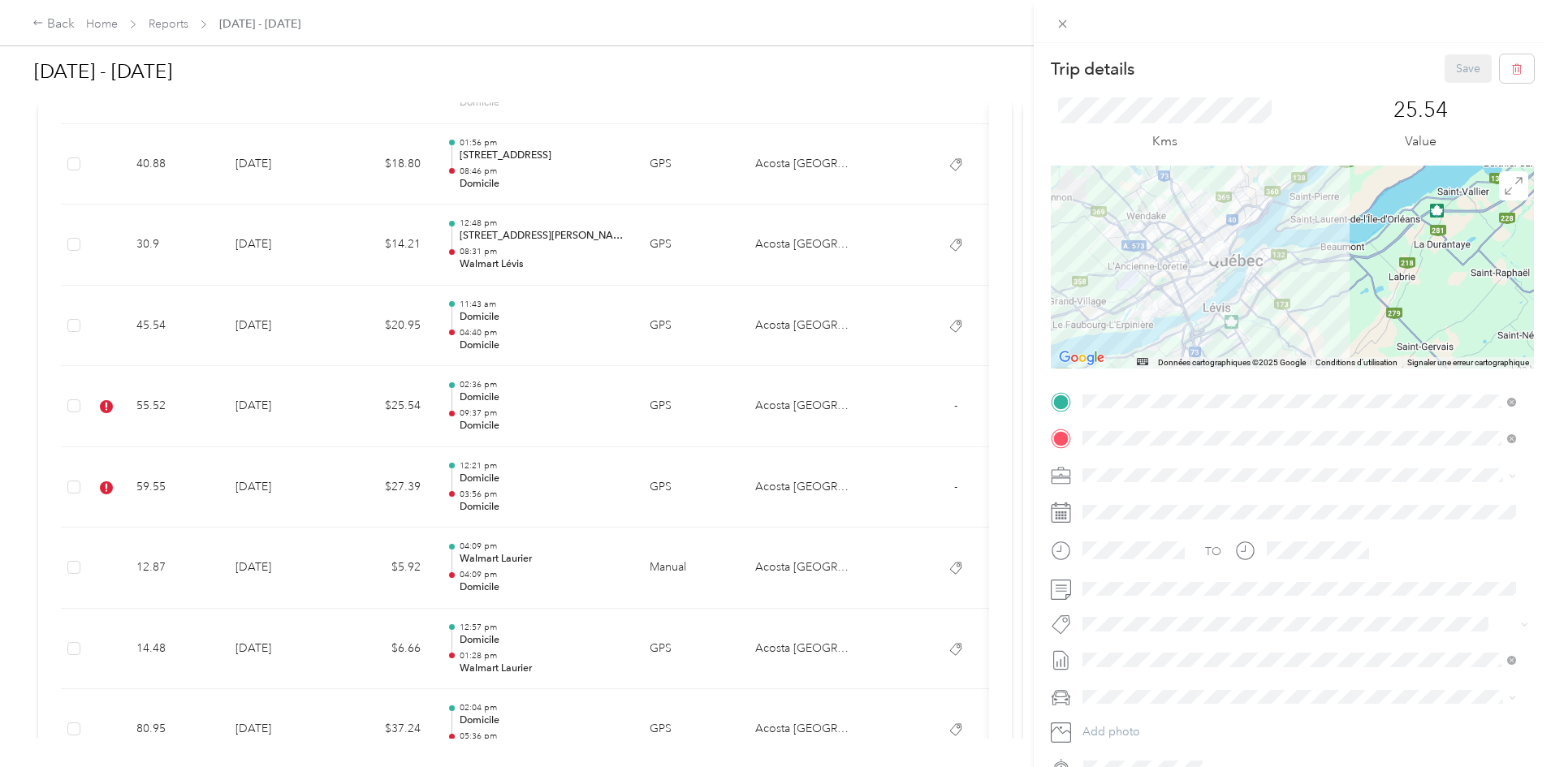
click at [1130, 585] on li "Lego Blitz" at bounding box center [1299, 654] width 445 height 32
drag, startPoint x: 1459, startPoint y: 63, endPoint x: 1412, endPoint y: 90, distance: 54.2
click at [1146, 63] on button "Save" at bounding box center [1468, 68] width 47 height 28
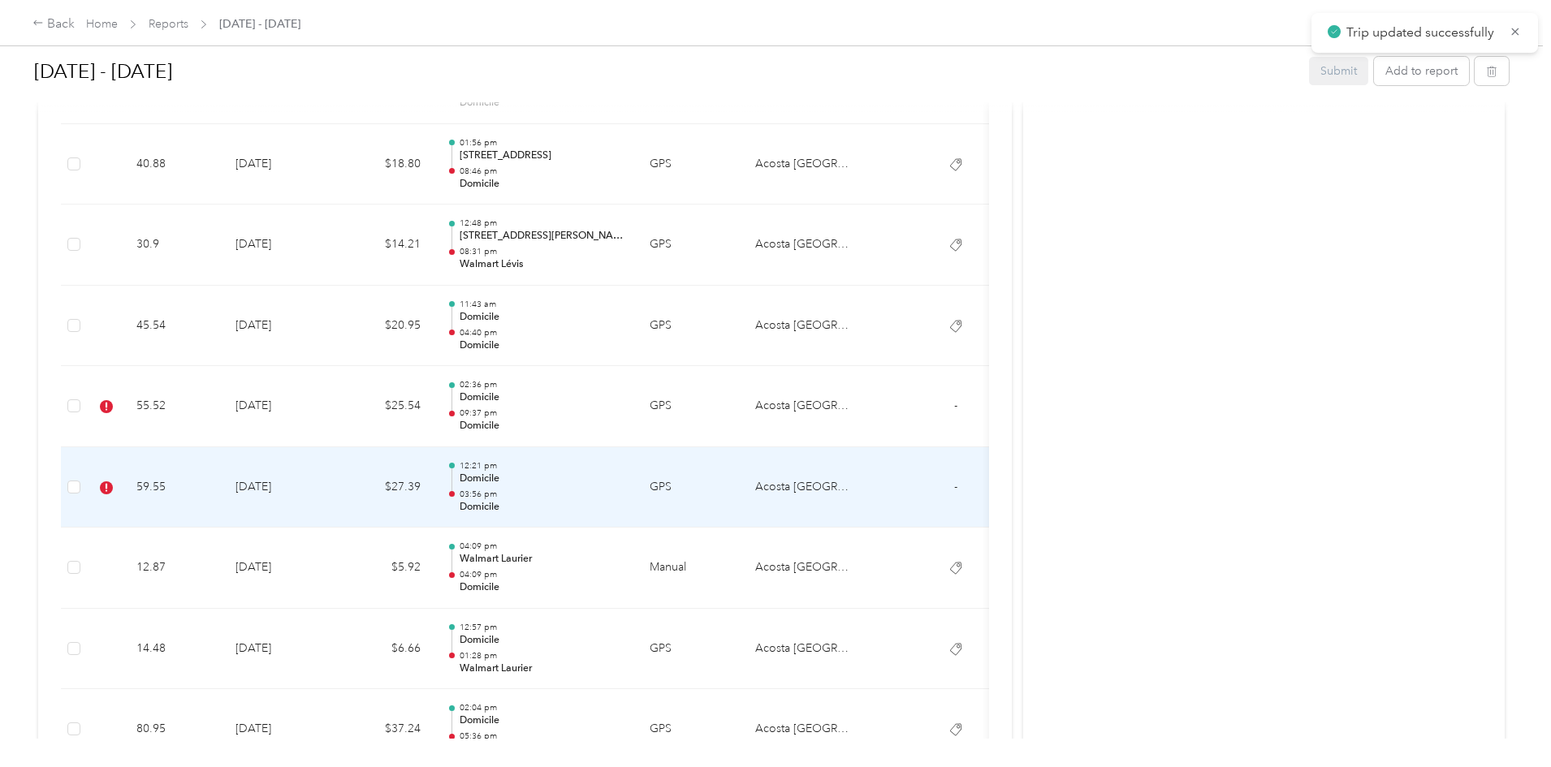
click at [336, 501] on td "[DATE]" at bounding box center [280, 487] width 114 height 81
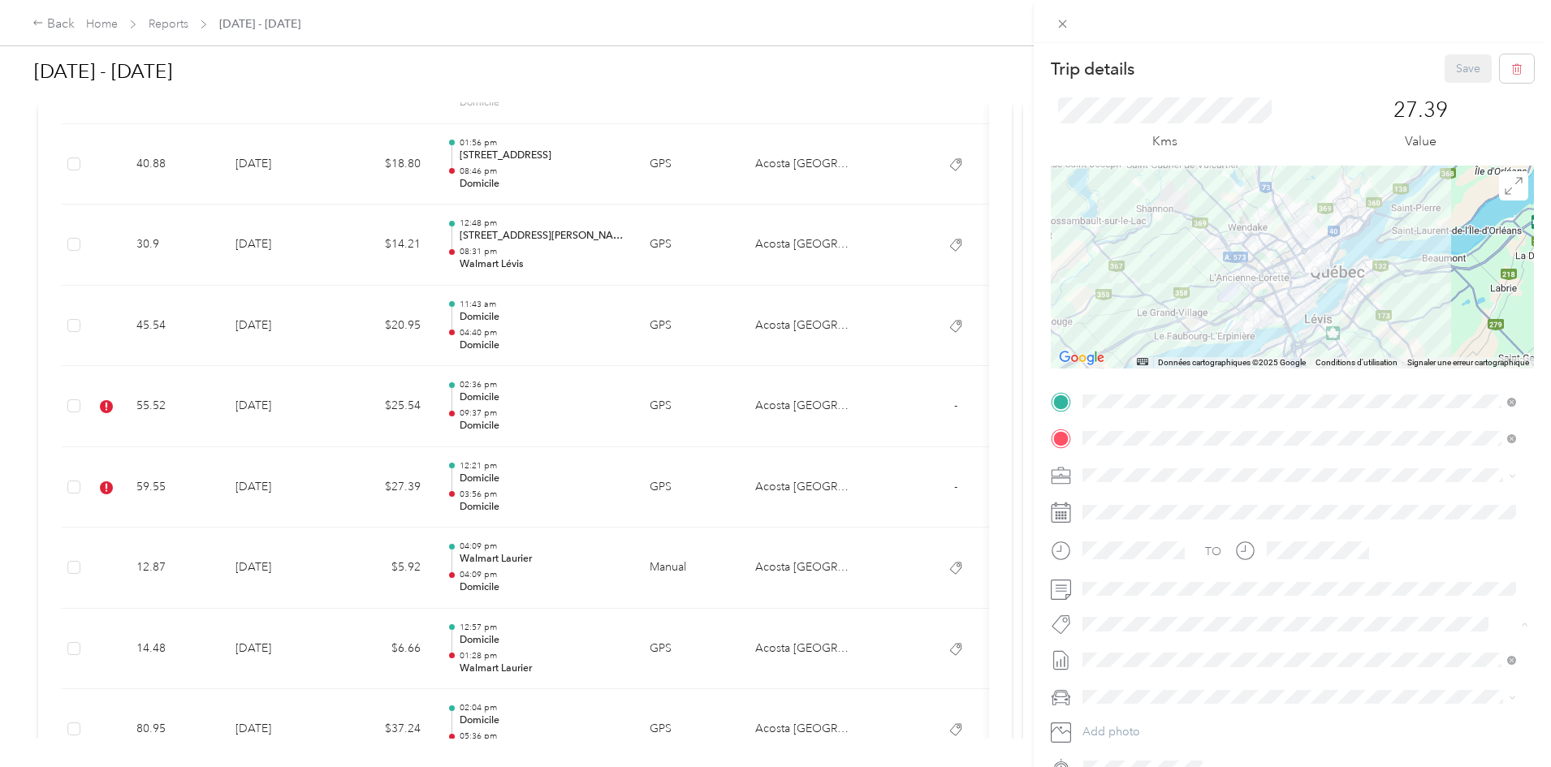
click at [1146, 585] on div "Cibc - Blitz" at bounding box center [1299, 653] width 422 height 20
click at [1146, 64] on button "Save" at bounding box center [1468, 68] width 47 height 28
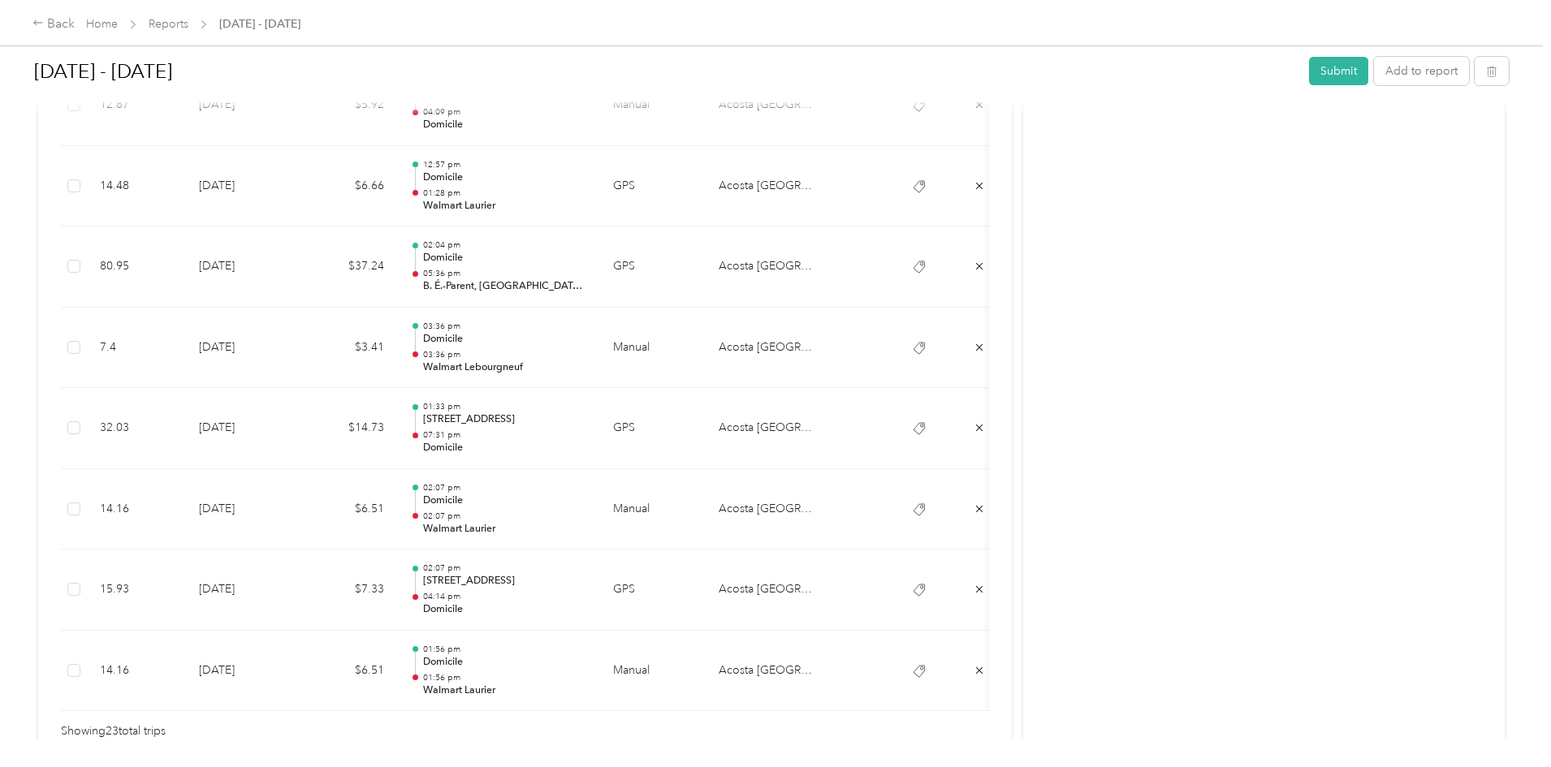
scroll to position [1625, 0]
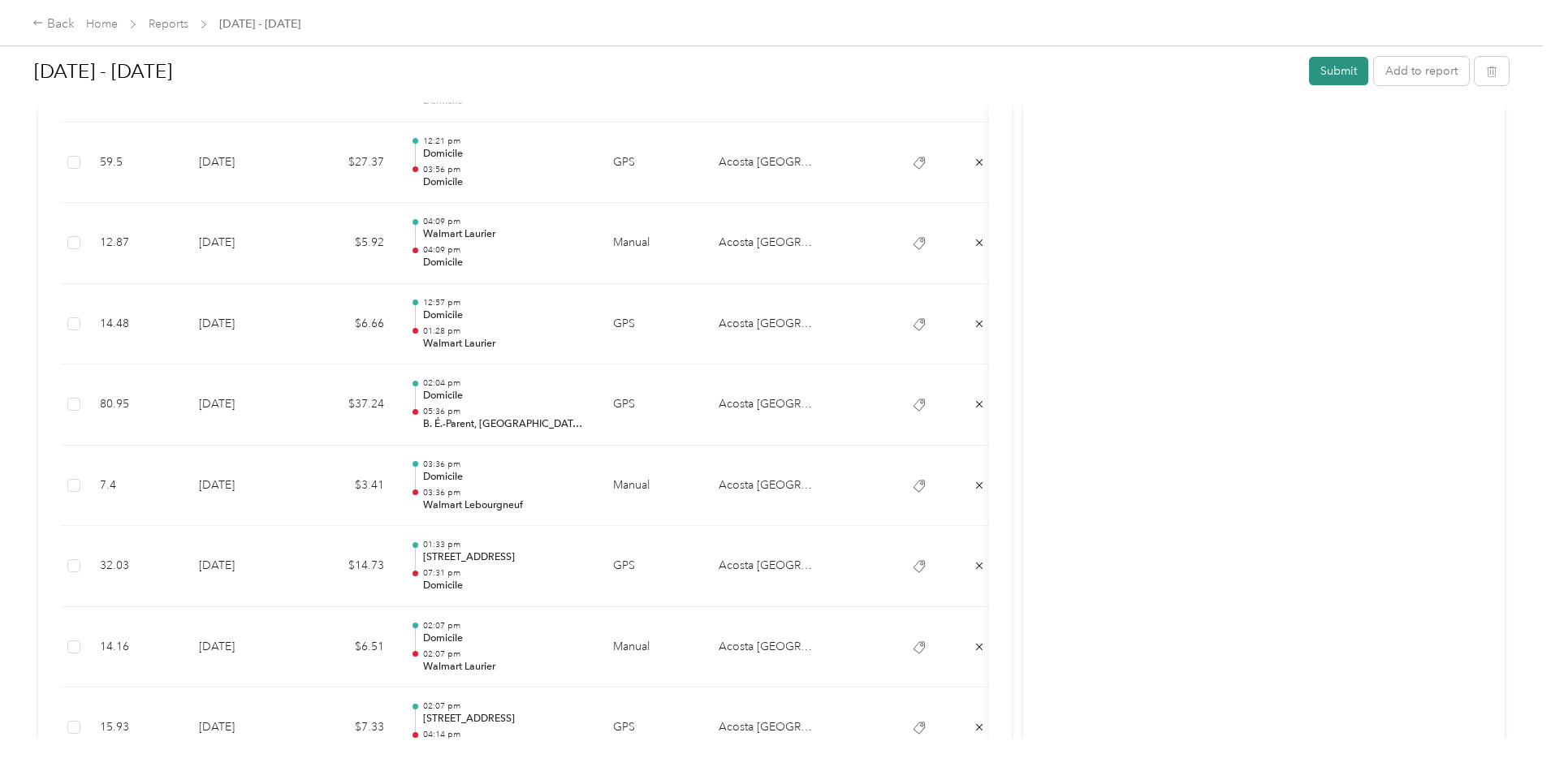
click at [1146, 70] on button "Submit" at bounding box center [1338, 71] width 59 height 28
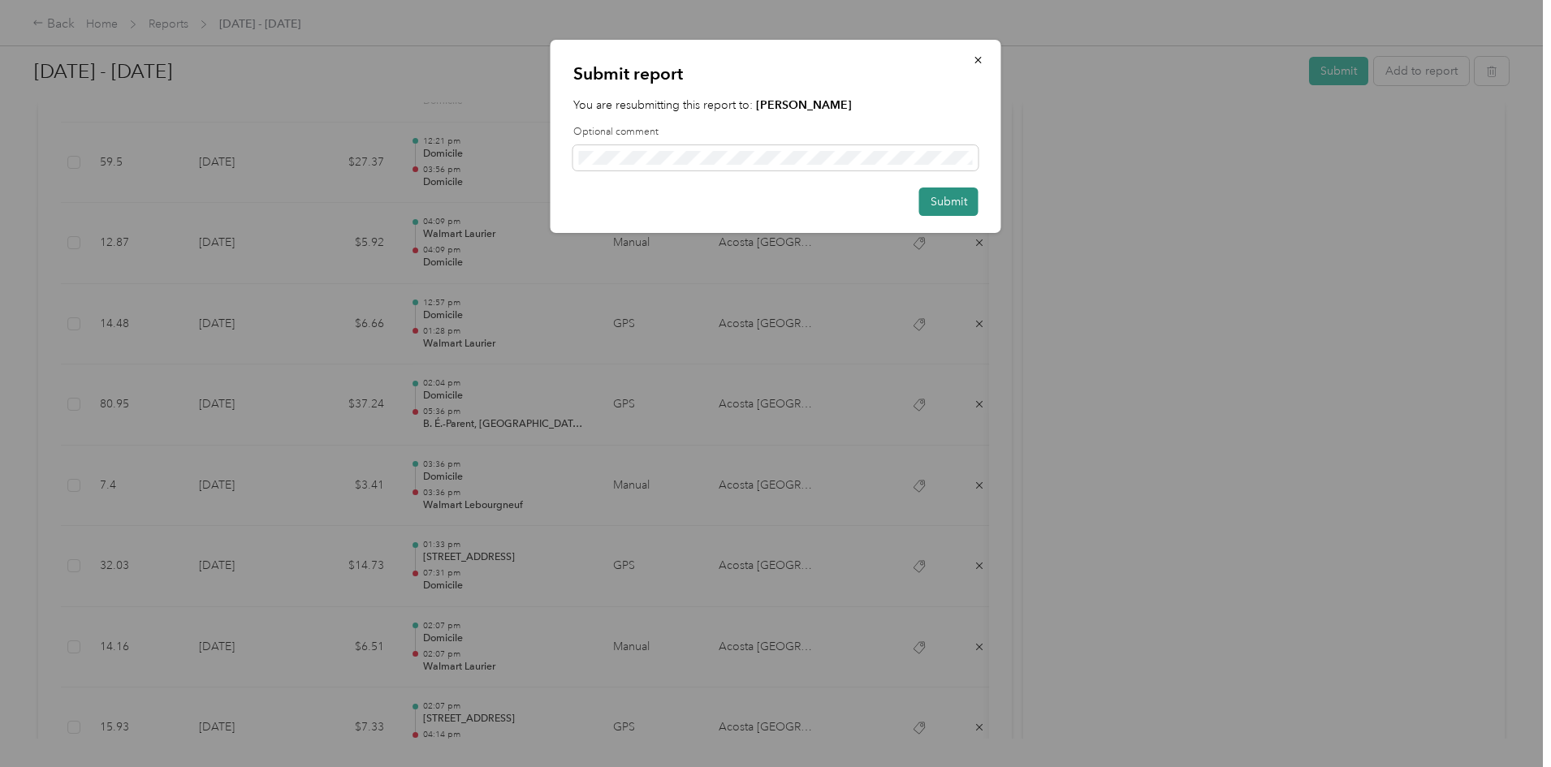
click at [950, 201] on button "Submit" at bounding box center [948, 202] width 59 height 28
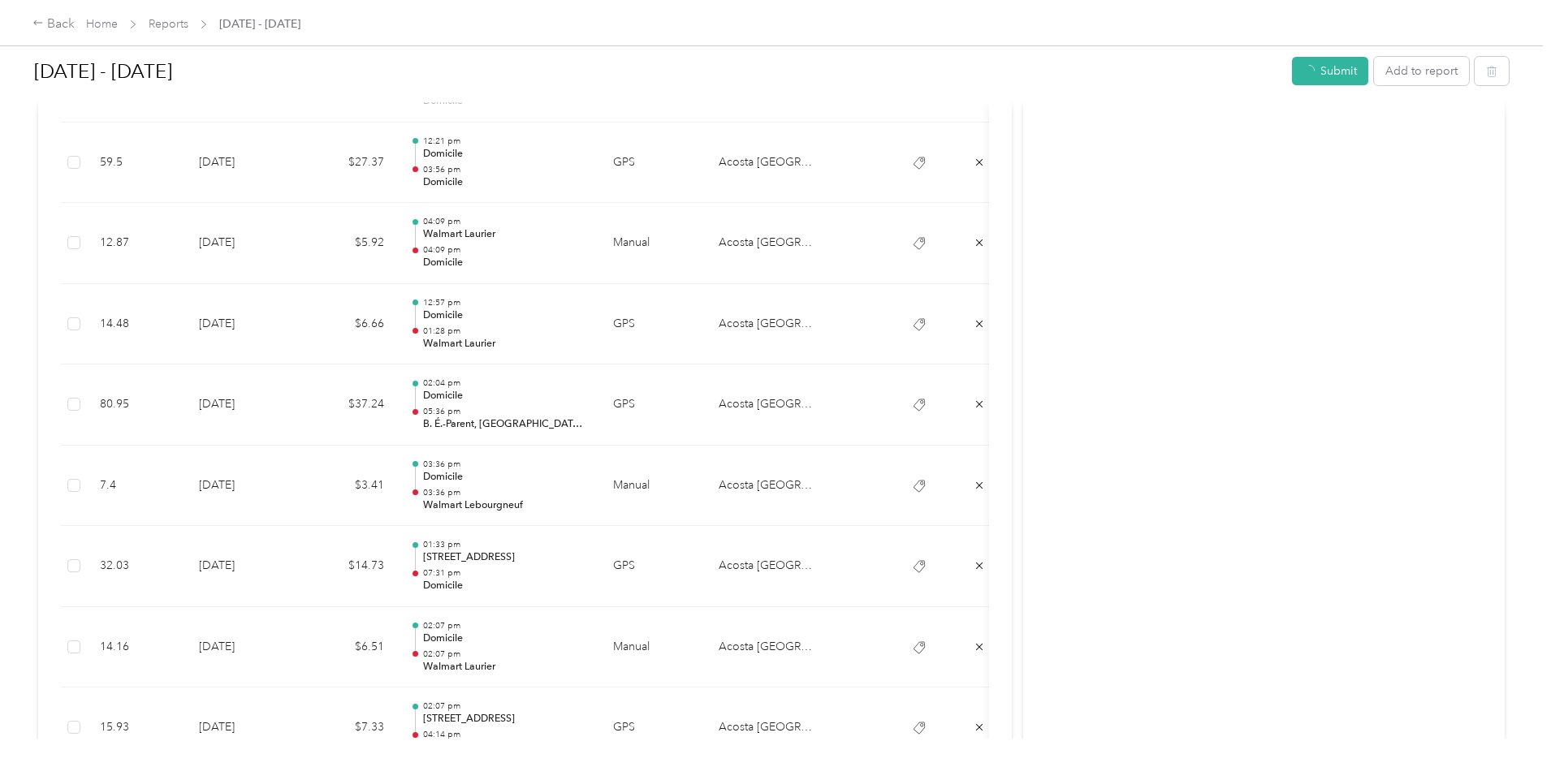
scroll to position [1585, 0]
click at [188, 17] on link "Reports" at bounding box center [169, 24] width 40 height 14
